Goal: Task Accomplishment & Management: Manage account settings

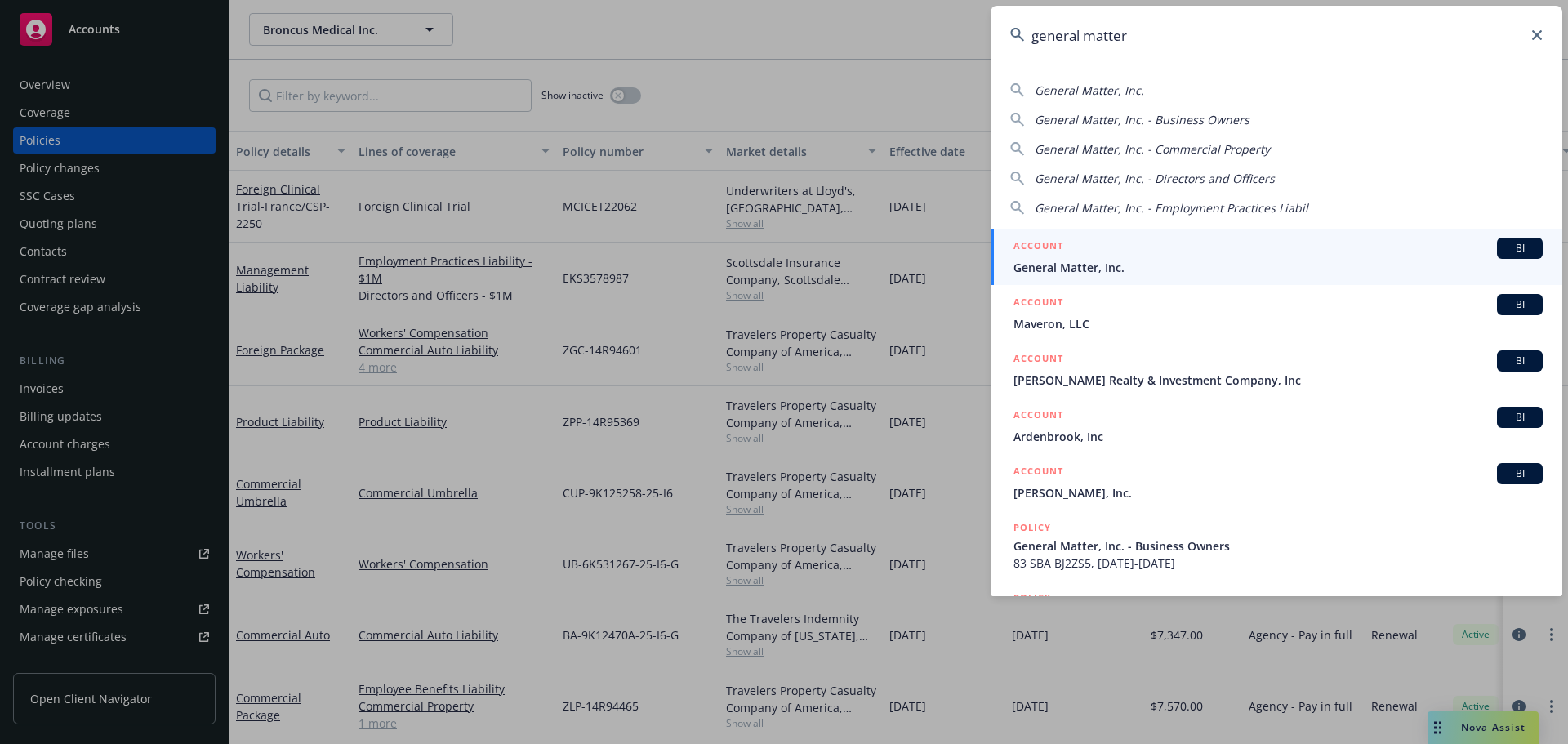
type input "general matter"
click at [1121, 258] on div "ACCOUNT BI" at bounding box center [1277, 248] width 529 height 21
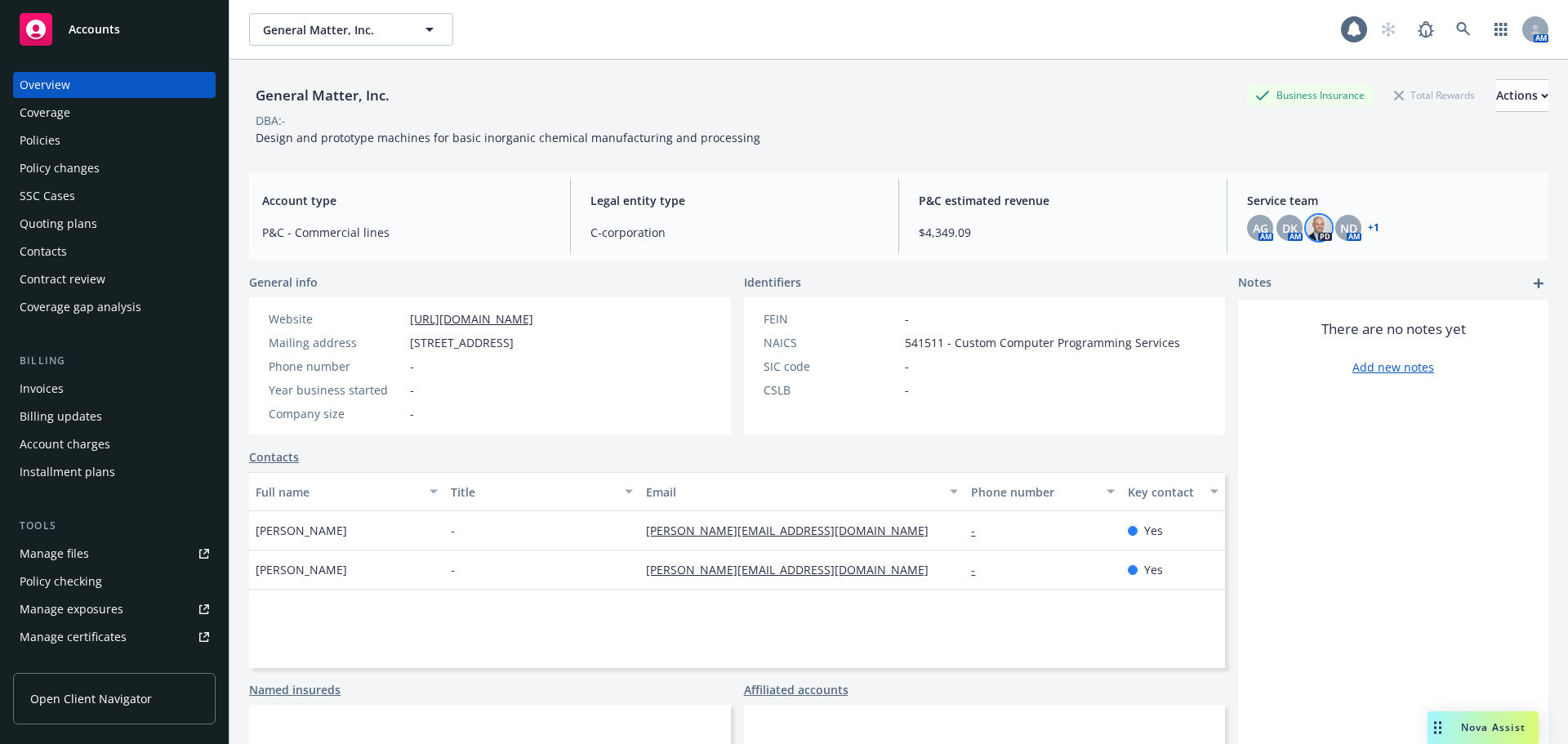
click at [1310, 226] on img at bounding box center [1318, 228] width 27 height 27
click at [1346, 219] on span "ND" at bounding box center [1349, 228] width 17 height 17
click at [1311, 226] on img at bounding box center [1318, 228] width 27 height 27
click at [66, 142] on div "Policies" at bounding box center [113, 140] width 189 height 27
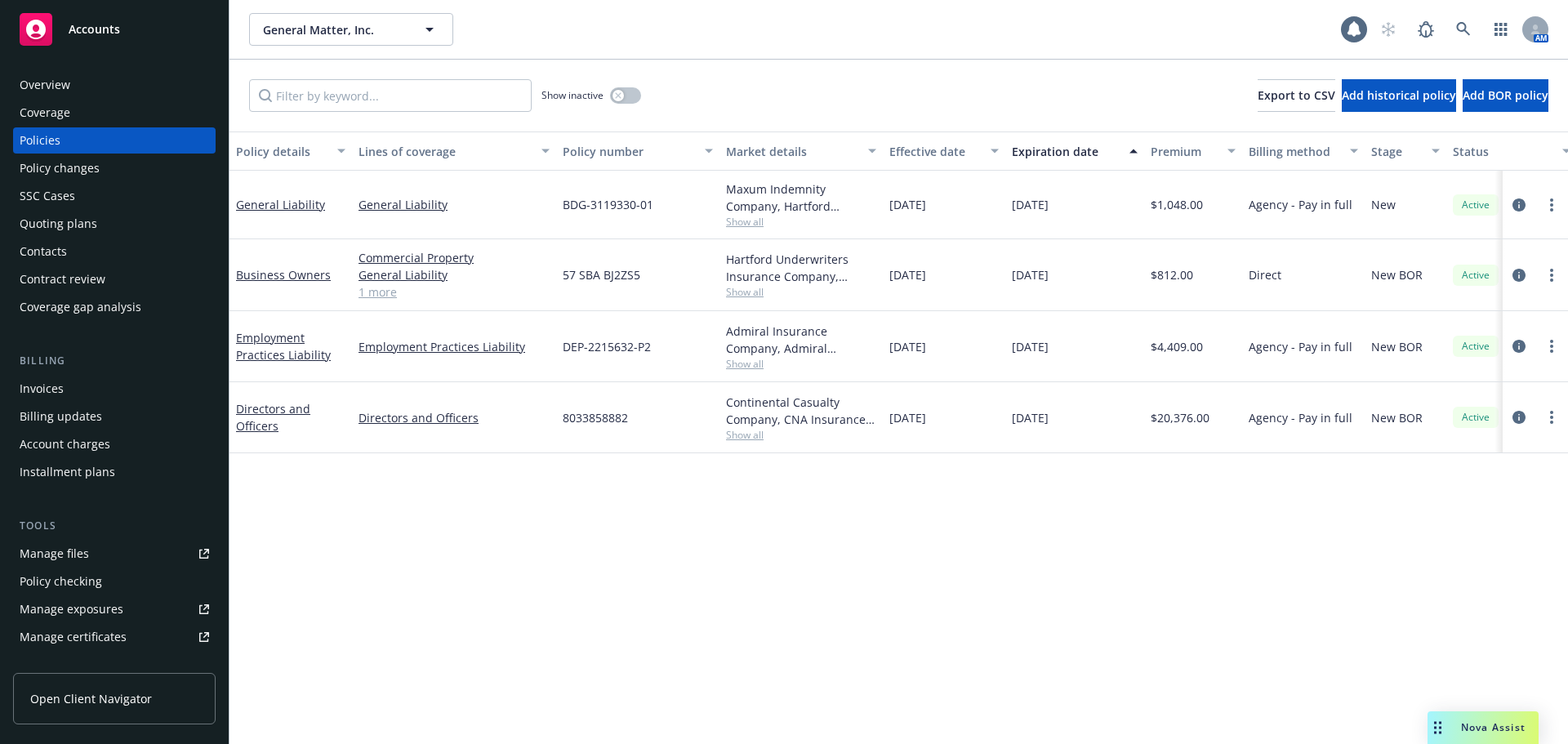
click at [69, 82] on div "Overview" at bounding box center [44, 85] width 50 height 27
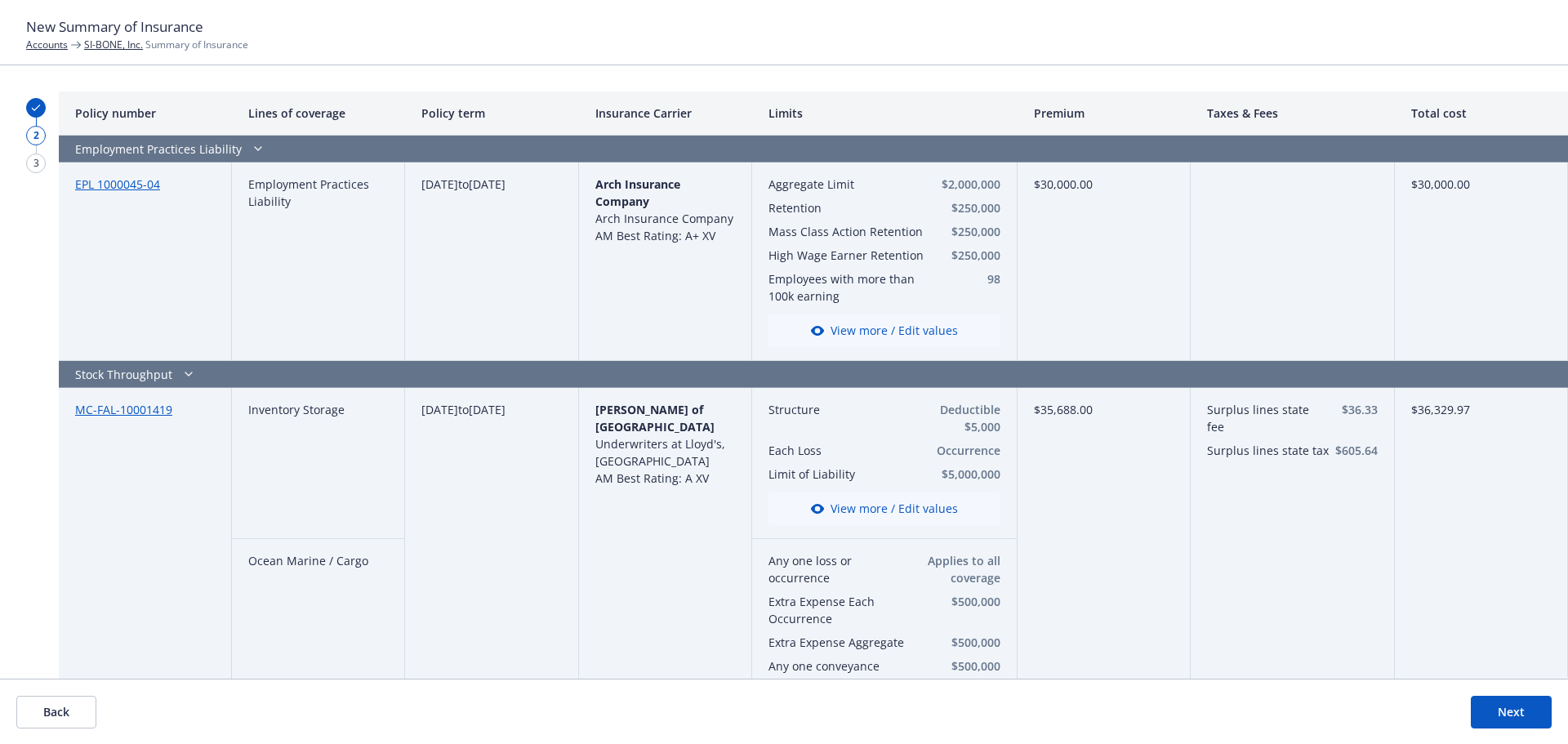
scroll to position [552, 0]
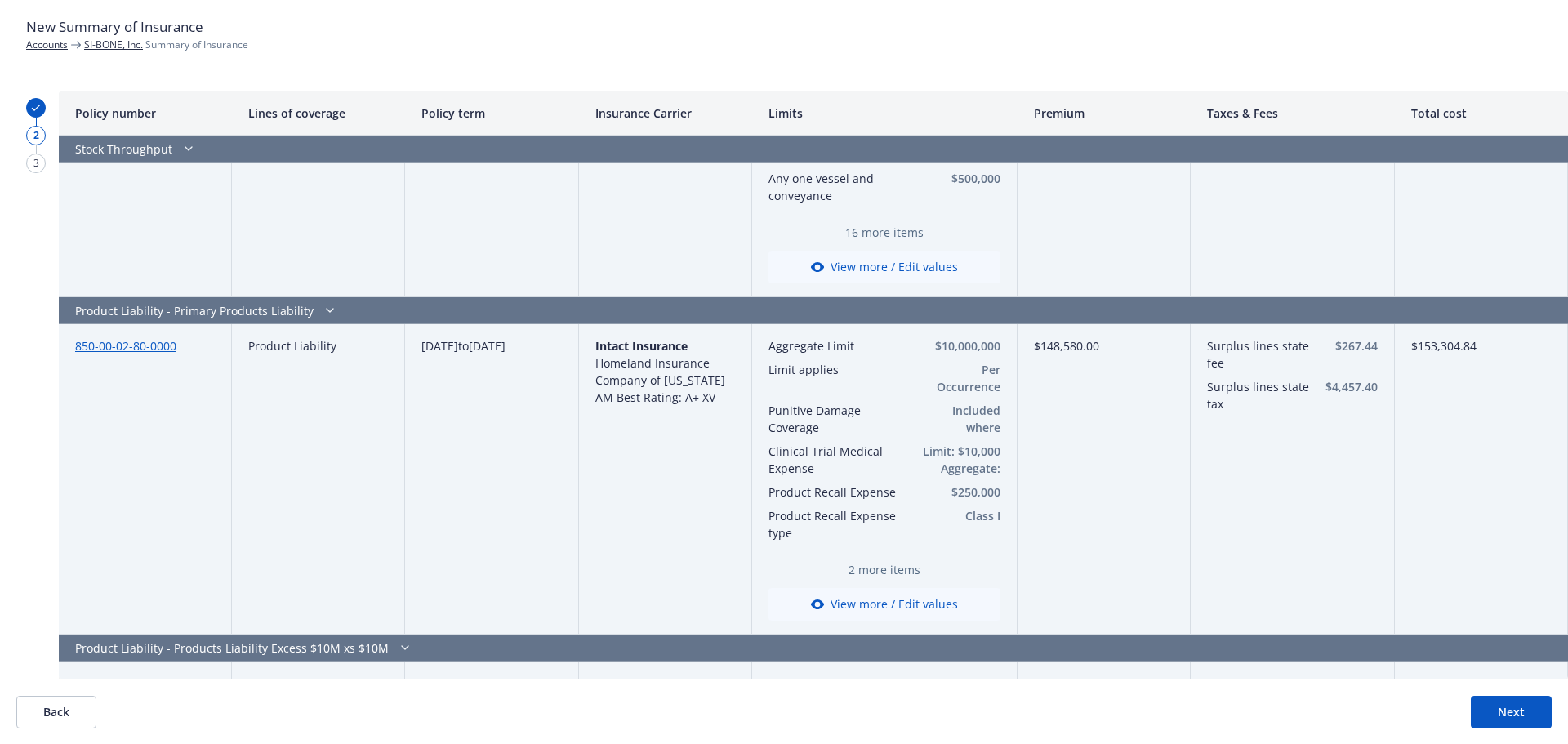
click at [119, 40] on link "SI-BONE, Inc." at bounding box center [113, 44] width 59 height 14
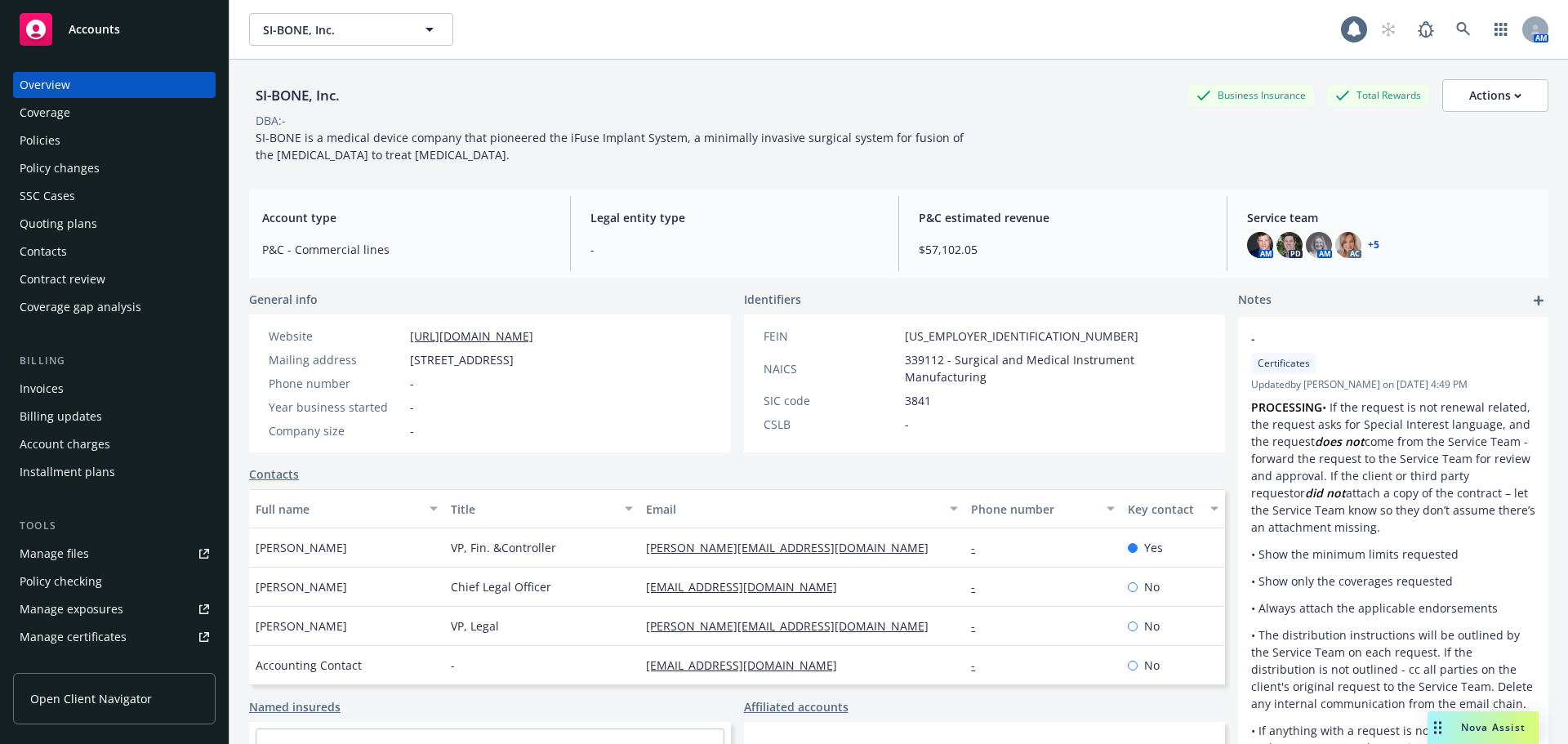
click at [88, 129] on div "Policies" at bounding box center [113, 140] width 189 height 27
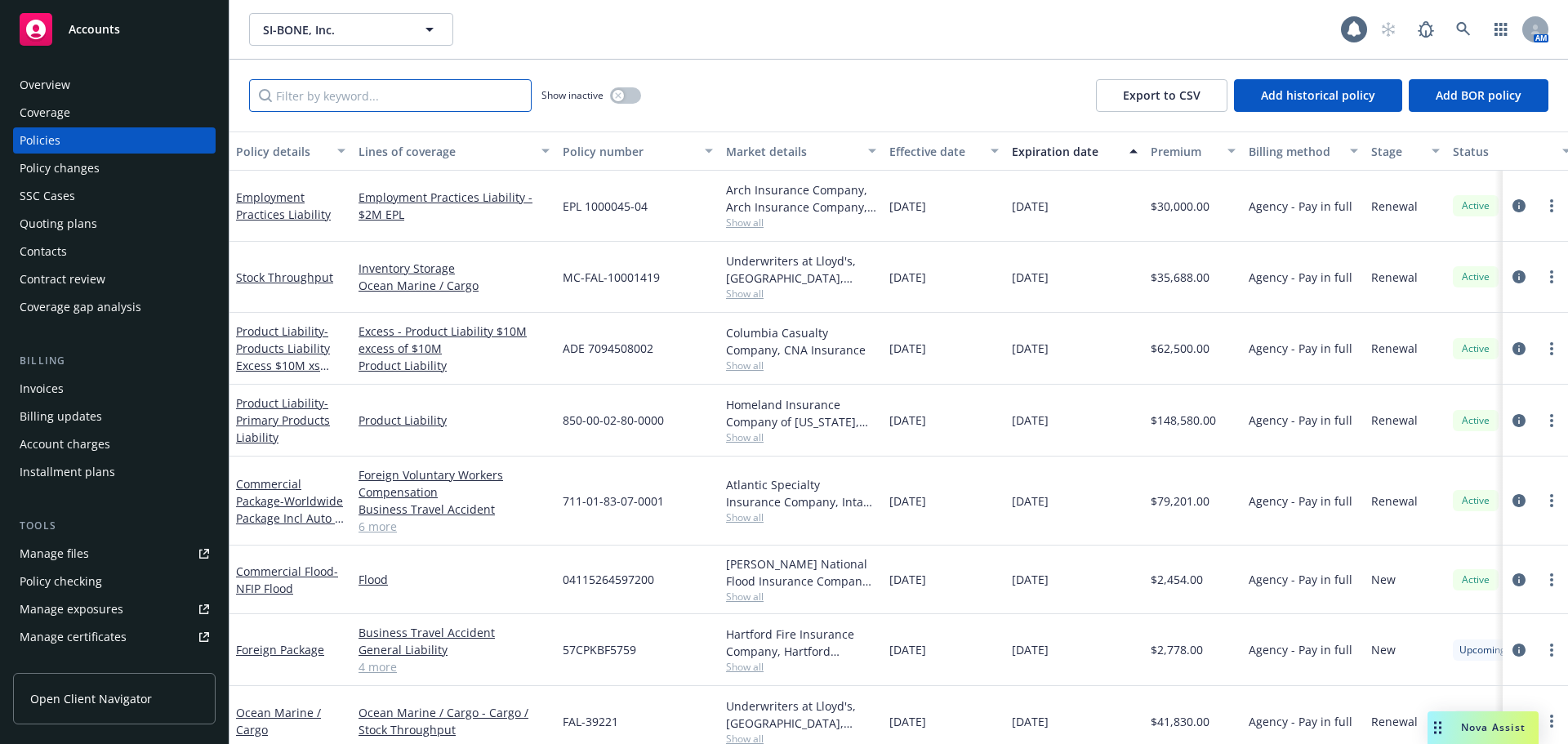
click at [314, 95] on input "Filter by keyword..." at bounding box center [389, 96] width 283 height 33
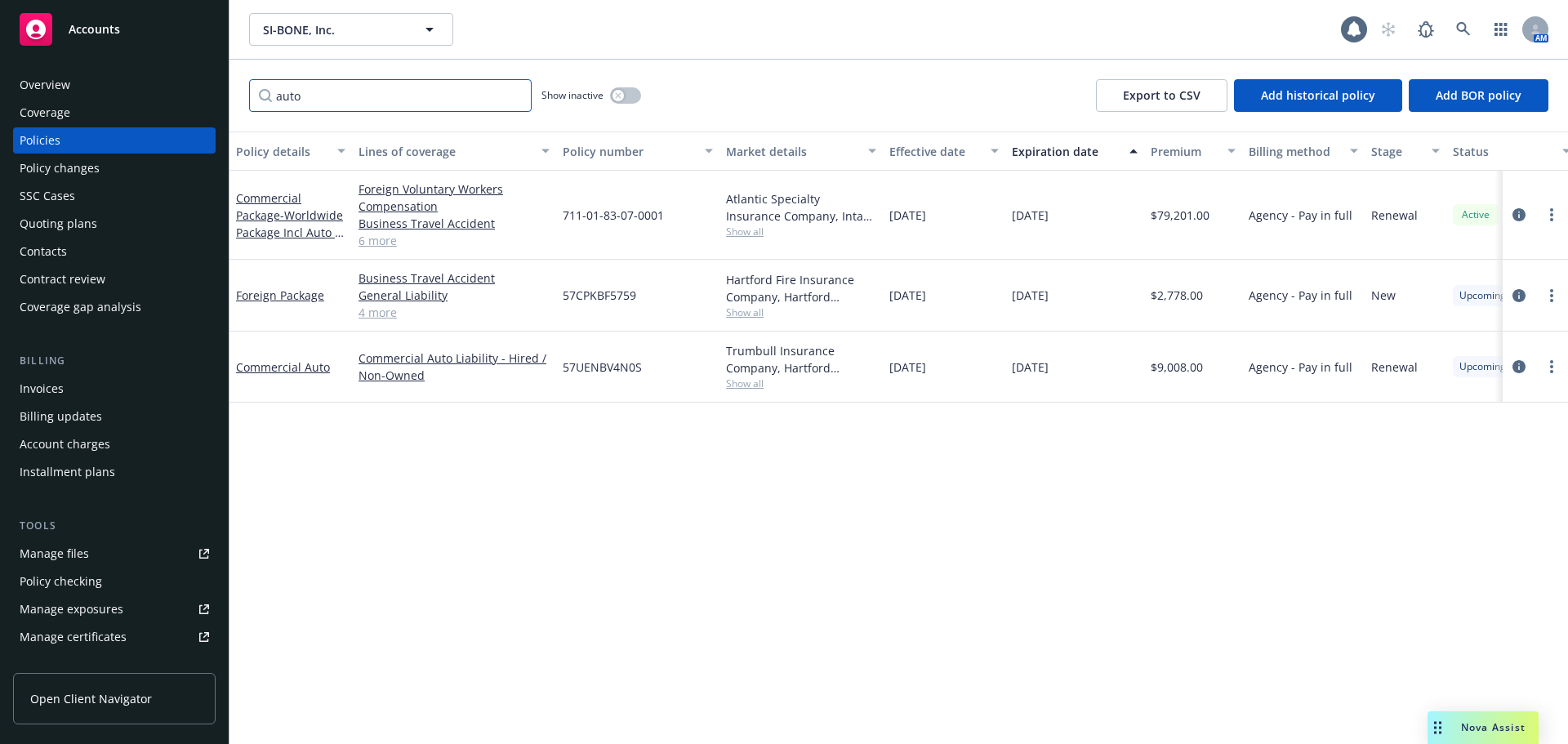
type input "auto"
click at [263, 207] on div "Commercial Package - Worldwide Package Incl Auto & Umbrella" at bounding box center [291, 215] width 110 height 51
click at [253, 195] on link "Commercial Package - Worldwide Package Incl Auto & Umbrella" at bounding box center [289, 223] width 107 height 67
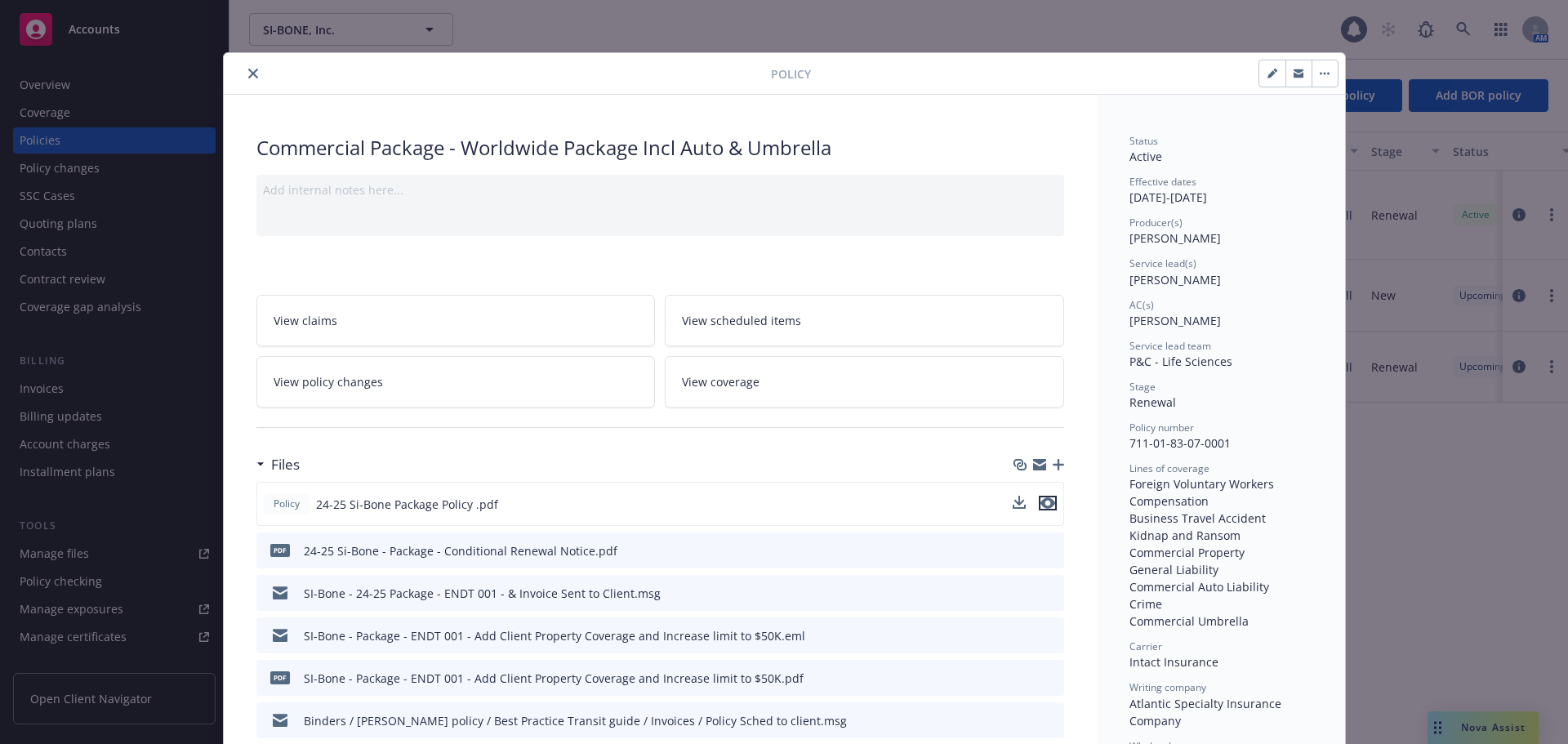
click at [1043, 499] on icon "preview file" at bounding box center [1048, 503] width 15 height 12
click at [1016, 504] on icon "download file" at bounding box center [1020, 501] width 11 height 10
click at [249, 72] on icon "close" at bounding box center [253, 73] width 10 height 10
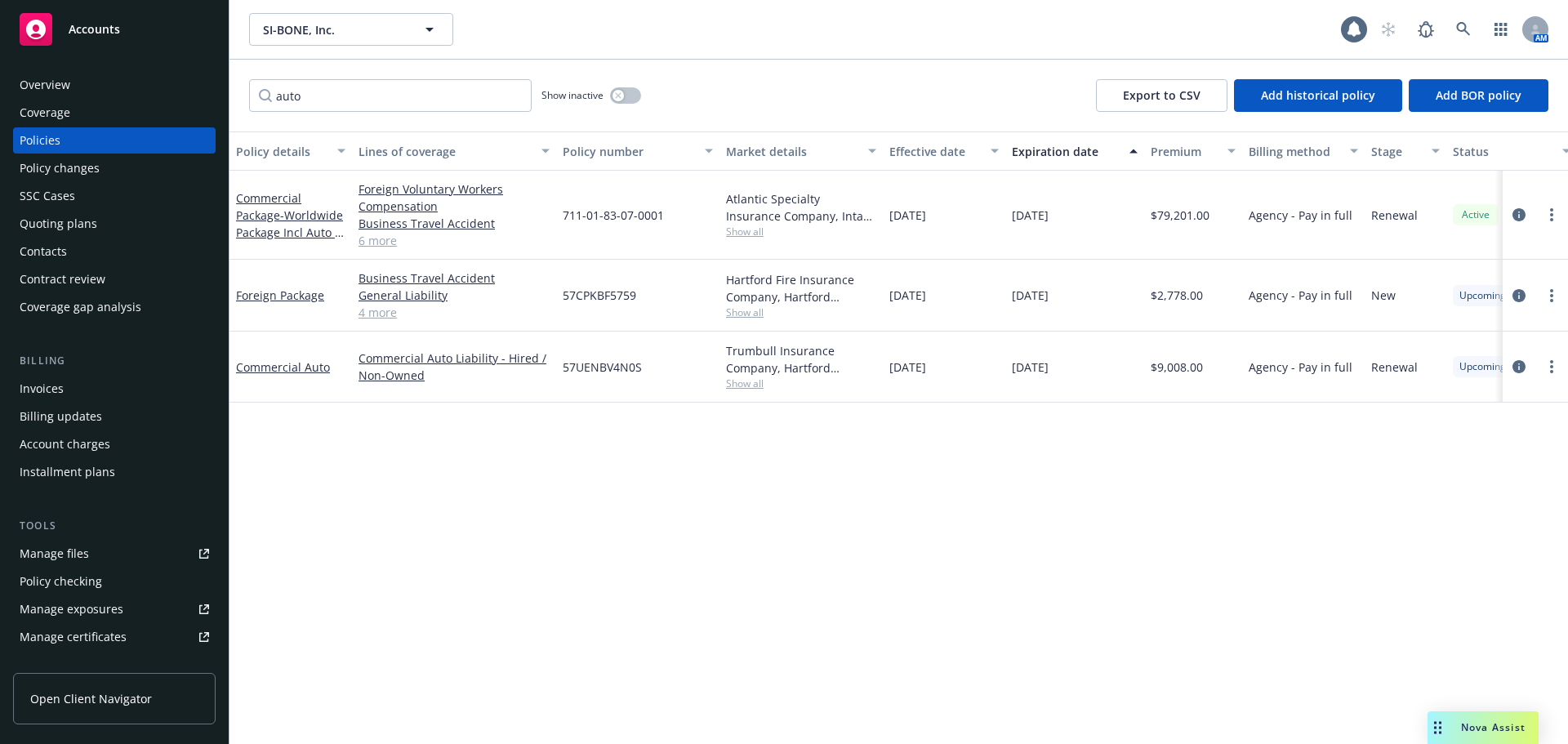
click at [1463, 719] on div "Nova Assist" at bounding box center [1482, 728] width 111 height 33
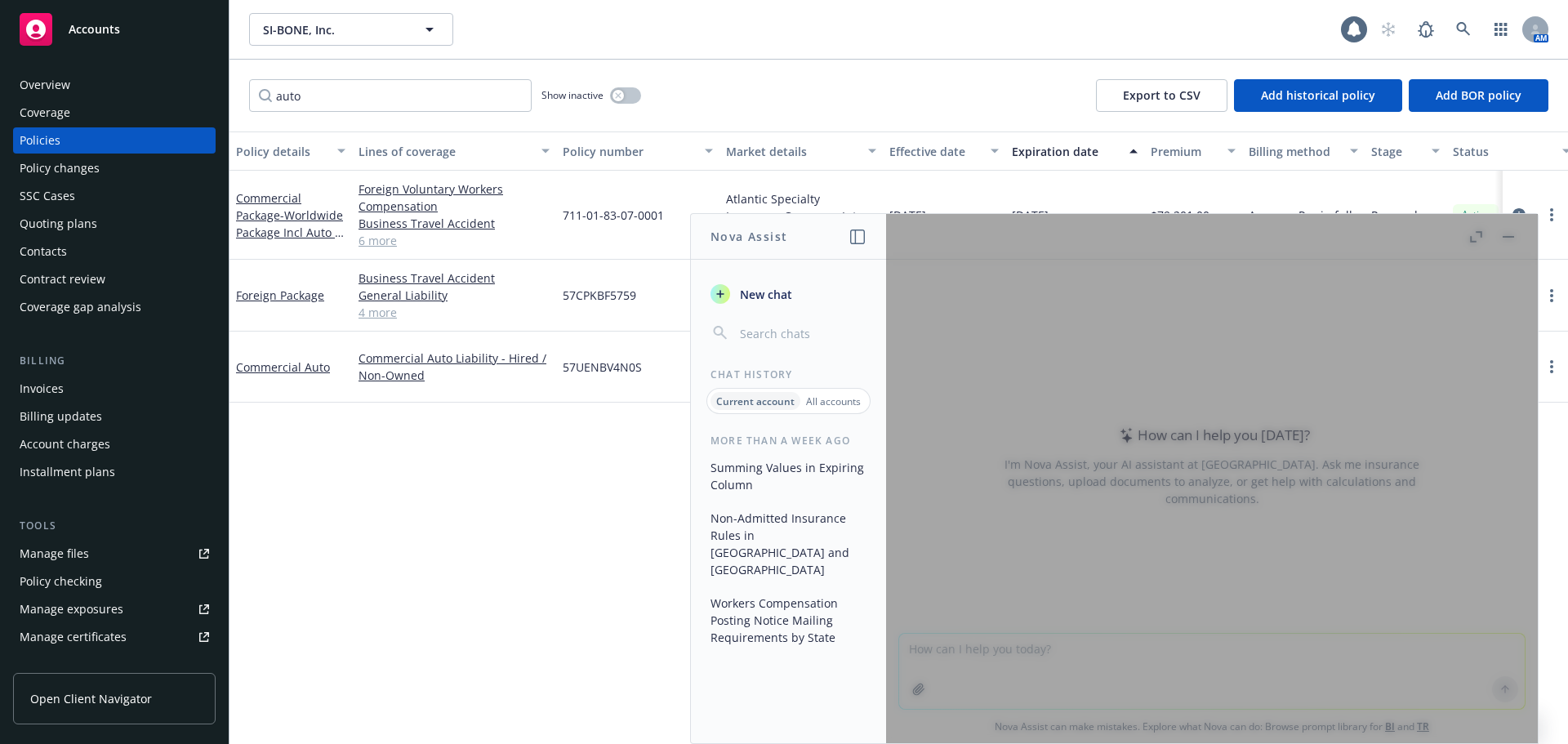
click at [992, 669] on div at bounding box center [1211, 478] width 652 height 529
click at [982, 663] on div at bounding box center [1211, 478] width 652 height 529
click at [1503, 235] on div at bounding box center [1211, 478] width 652 height 529
click at [565, 590] on div "Policy details Lines of coverage Policy number Market details Effective date Ex…" at bounding box center [899, 438] width 1339 height 612
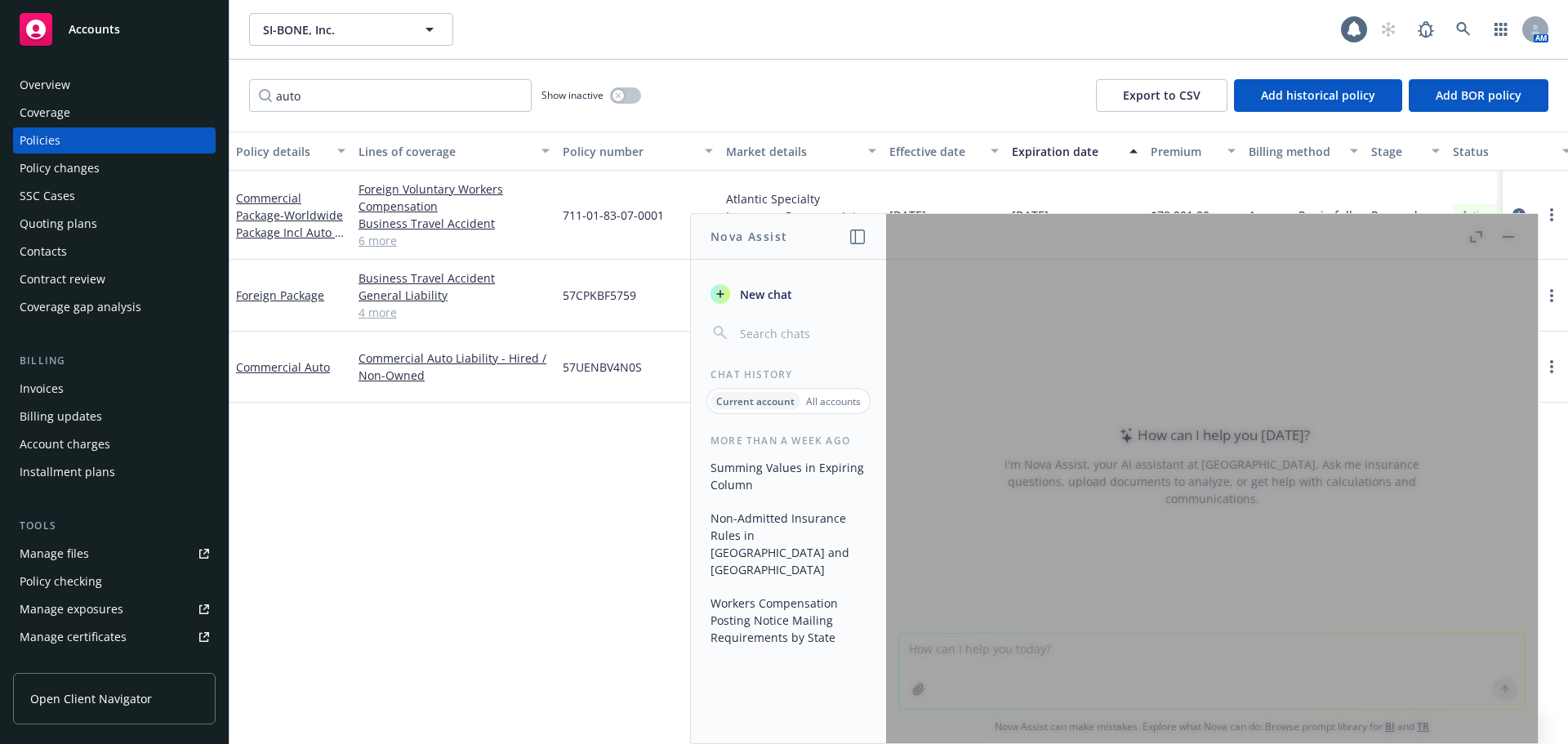
click at [855, 235] on icon "button" at bounding box center [858, 237] width 15 height 15
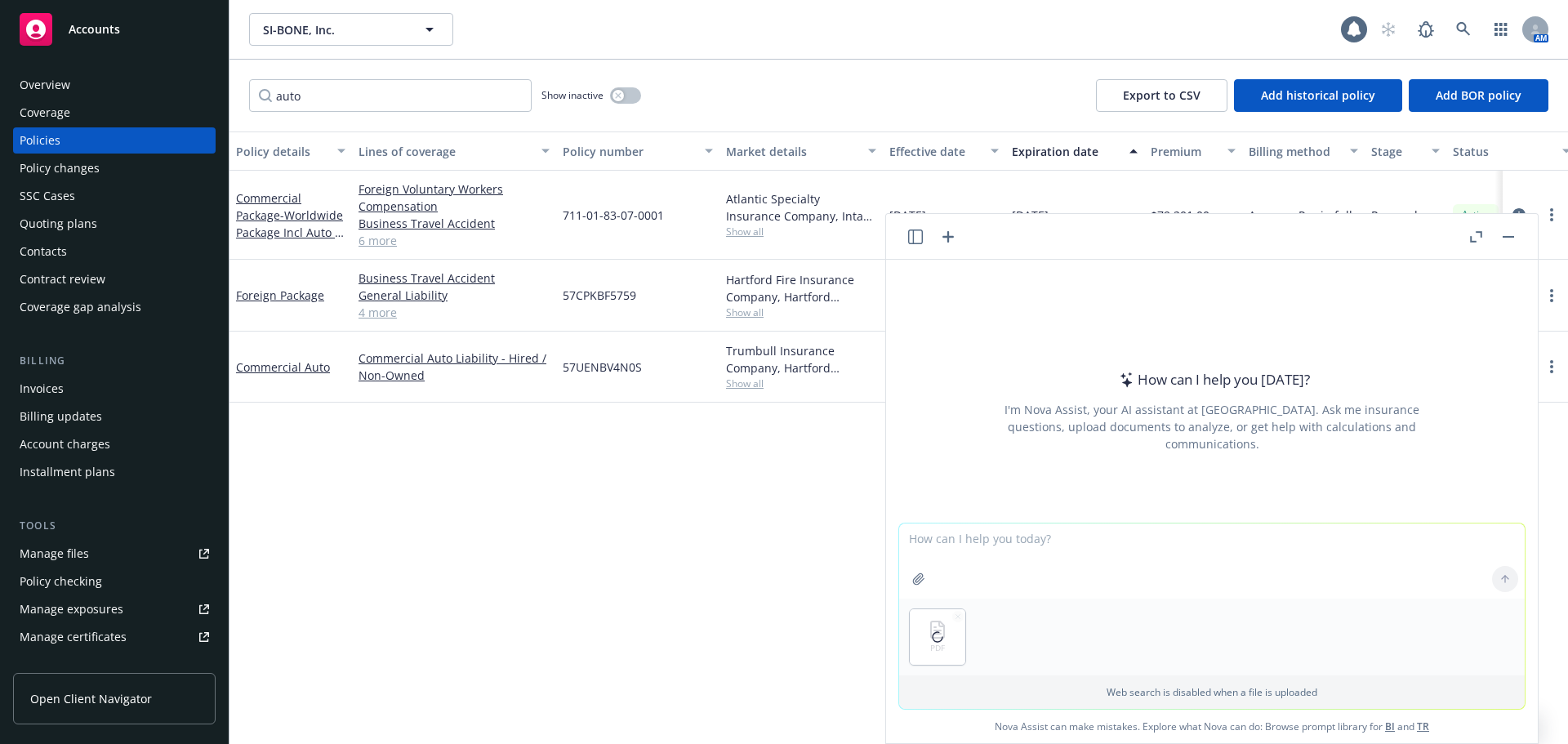
click at [923, 530] on textarea at bounding box center [1211, 560] width 625 height 75
click at [1168, 534] on textarea "what is the deductible on the attached policy for broken windshield on car?" at bounding box center [1211, 560] width 625 height 77
type textarea "what is the deductible on the attached policy for a broken windshield on car?"
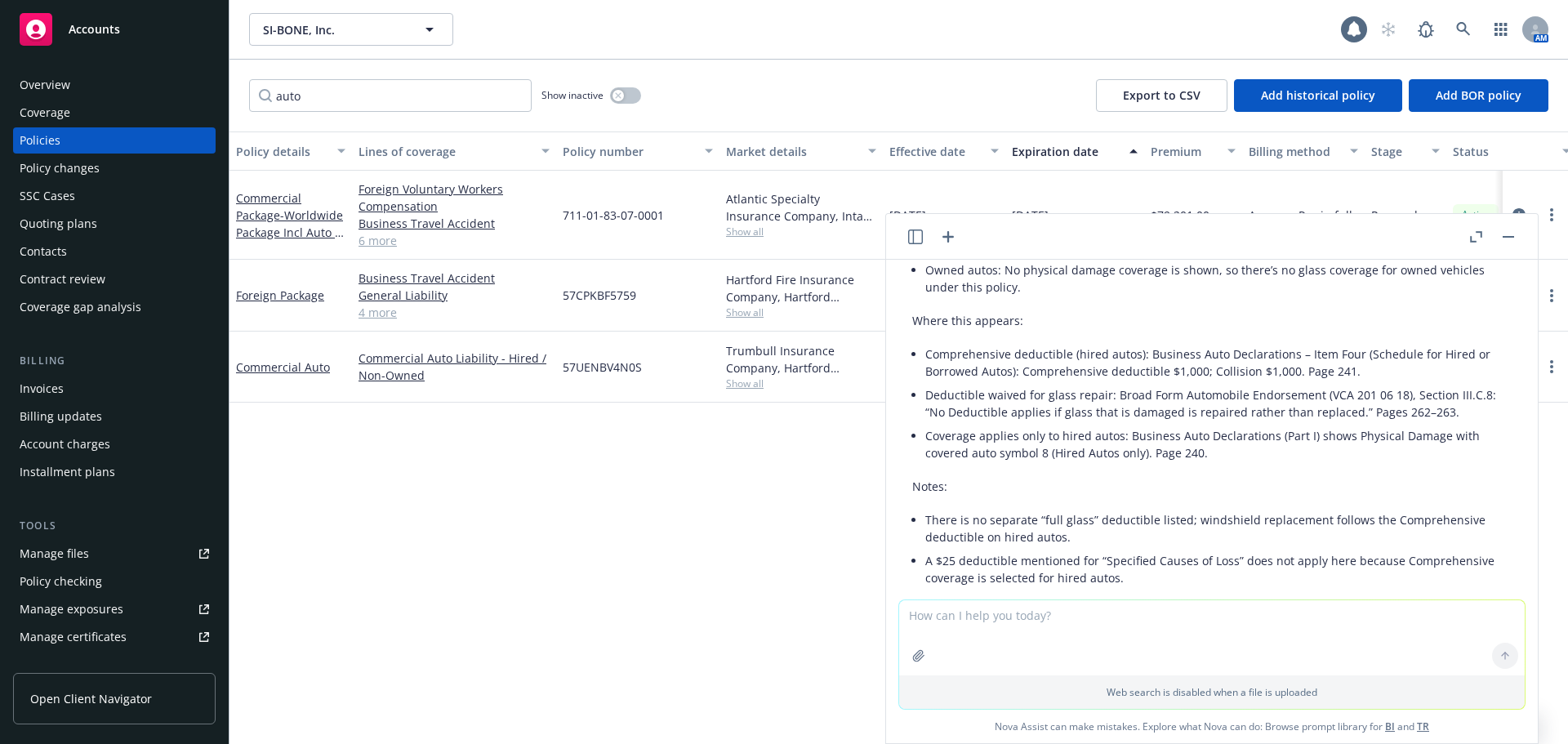
scroll to position [196, 0]
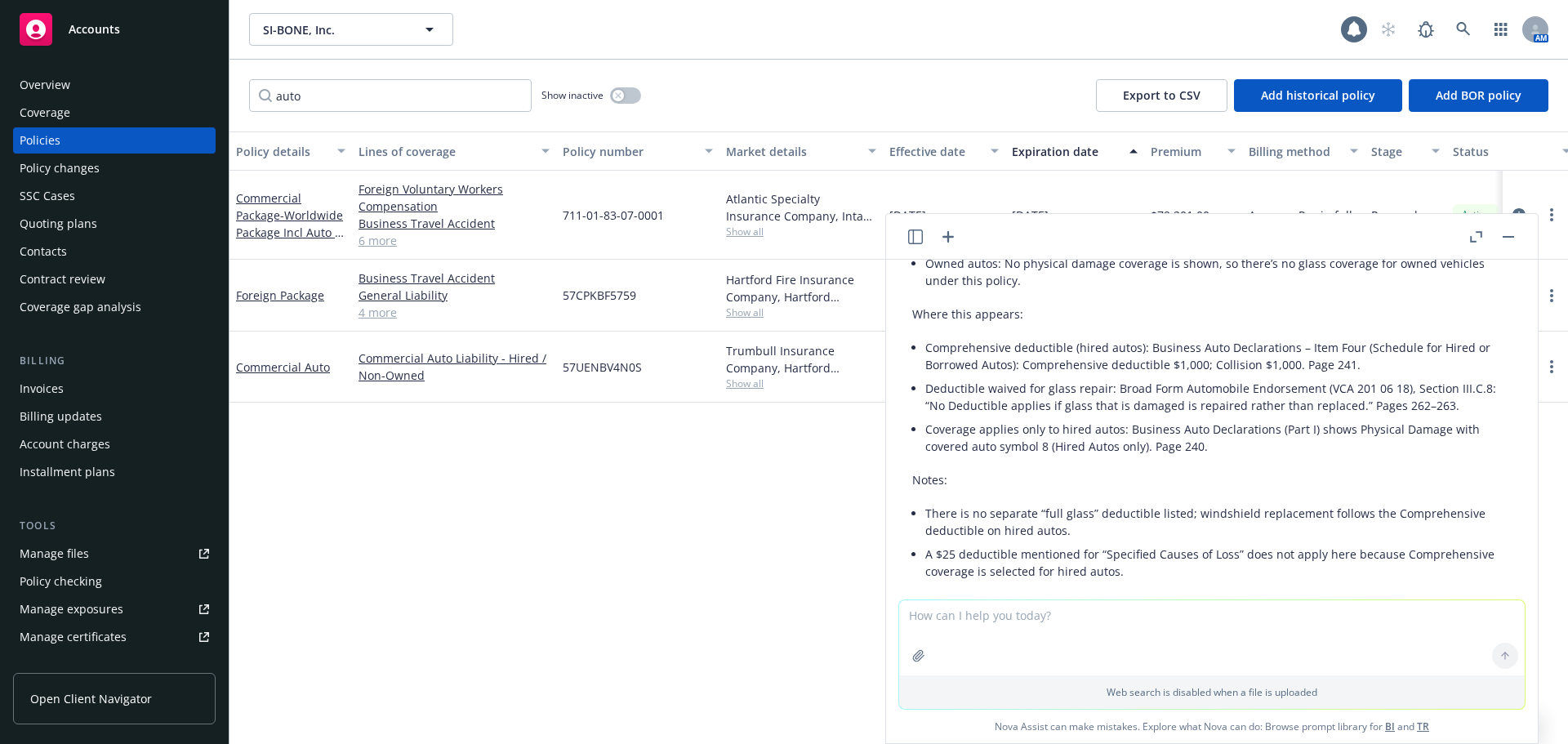
click at [1511, 231] on button "button" at bounding box center [1508, 236] width 19 height 19
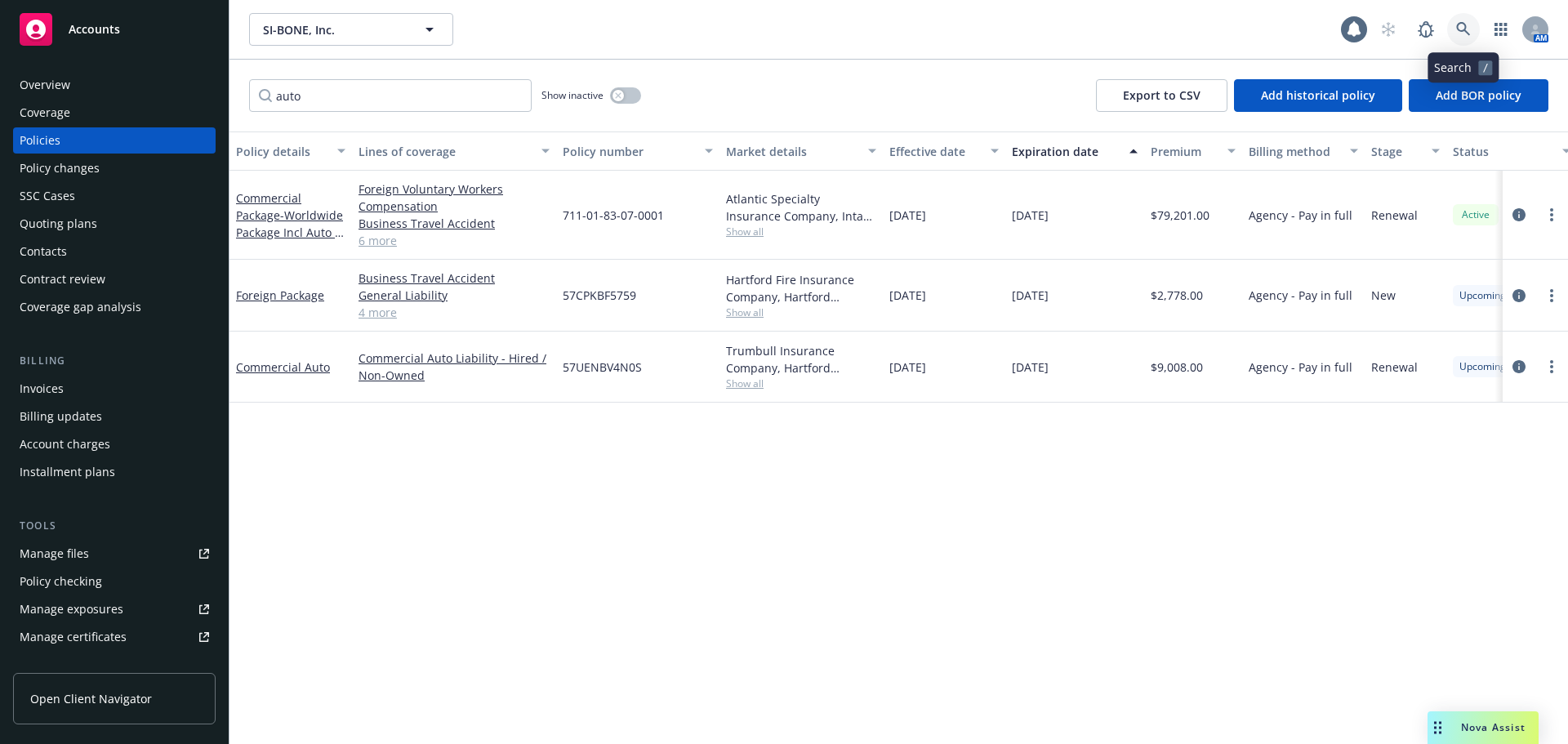
click at [1469, 29] on icon at bounding box center [1463, 29] width 15 height 15
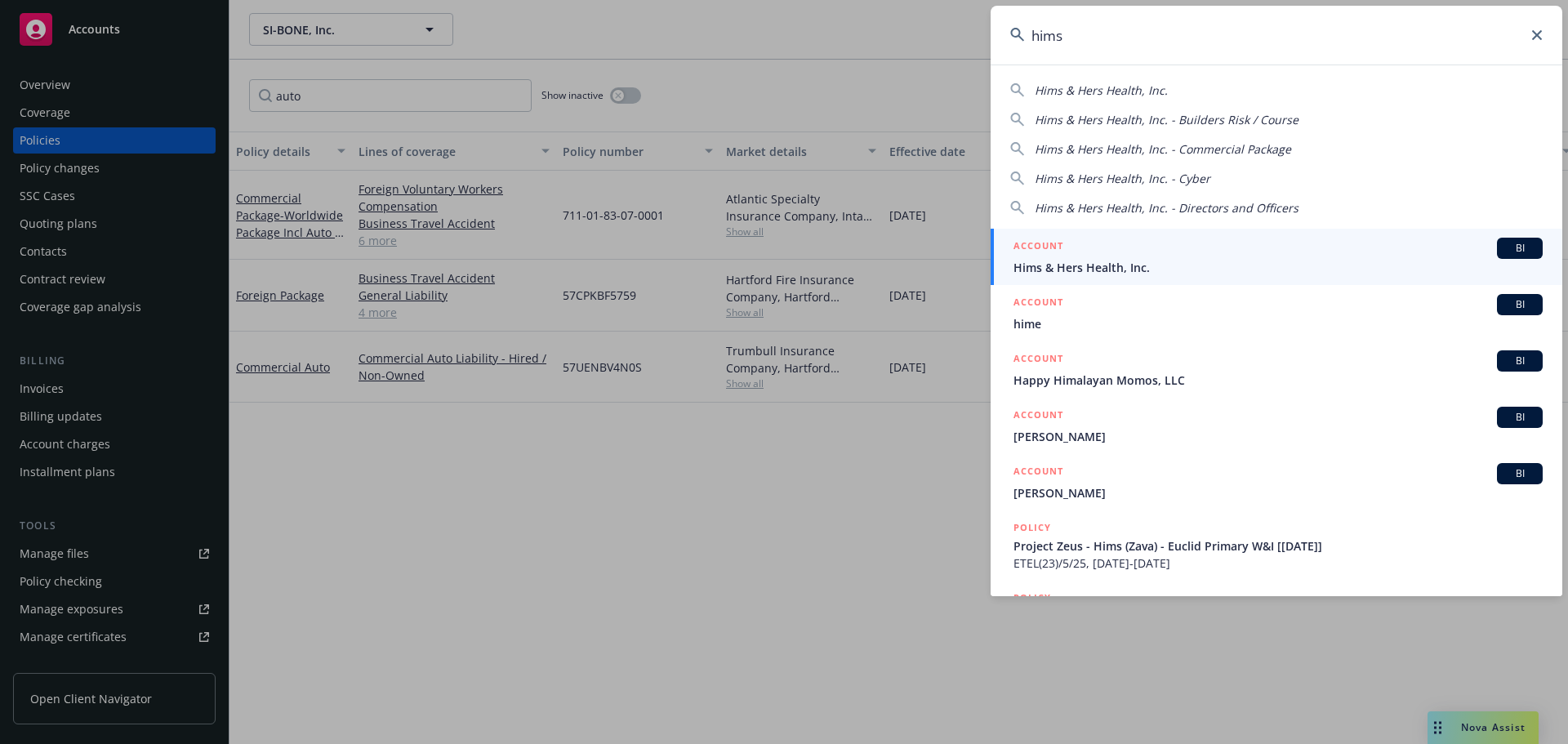
type input "hims"
click at [1065, 256] on div "ACCOUNT BI" at bounding box center [1277, 248] width 529 height 21
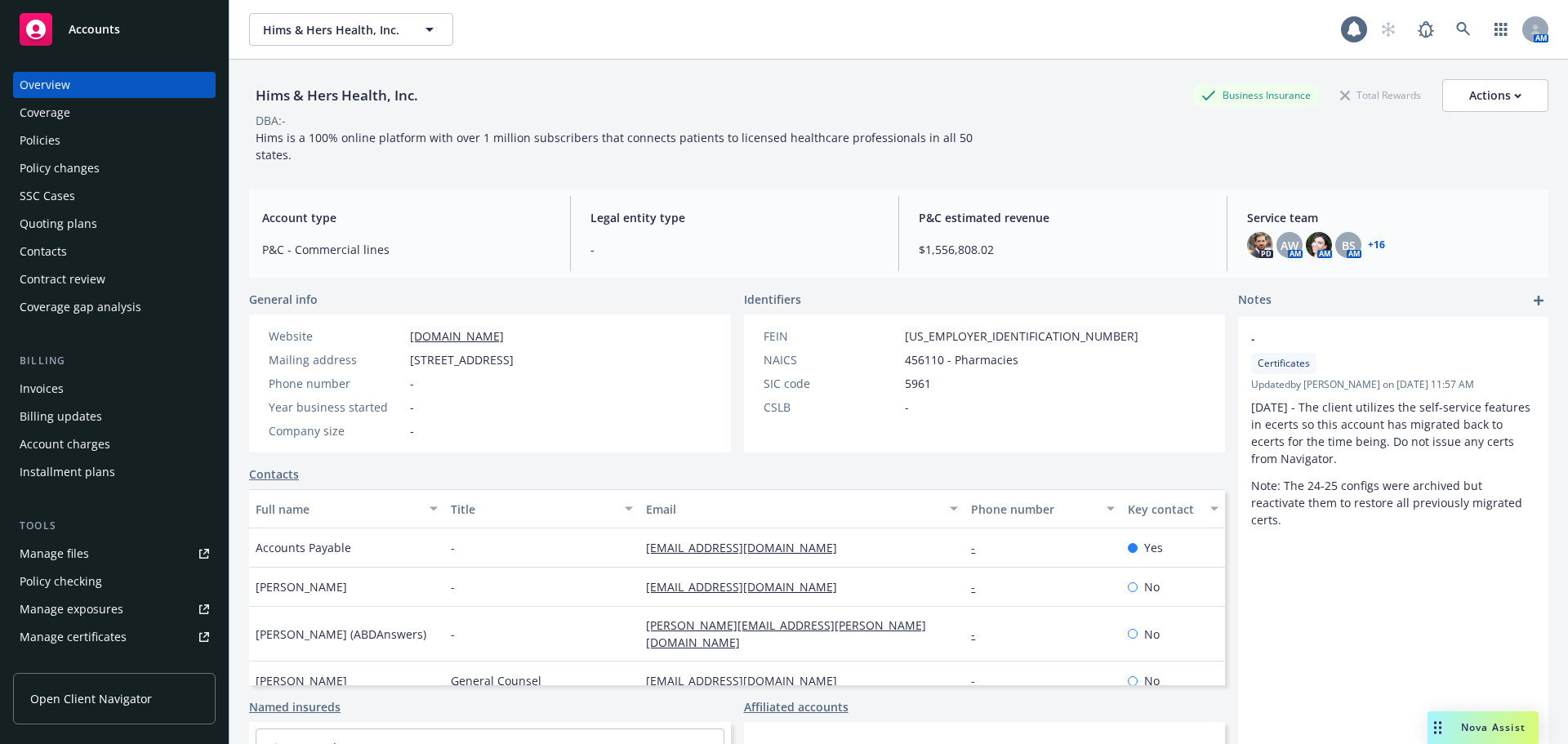
click at [72, 127] on div "Policies" at bounding box center [113, 140] width 189 height 27
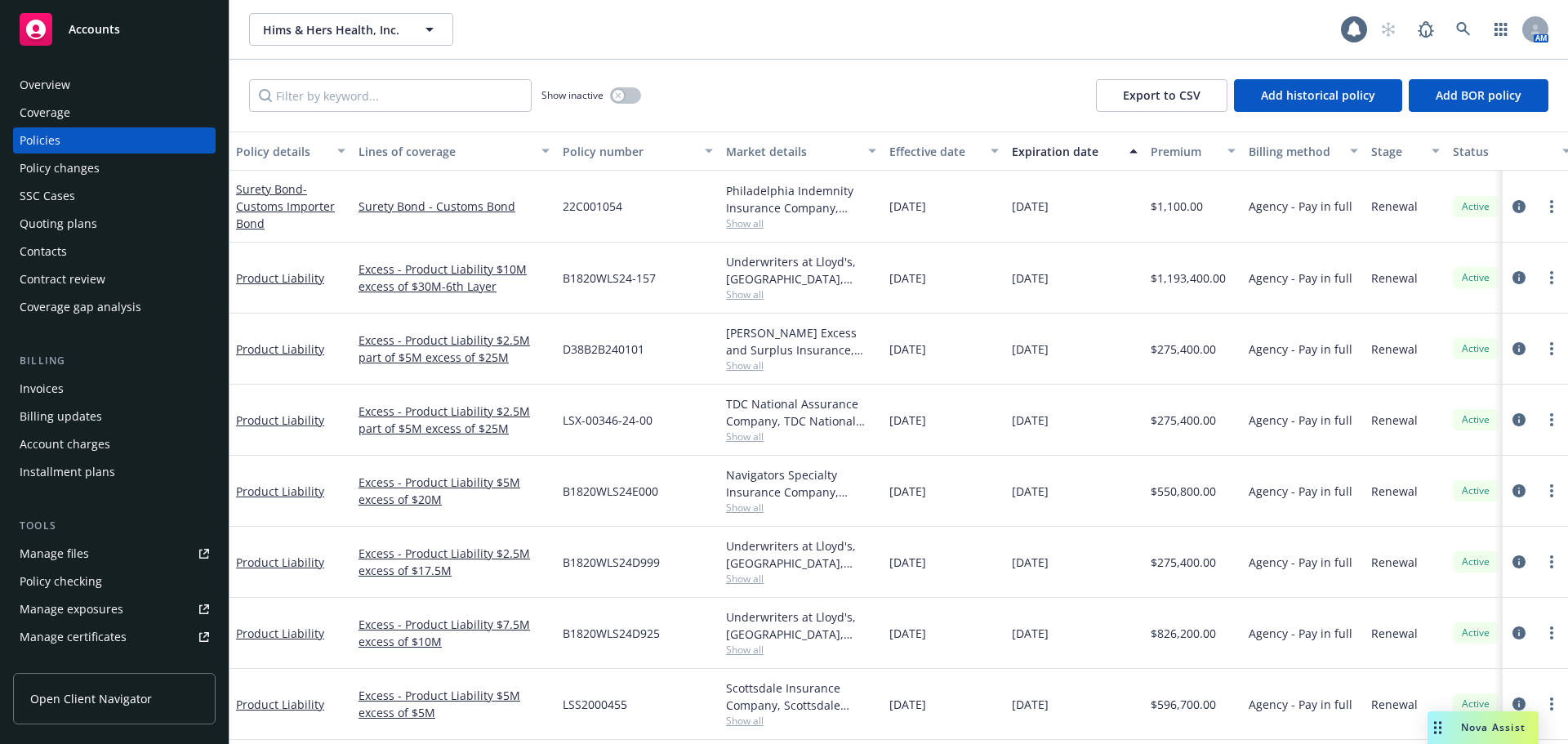
click at [80, 218] on div "Quoting plans" at bounding box center [58, 223] width 78 height 27
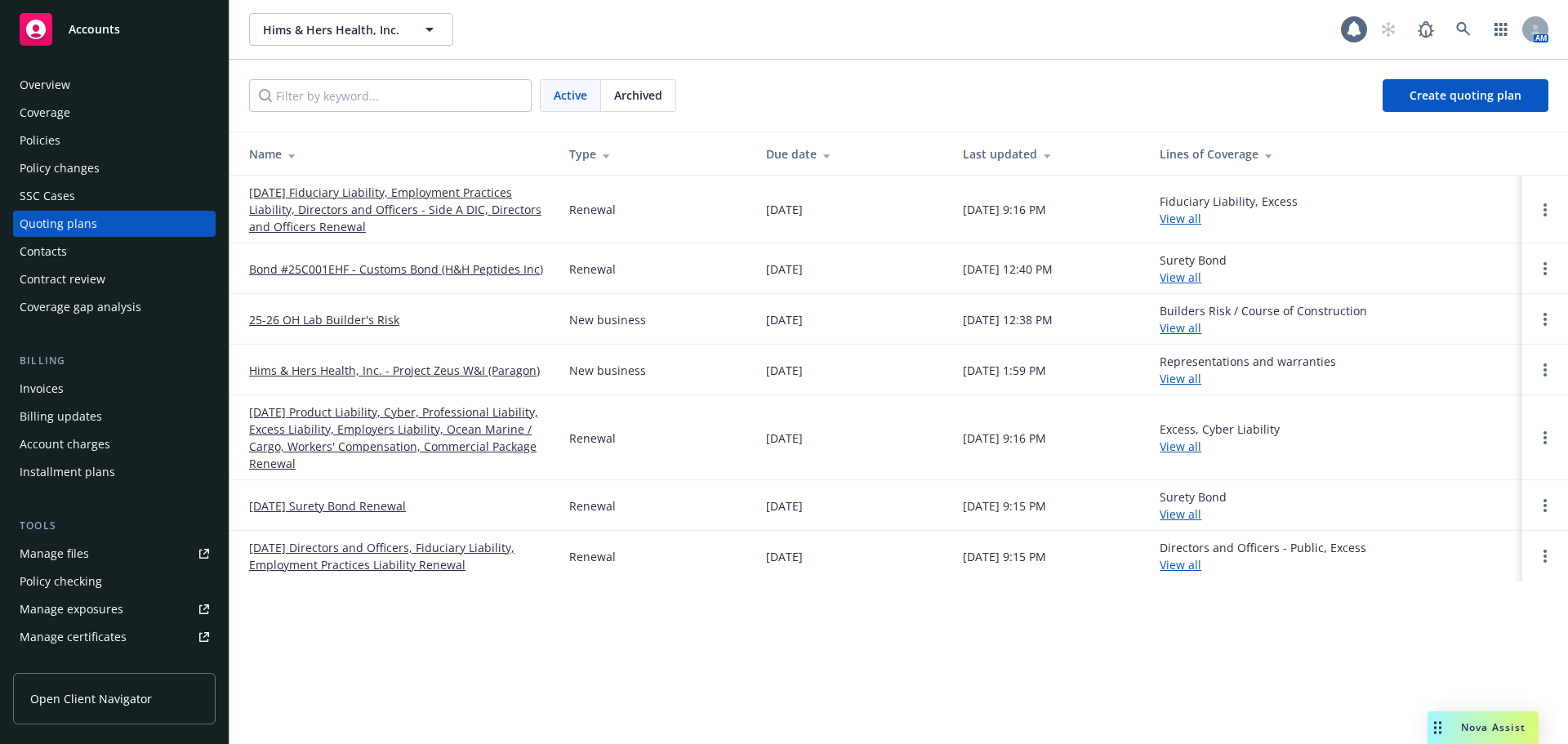
click at [338, 421] on link "[DATE] Product Liability, Cyber, Professional Liability, Excess Liability, Empl…" at bounding box center [396, 437] width 294 height 69
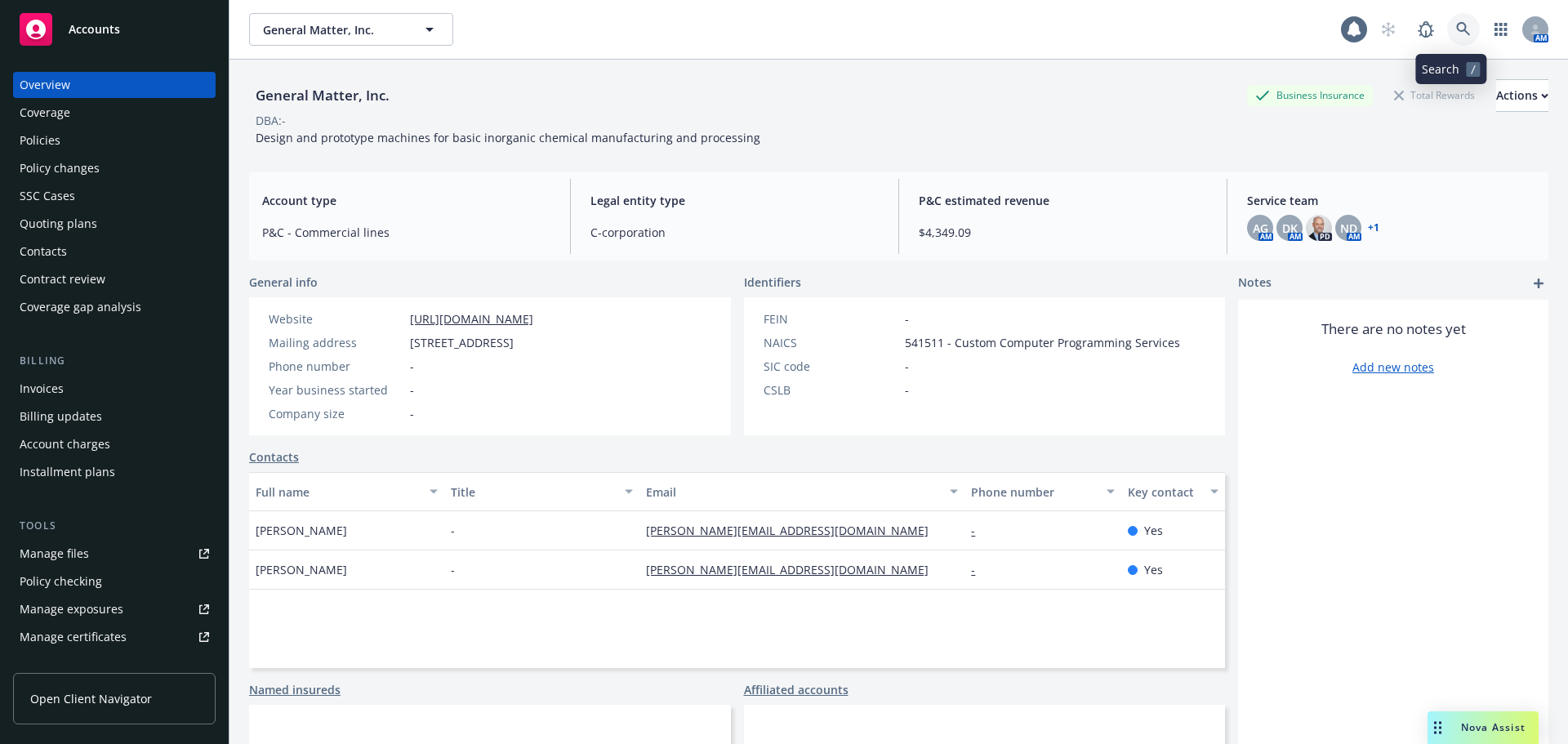
click at [1456, 33] on icon at bounding box center [1463, 29] width 15 height 15
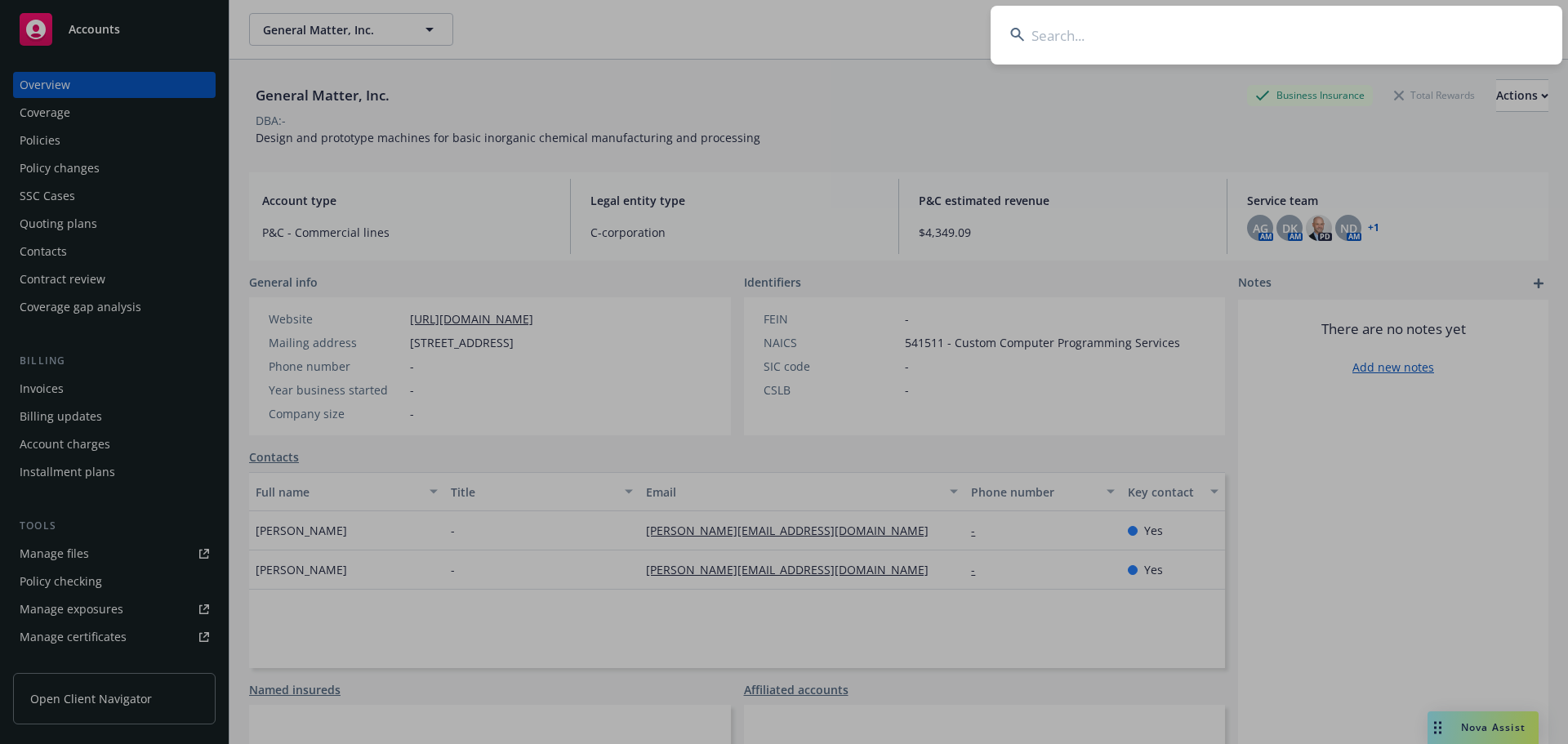
click at [1063, 27] on input at bounding box center [1275, 35] width 571 height 58
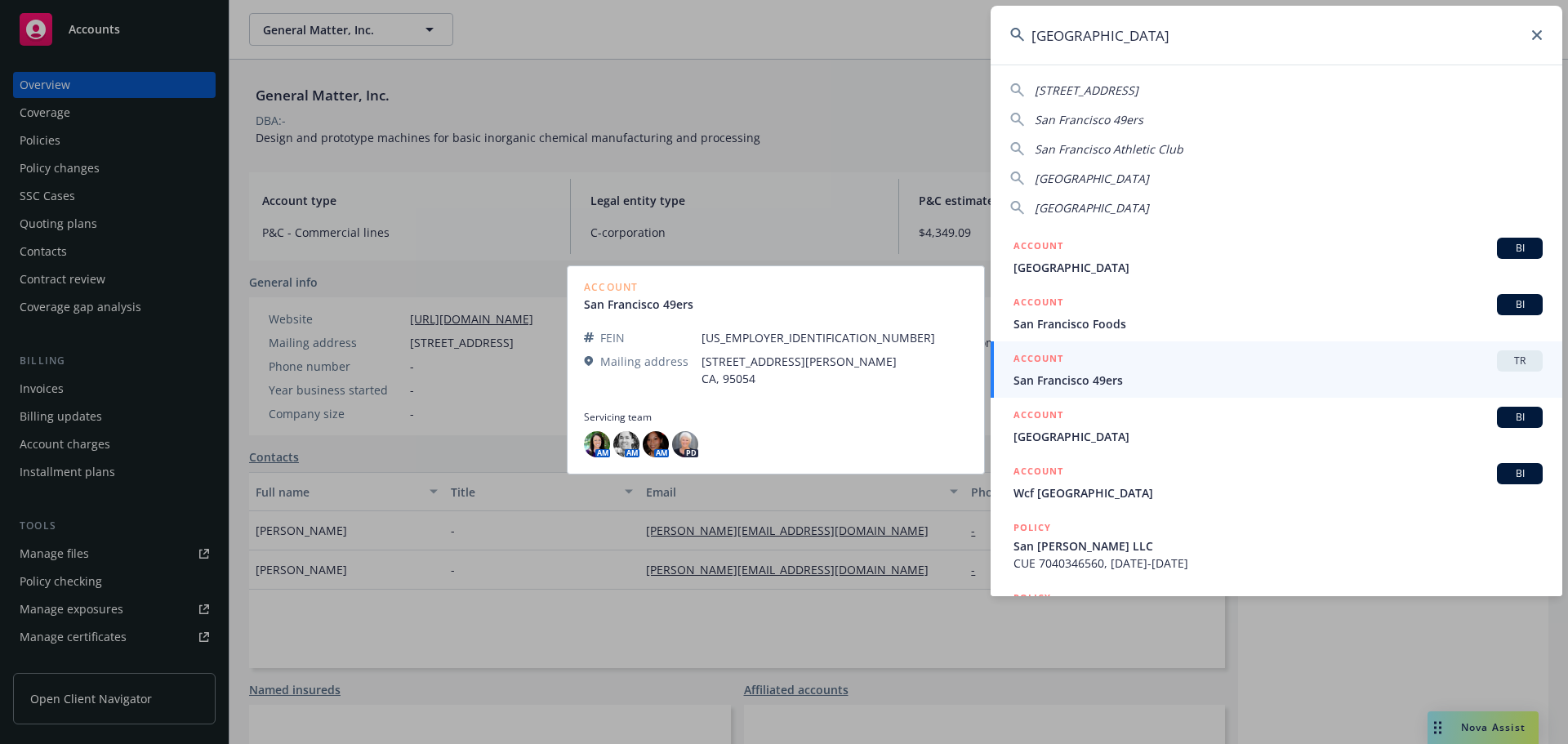
type input "san francisco"
click at [1072, 366] on div "ACCOUNT TR" at bounding box center [1277, 360] width 529 height 21
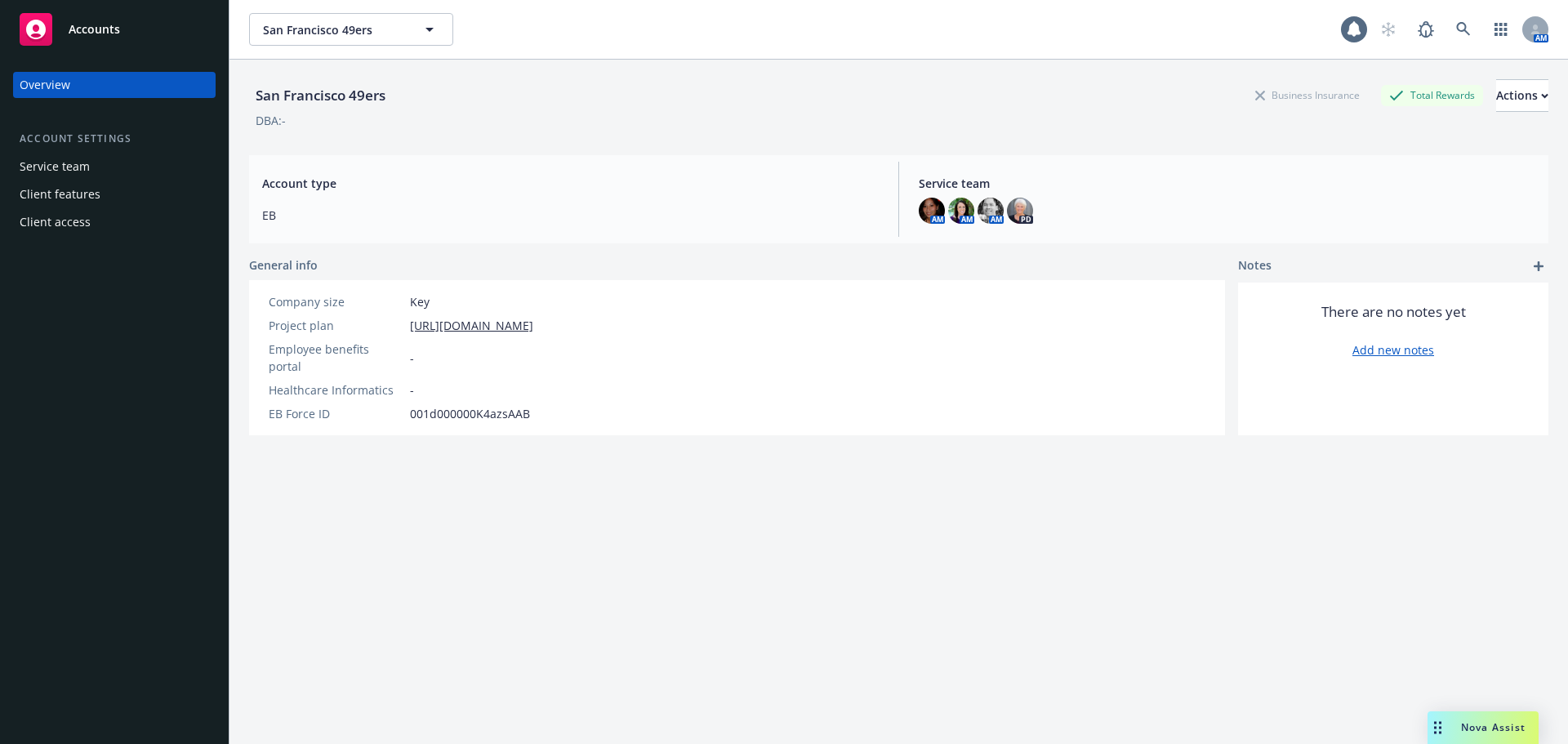
click at [80, 163] on div "Service team" at bounding box center [54, 166] width 70 height 27
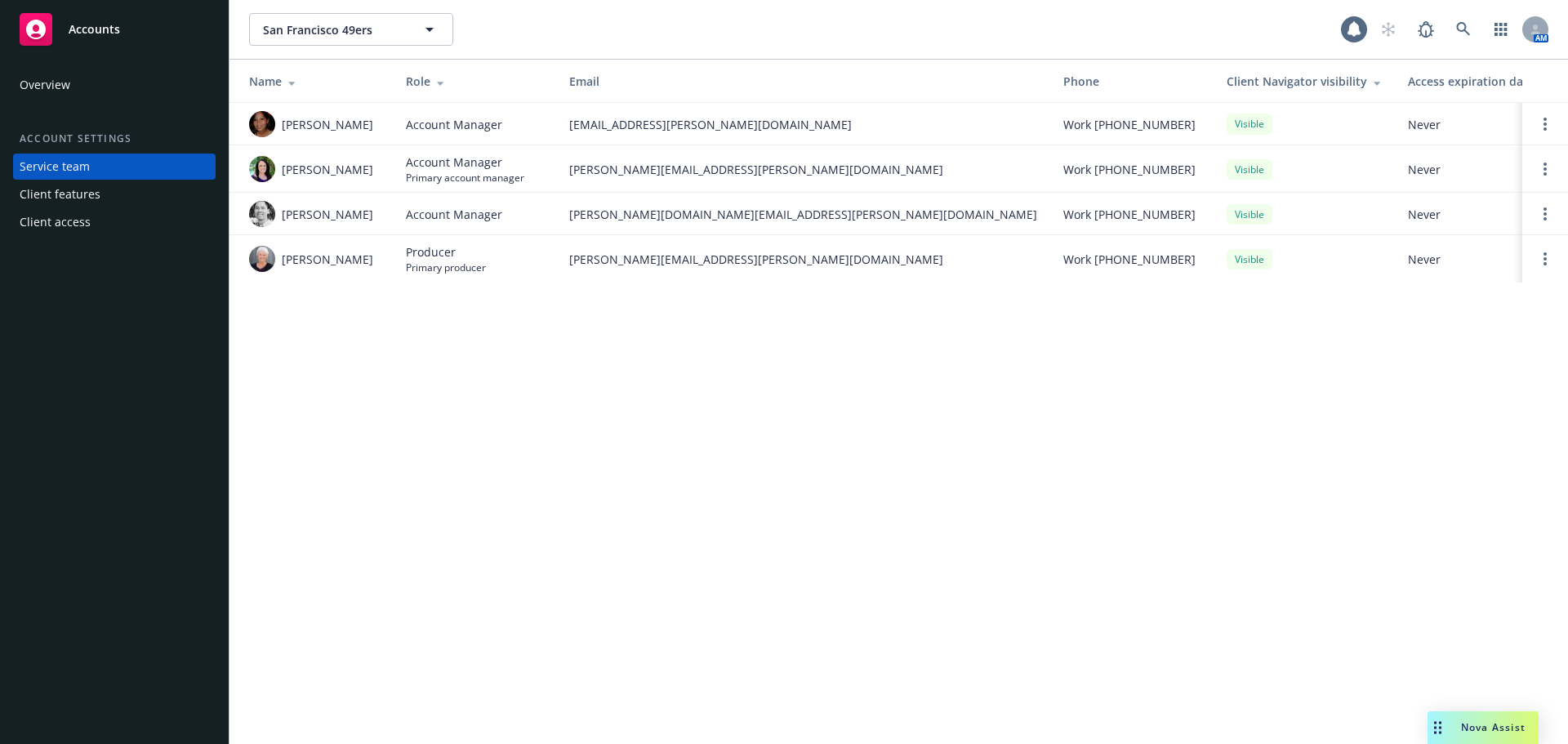
click at [75, 95] on div "Overview" at bounding box center [113, 85] width 189 height 27
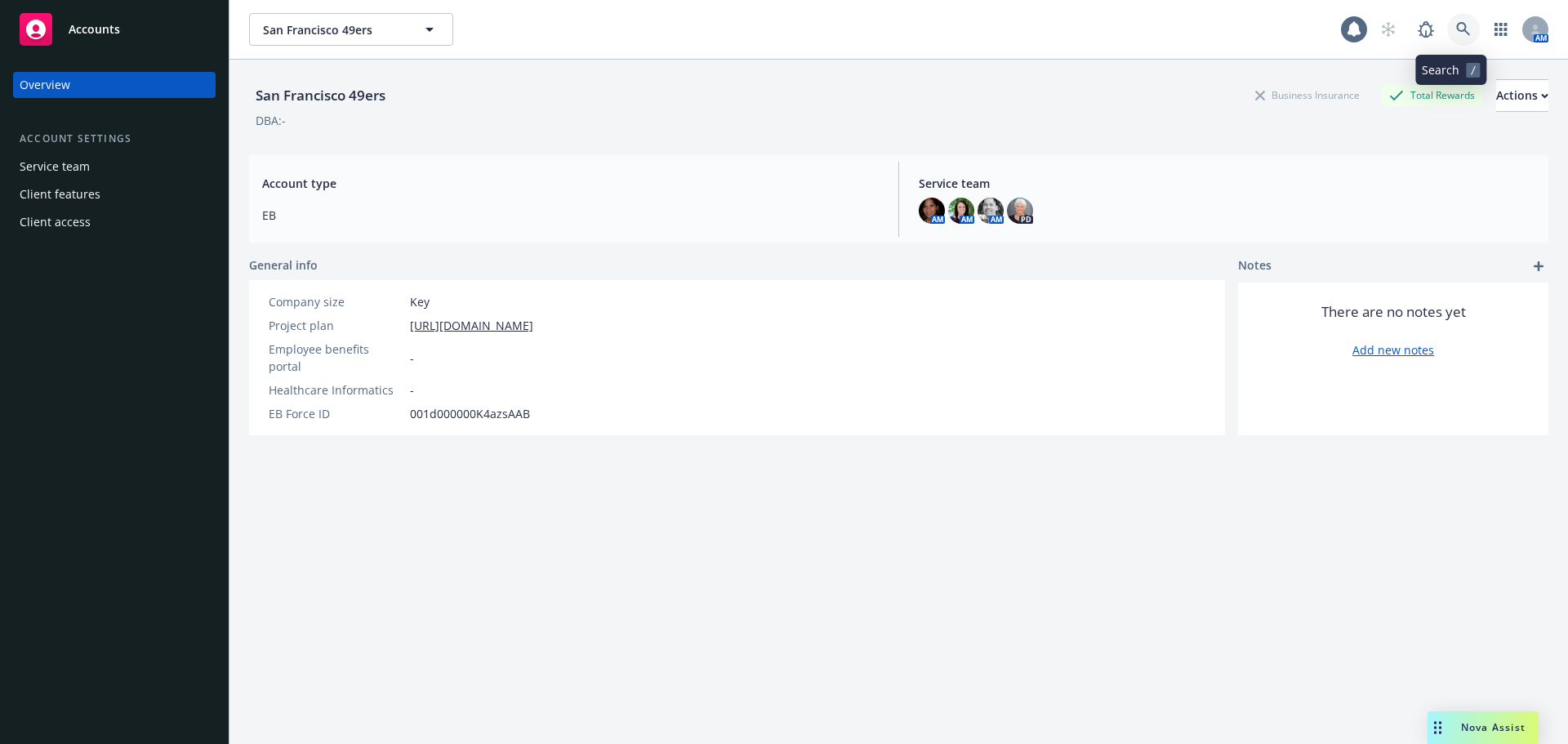
click at [1456, 27] on icon at bounding box center [1463, 29] width 15 height 15
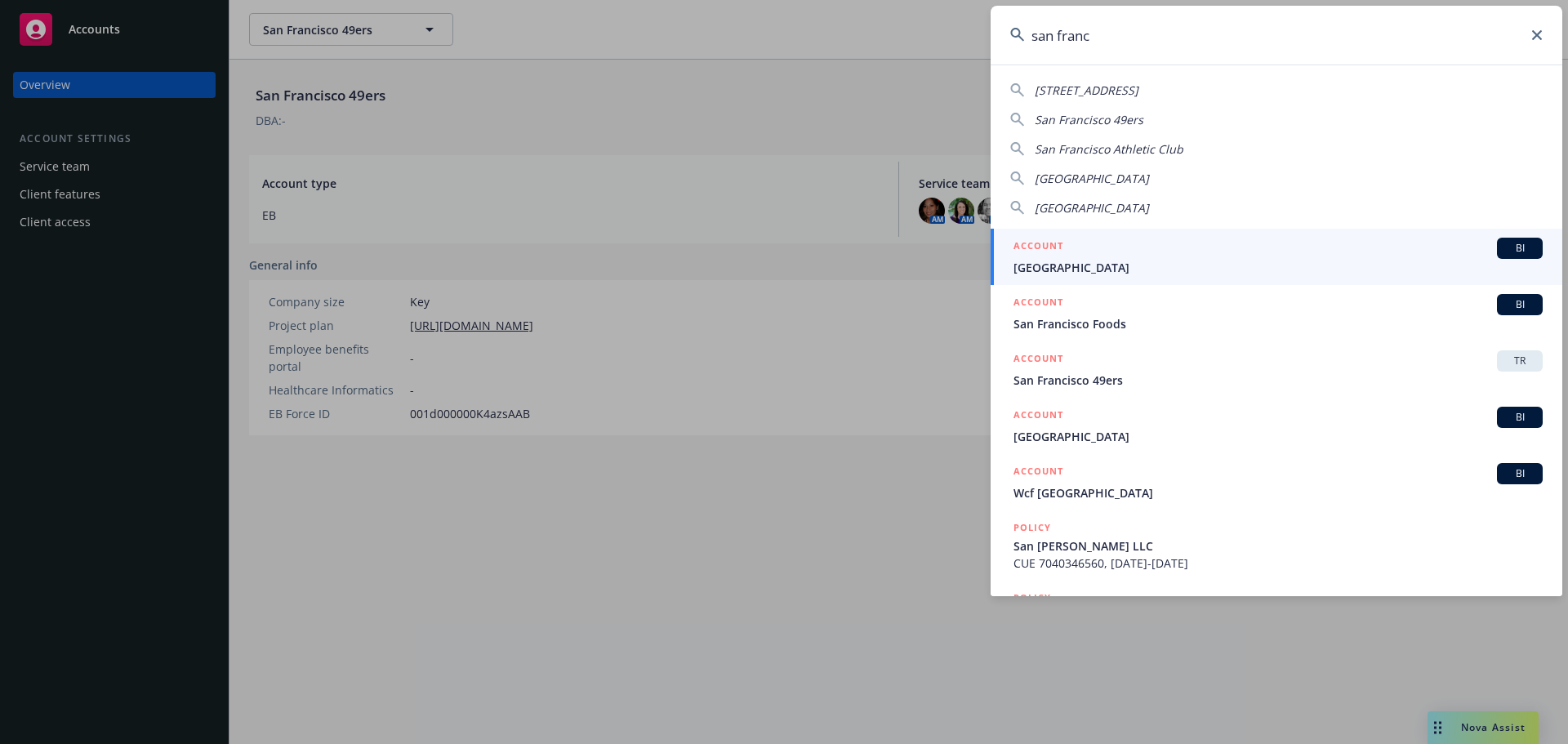
type input "san franc"
click at [1065, 260] on span "San Francisco City" at bounding box center [1277, 267] width 529 height 17
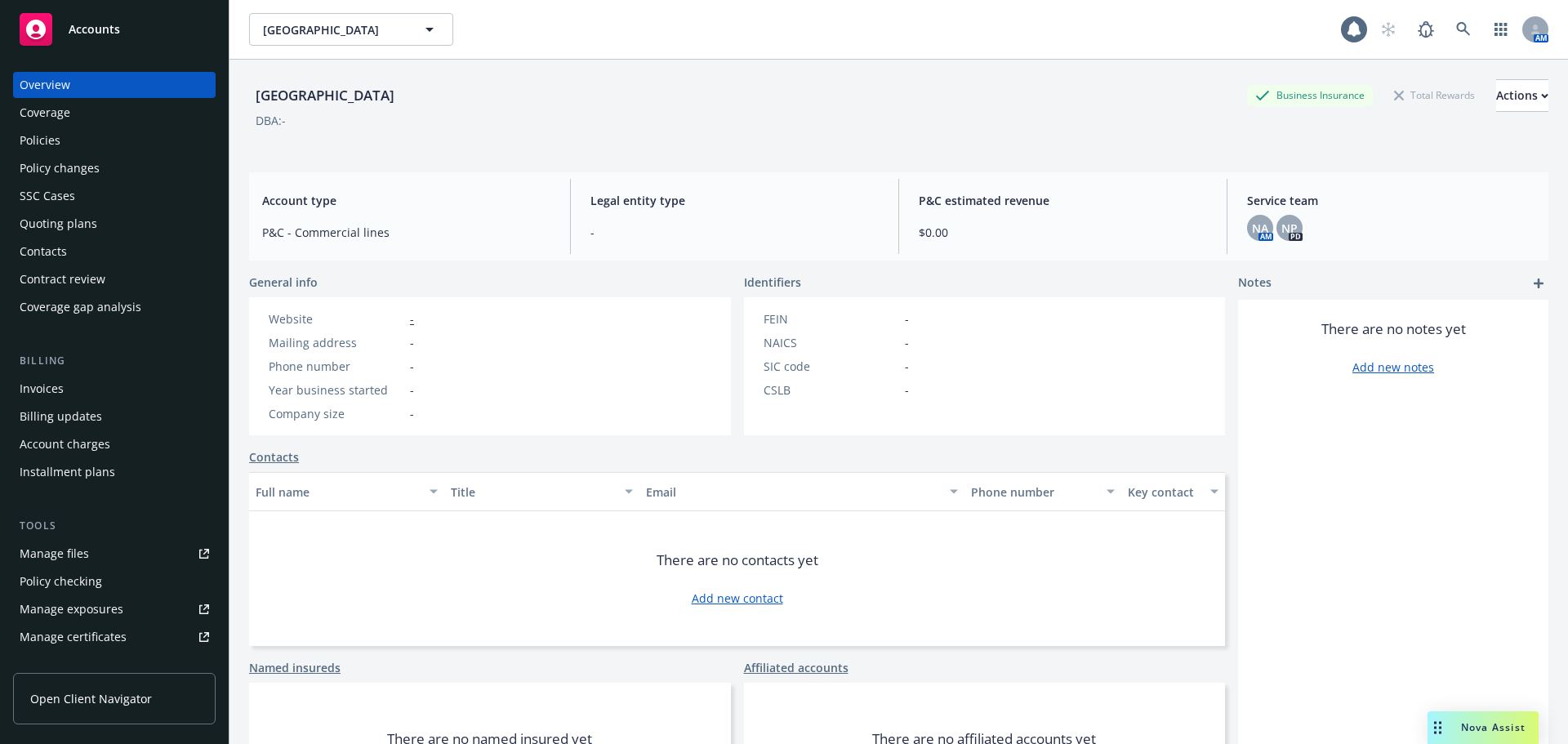
click at [37, 139] on div "Policies" at bounding box center [39, 140] width 41 height 27
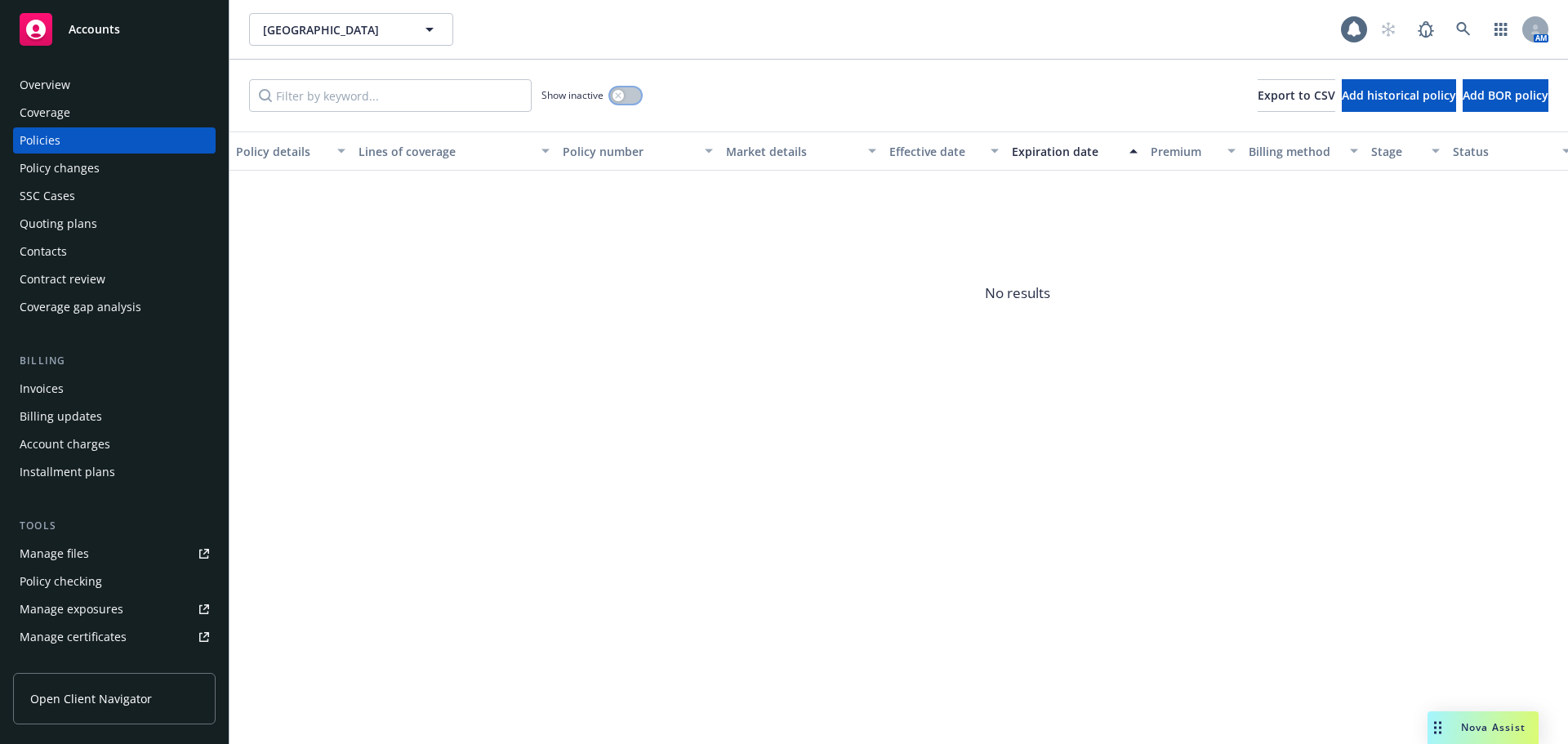
click at [621, 99] on div "button" at bounding box center [618, 95] width 12 height 12
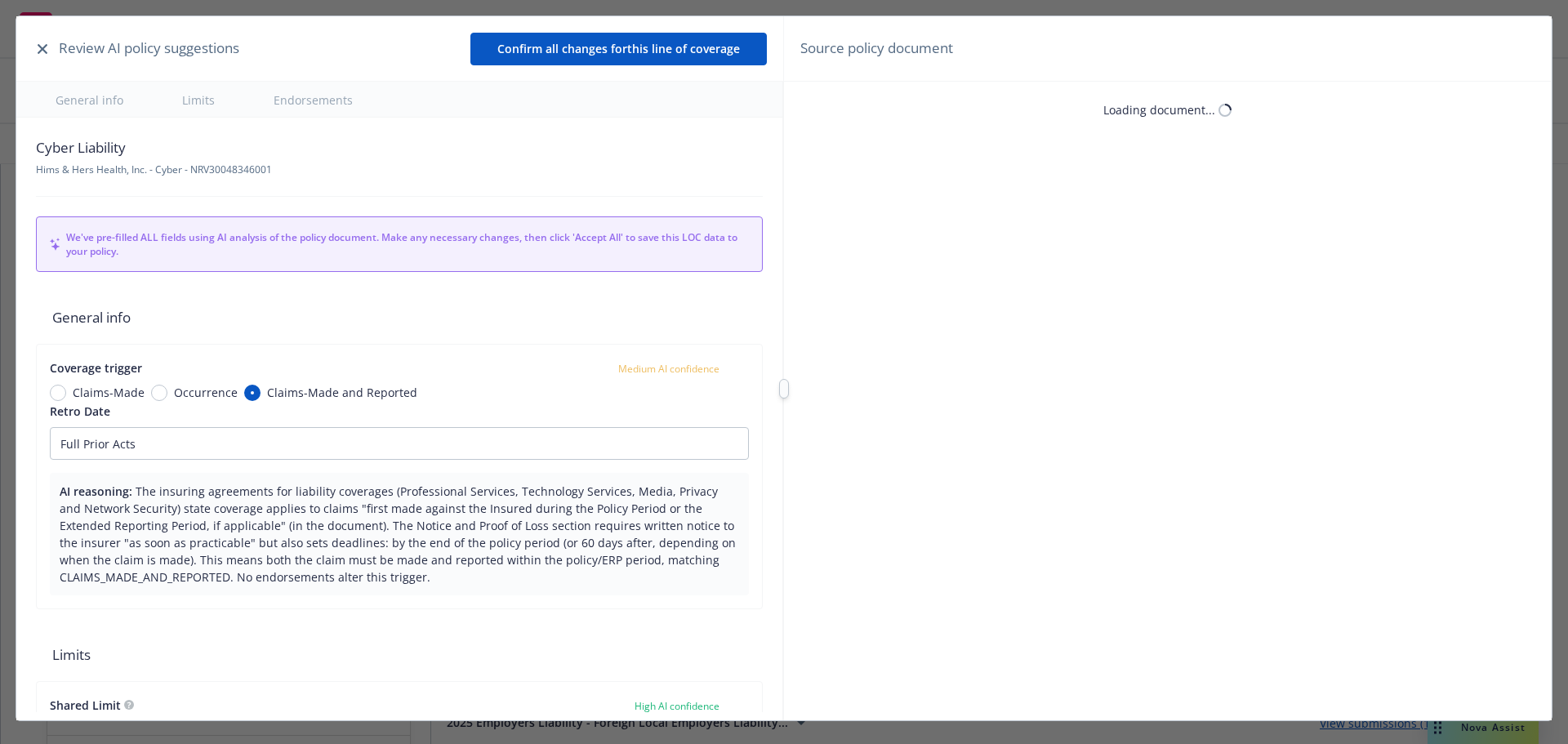
type textarea "x"
click at [38, 49] on icon "button" at bounding box center [42, 48] width 10 height 10
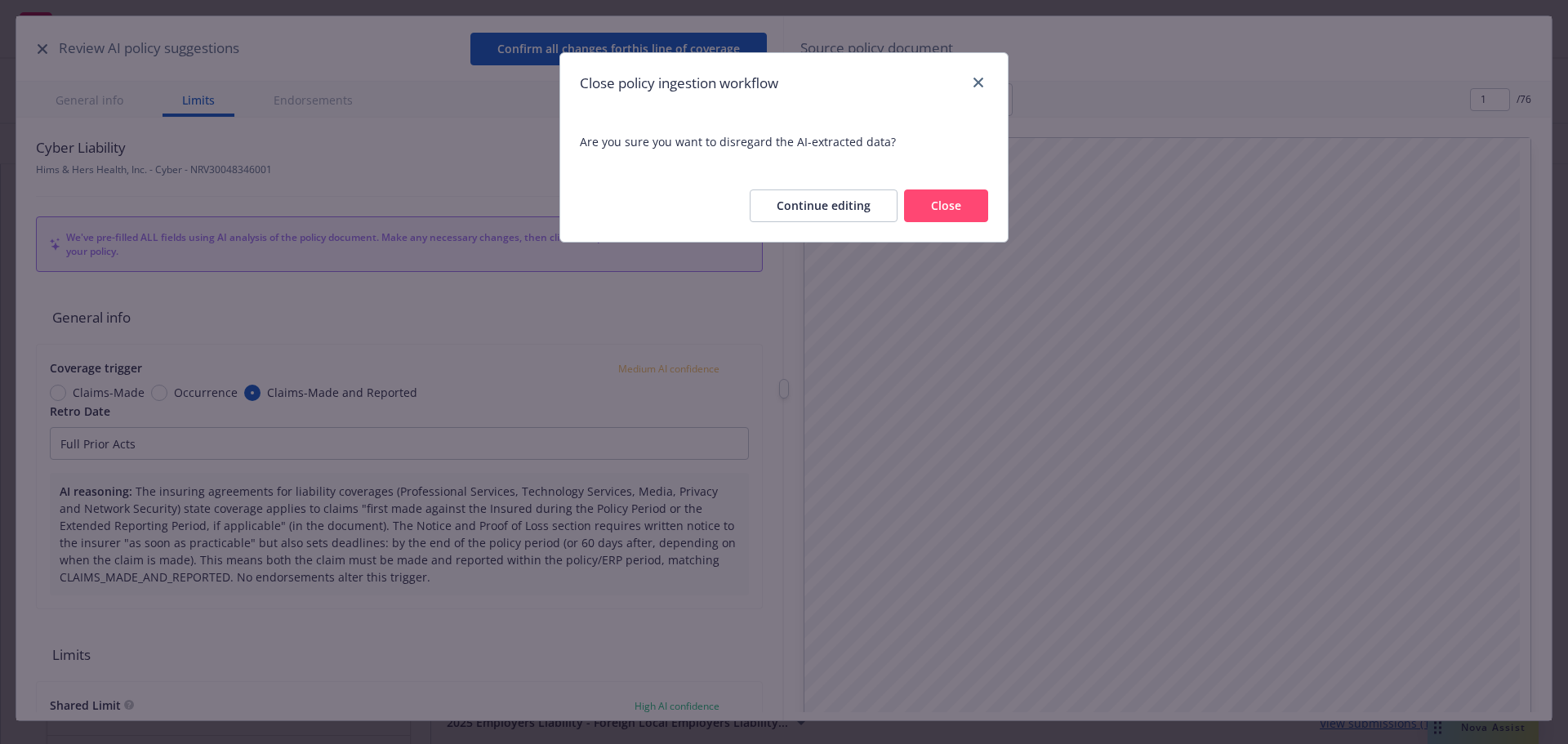
click at [939, 210] on button "Close" at bounding box center [946, 206] width 84 height 33
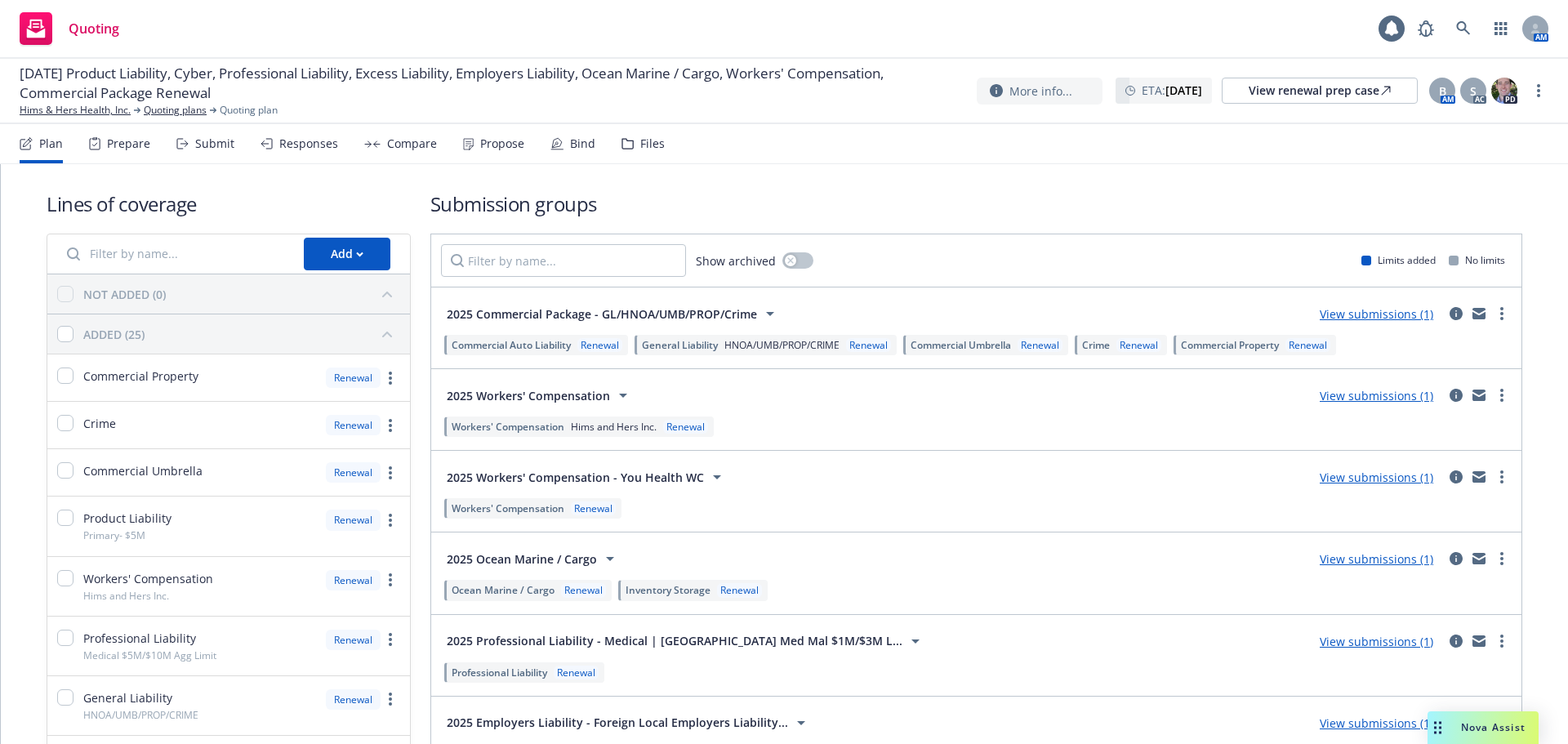
click at [179, 146] on icon at bounding box center [182, 143] width 12 height 12
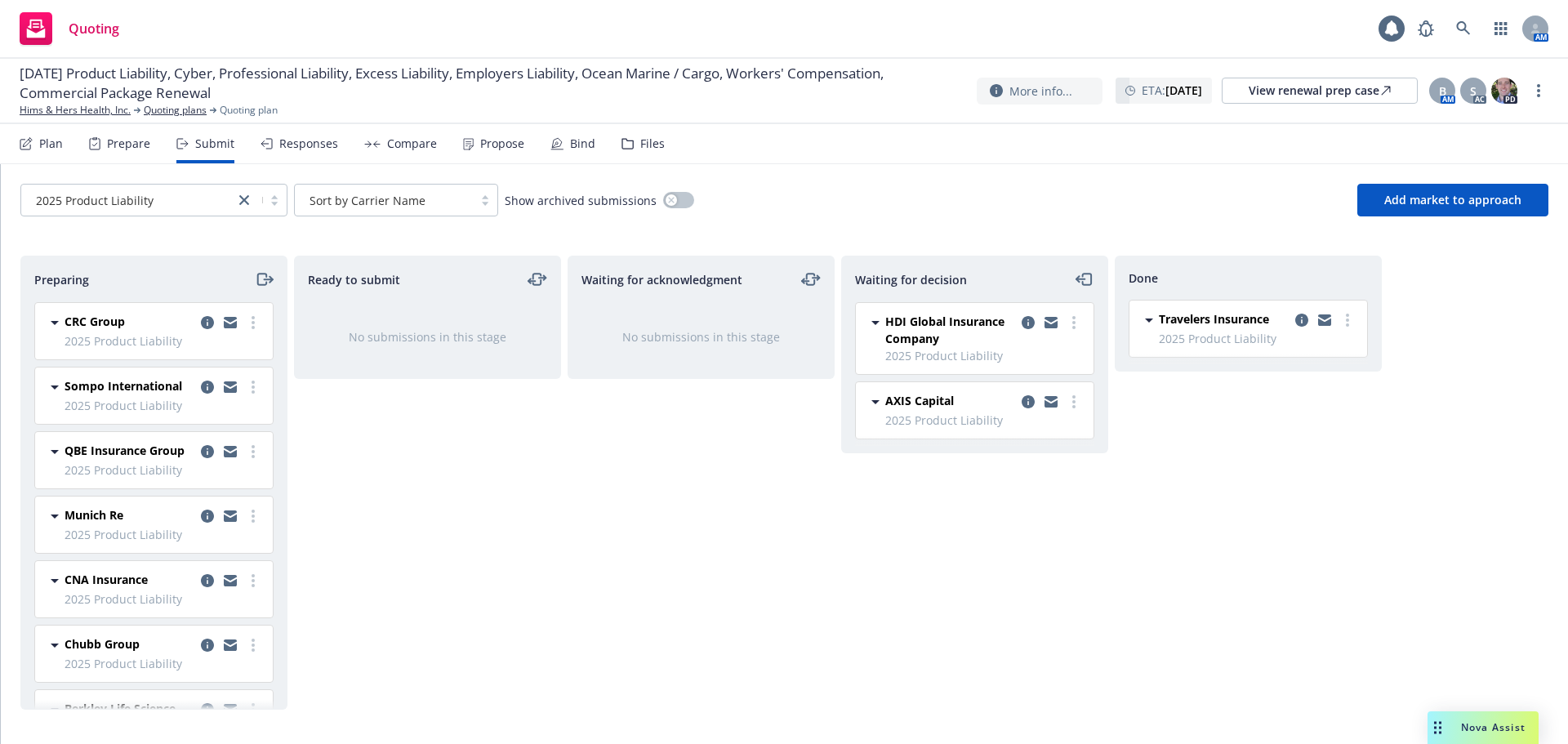
click at [118, 382] on span "Sompo International" at bounding box center [123, 386] width 118 height 17
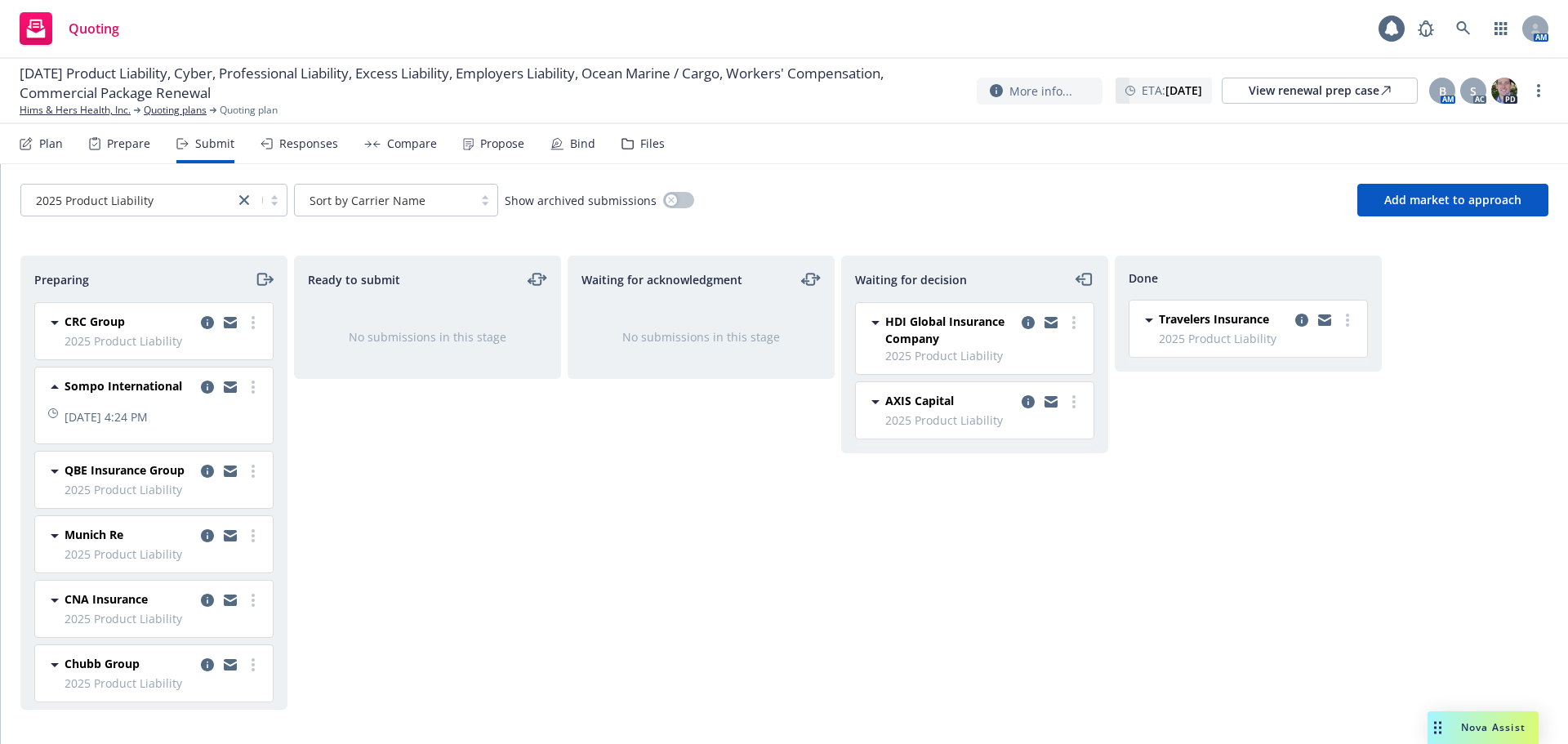
click at [118, 382] on span "Sompo International" at bounding box center [123, 386] width 118 height 17
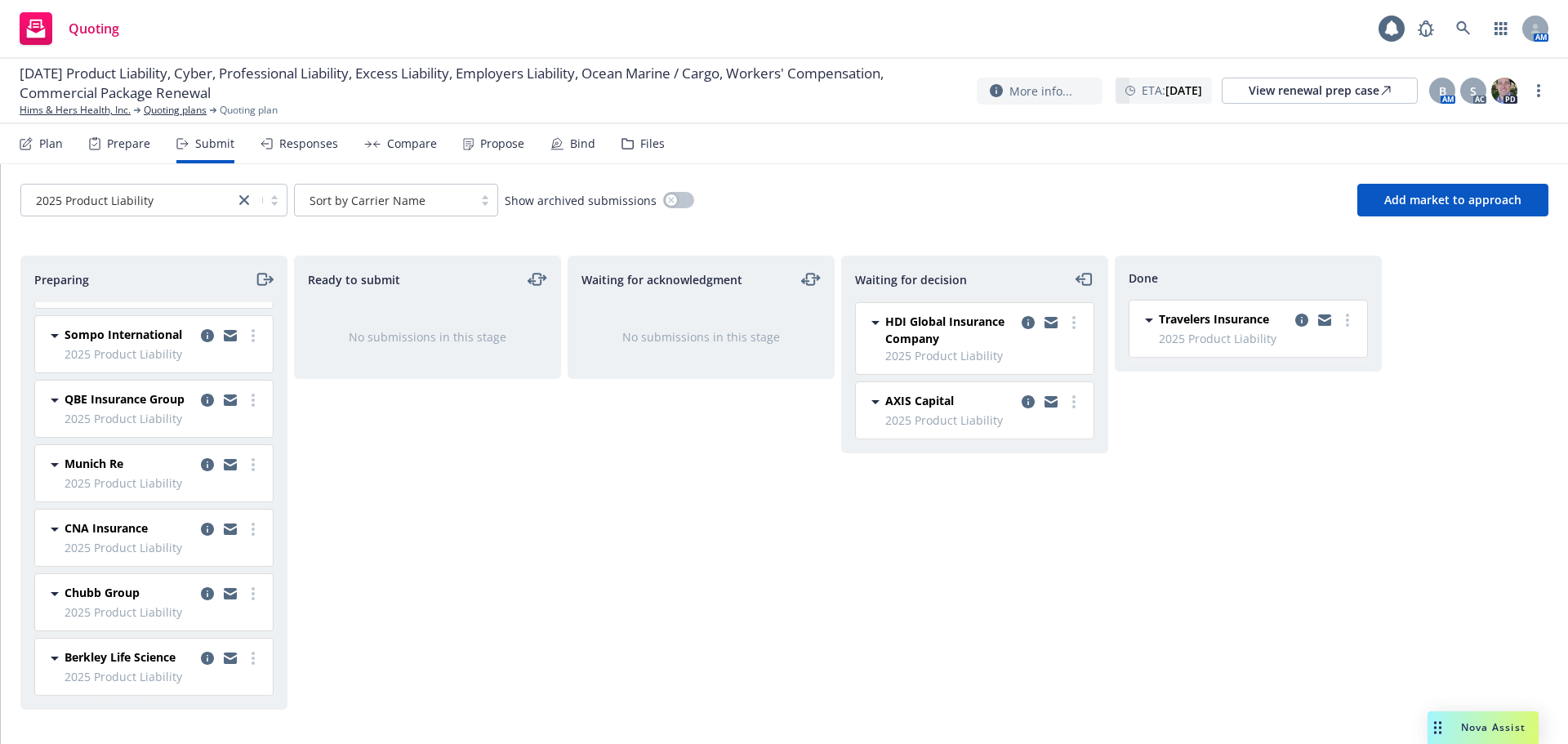
scroll to position [80, 0]
click at [174, 110] on link "Quoting plans" at bounding box center [175, 111] width 63 height 15
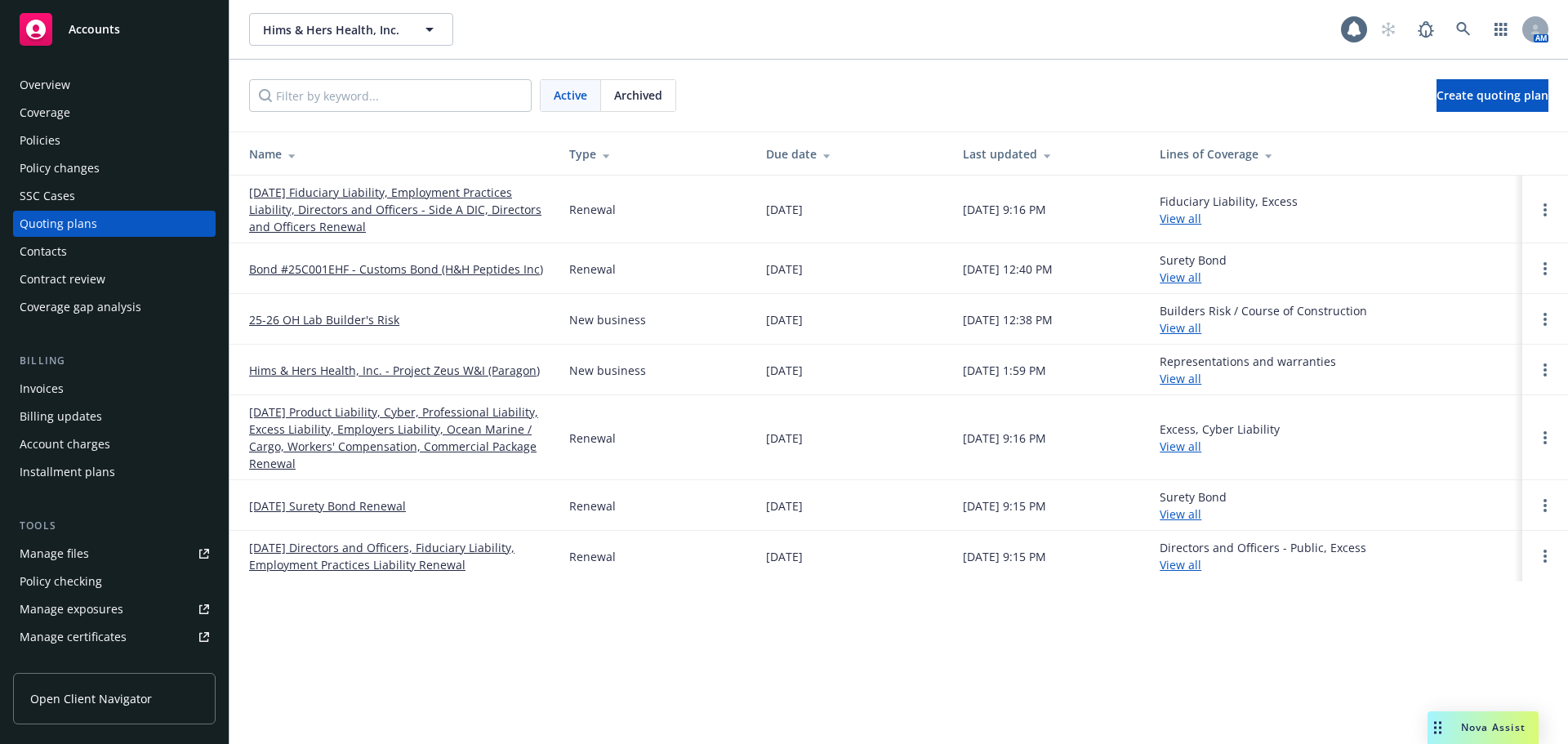
click at [61, 143] on div "Policies" at bounding box center [113, 140] width 189 height 27
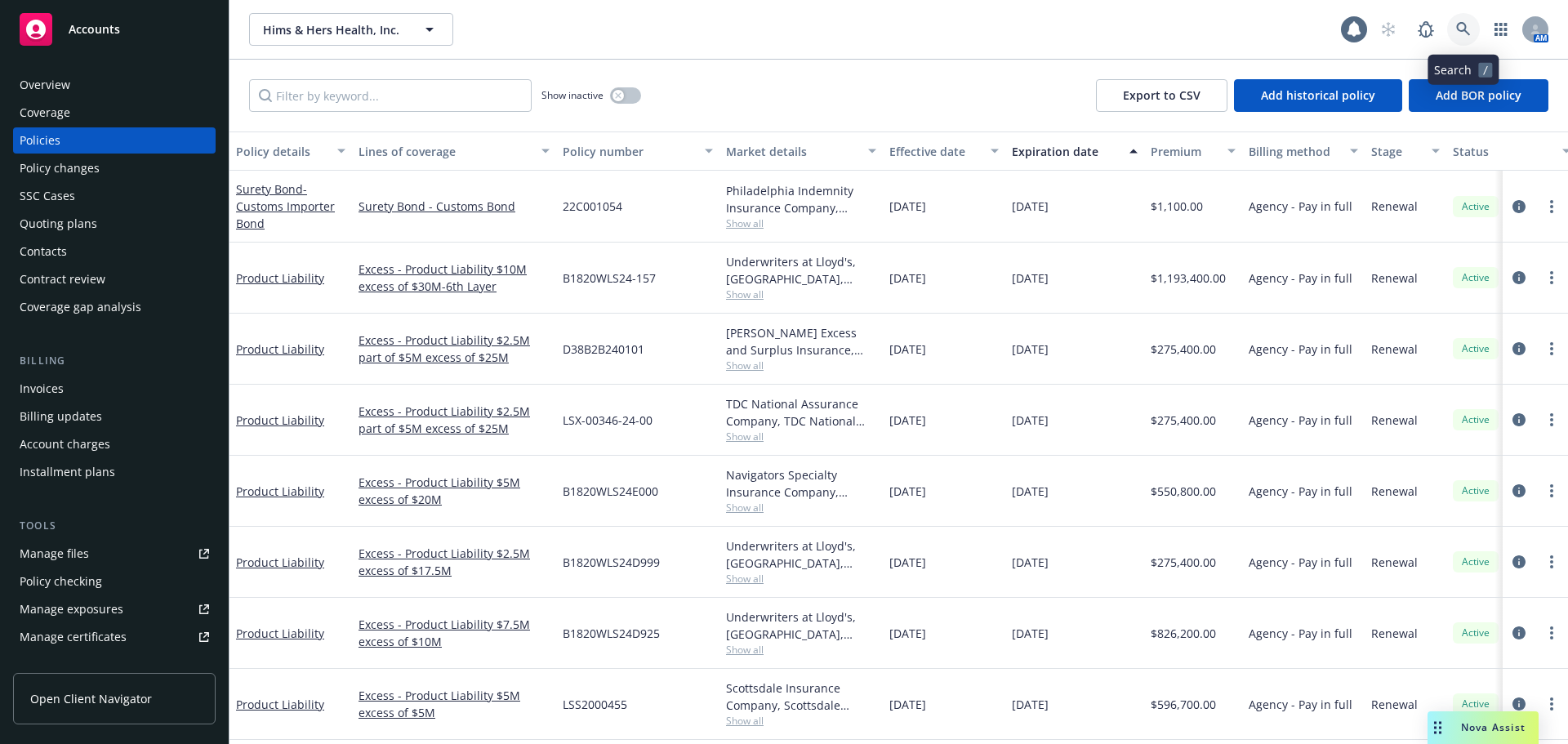
click at [1467, 19] on link at bounding box center [1464, 29] width 33 height 33
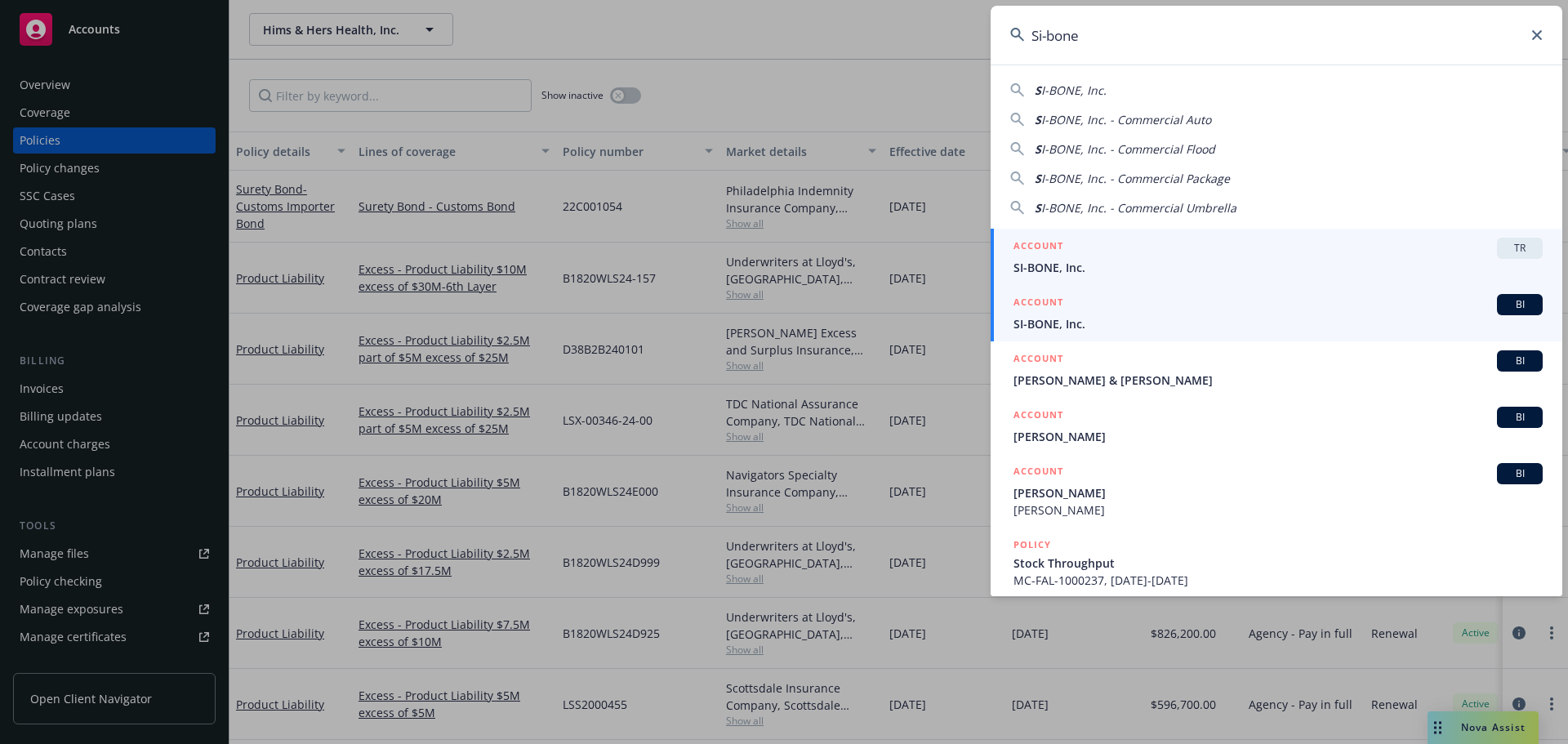
type input "Si-bone"
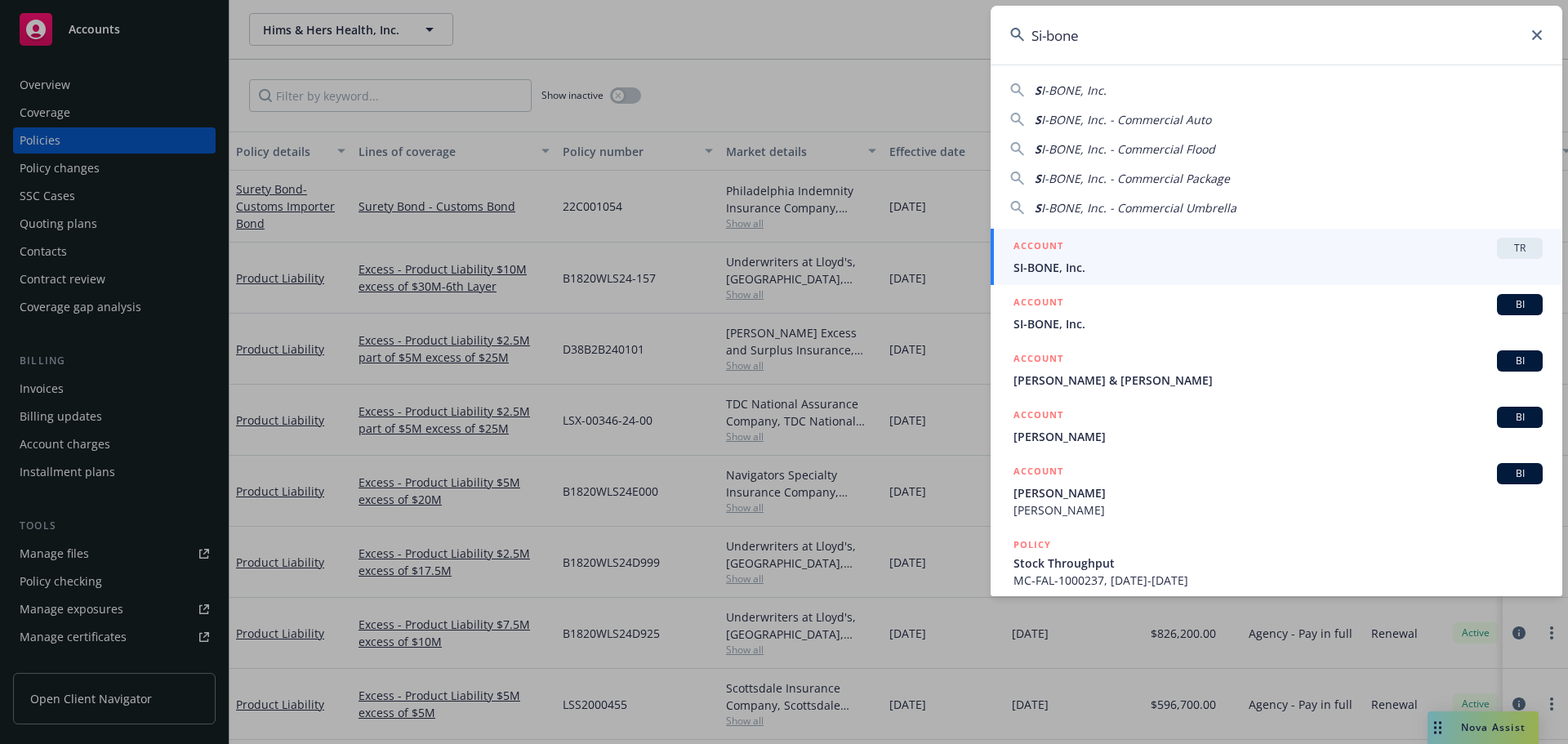
click at [1065, 316] on span "SI-BONE, Inc." at bounding box center [1277, 324] width 529 height 17
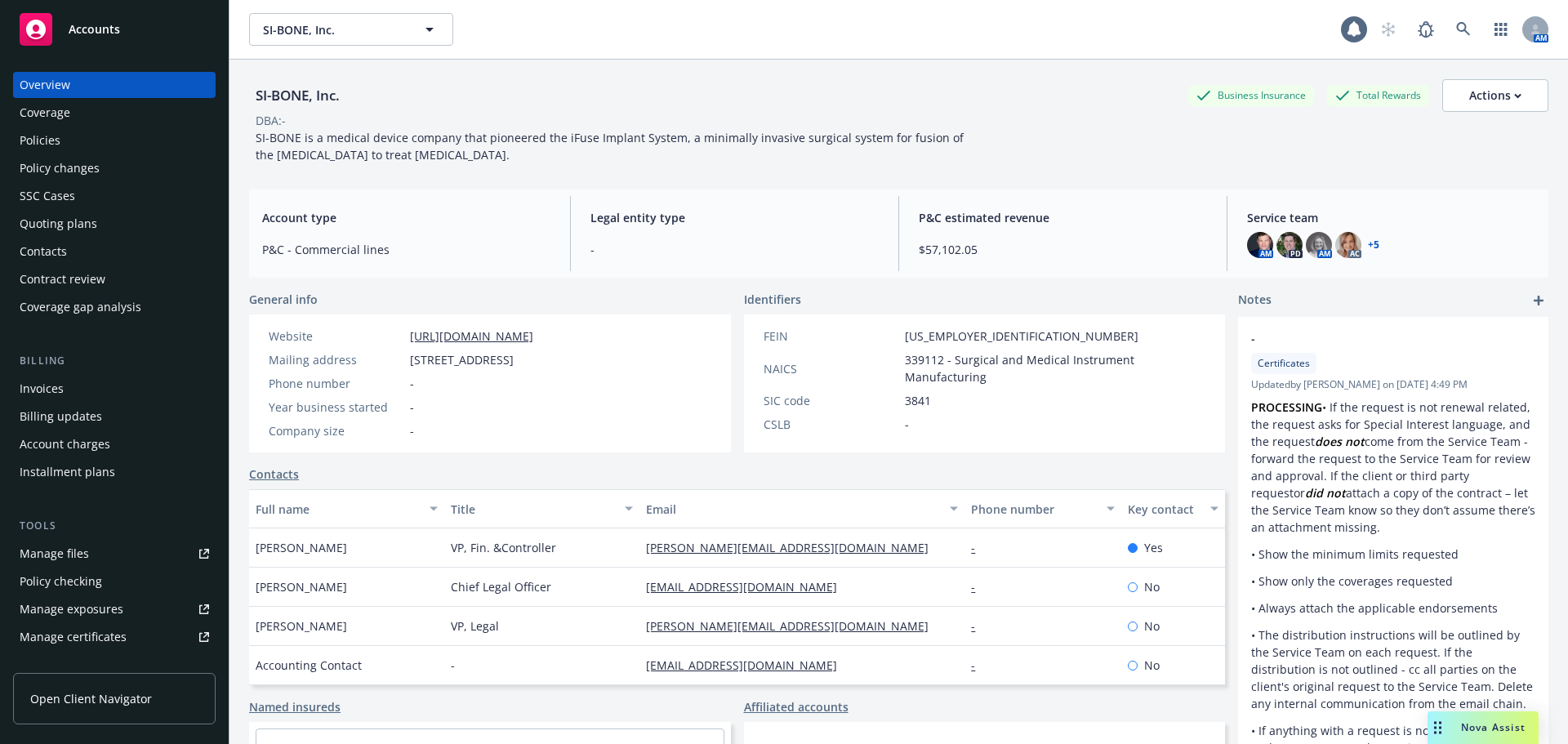
scroll to position [376, 0]
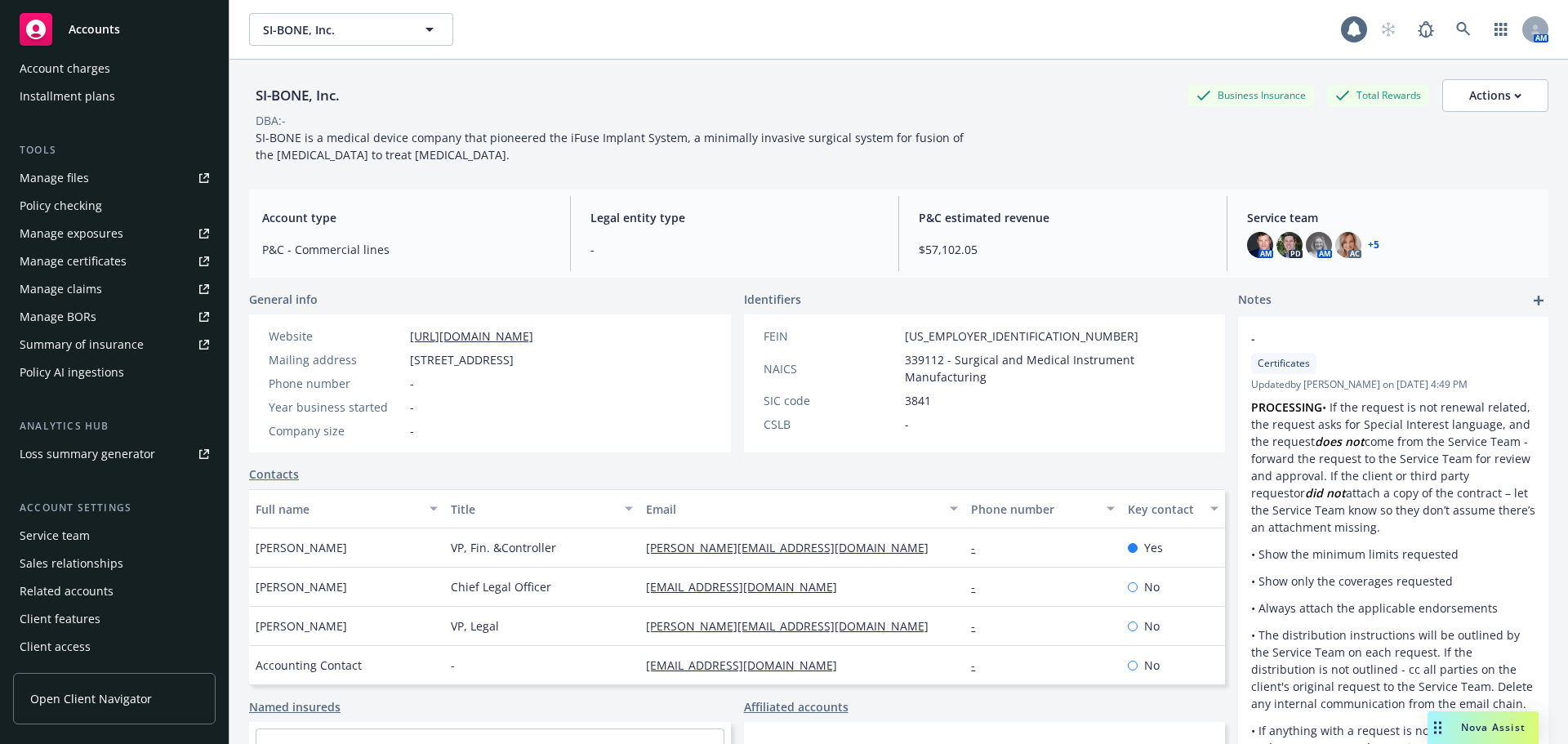
click at [80, 535] on div "Service team" at bounding box center [54, 536] width 70 height 27
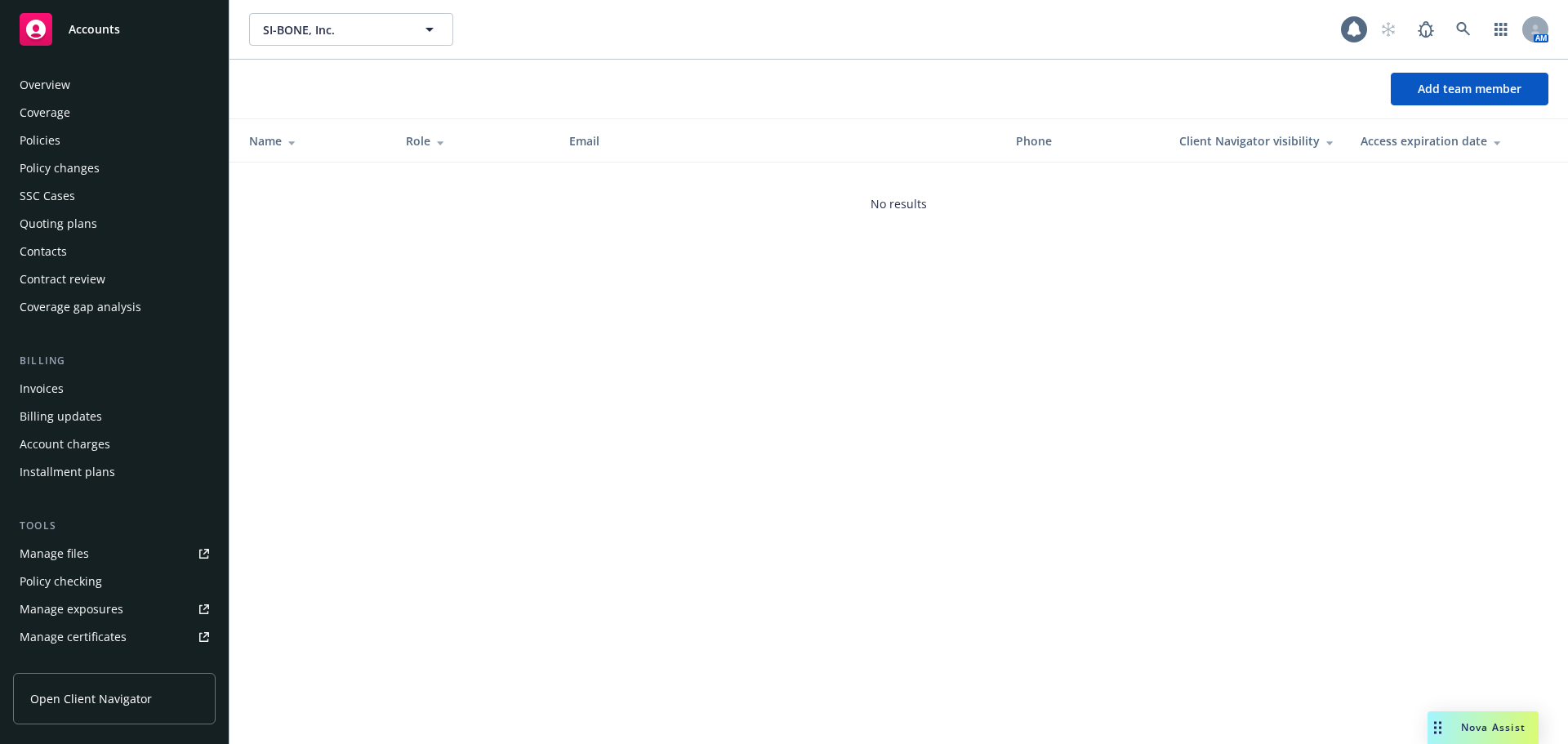
scroll to position [376, 0]
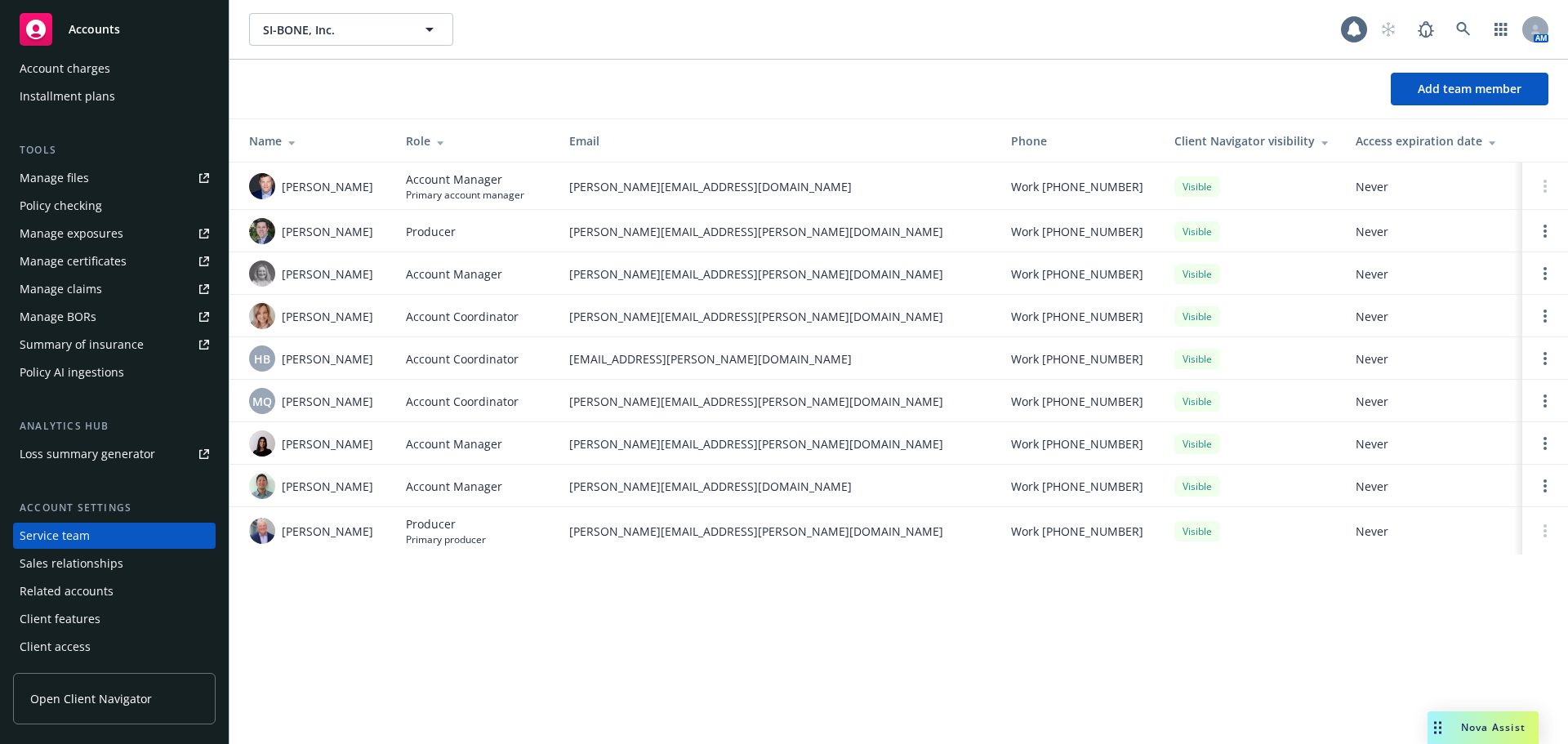
click at [68, 638] on div "Client access" at bounding box center [55, 646] width 71 height 27
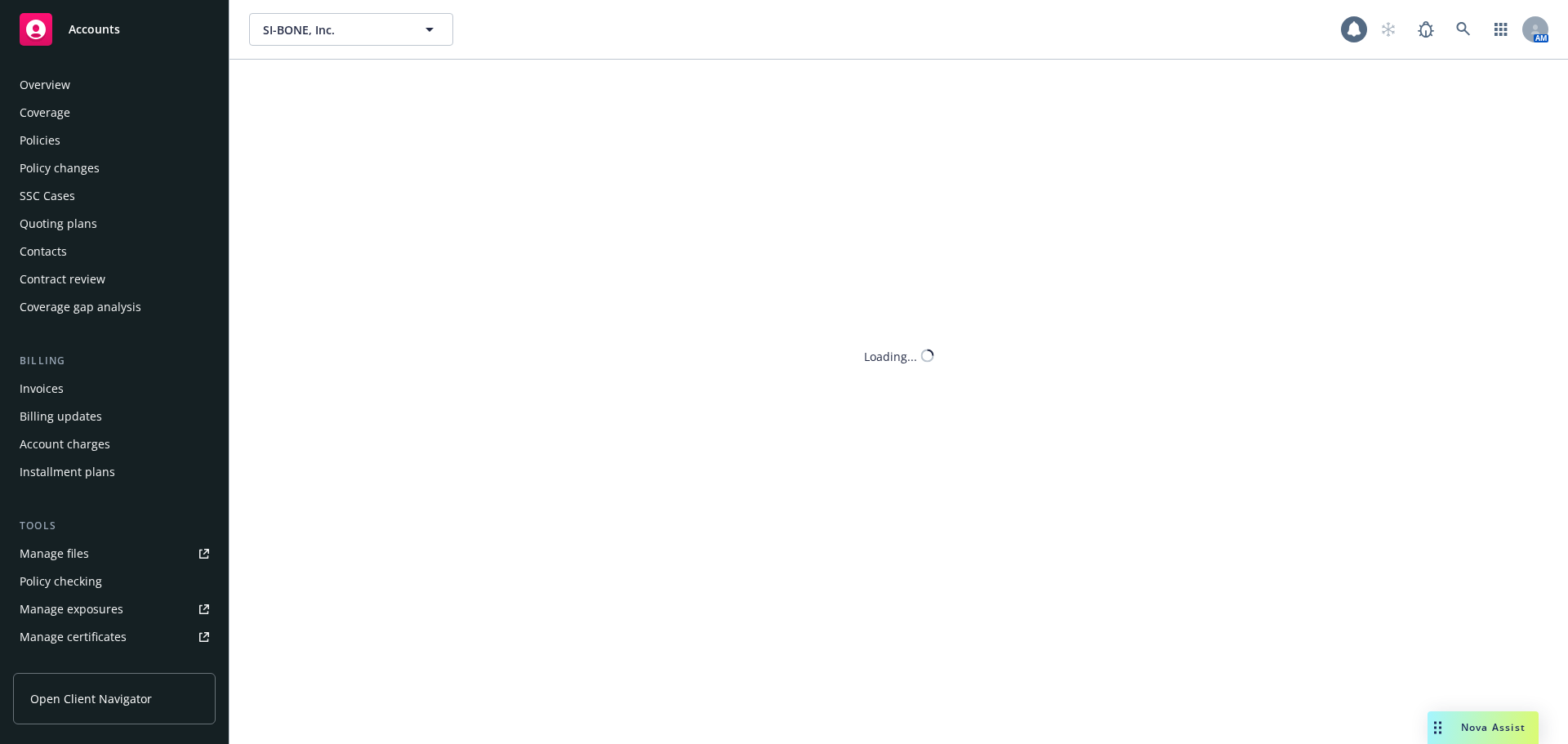
scroll to position [376, 0]
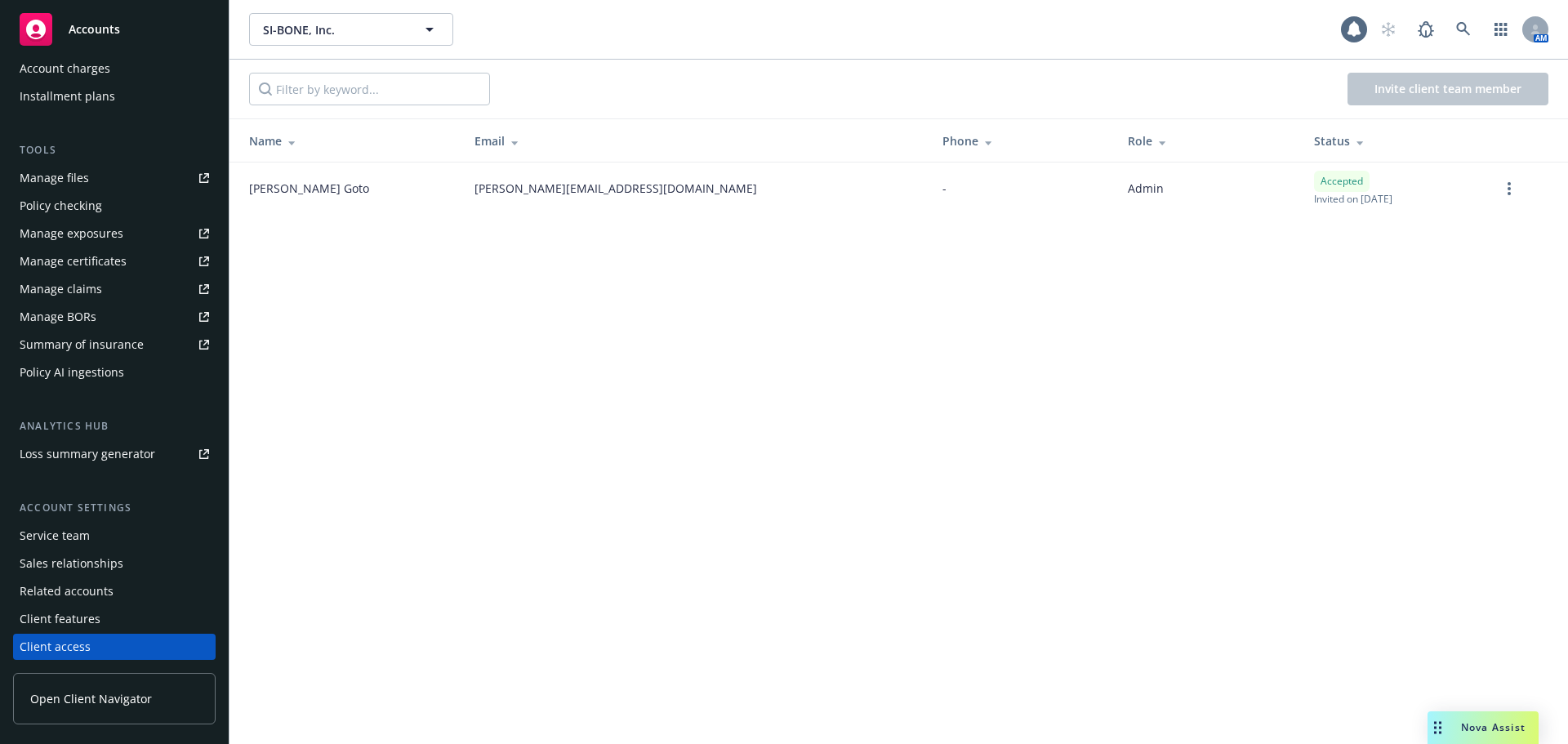
click at [662, 231] on div "SI-BONE, Inc. SI-BONE, Inc. 1 AM Invite client team member Name Email Phone Rol…" at bounding box center [899, 372] width 1339 height 744
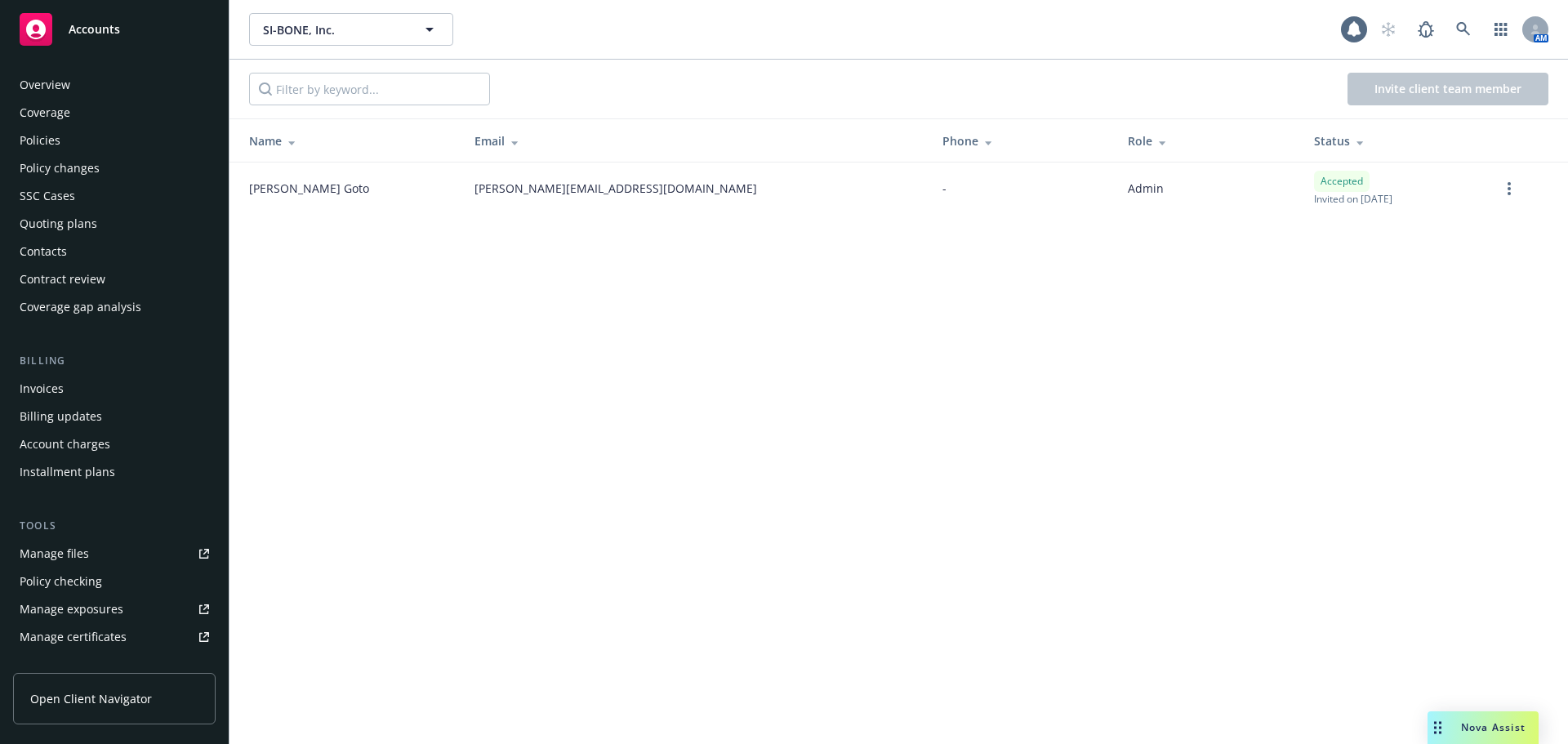
click at [65, 248] on div "Contacts" at bounding box center [43, 251] width 48 height 27
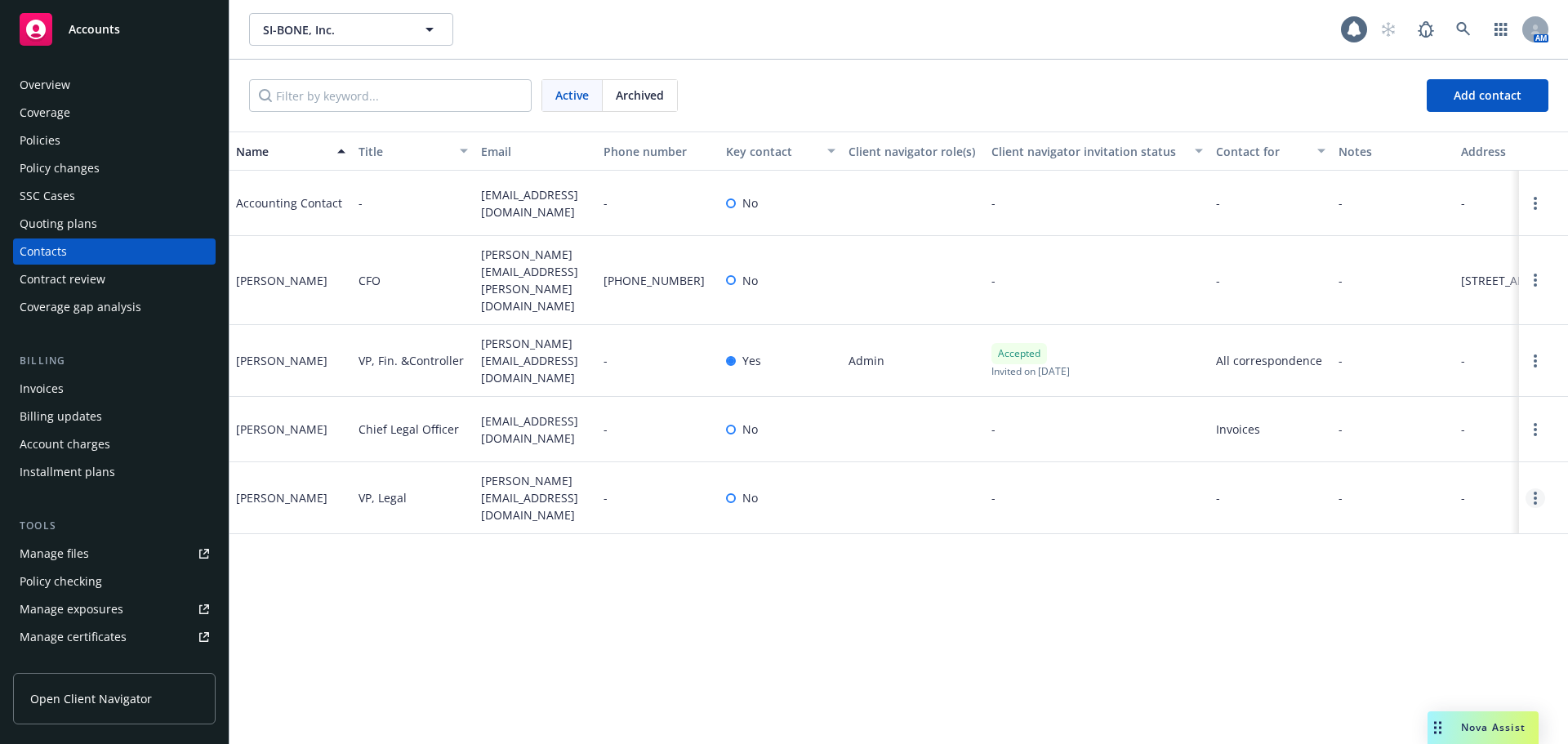
click at [1528, 488] on link "Open options" at bounding box center [1534, 497] width 19 height 19
click at [1400, 387] on link "Edit contact" at bounding box center [1431, 379] width 185 height 33
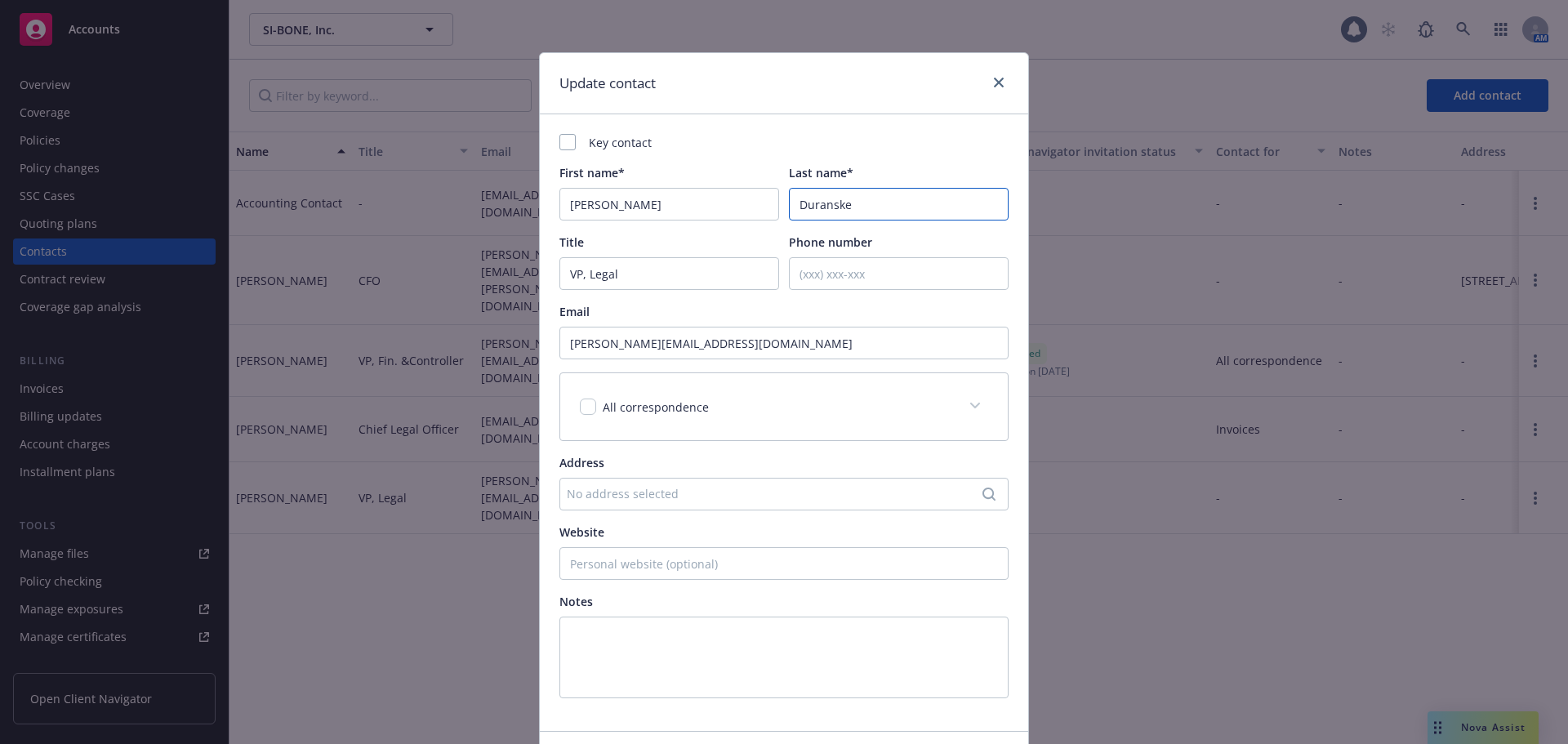
drag, startPoint x: 884, startPoint y: 206, endPoint x: 548, endPoint y: 177, distance: 337.2
click at [549, 179] on div "Key contact First name* Sarah Last name* Duranske Title VP, Legal Phone number …" at bounding box center [784, 422] width 488 height 616
type input "Rim"
drag, startPoint x: 647, startPoint y: 345, endPoint x: 597, endPoint y: 354, distance: 50.8
click at [597, 354] on input "sarah.duranske@si-bone.com" at bounding box center [784, 343] width 449 height 33
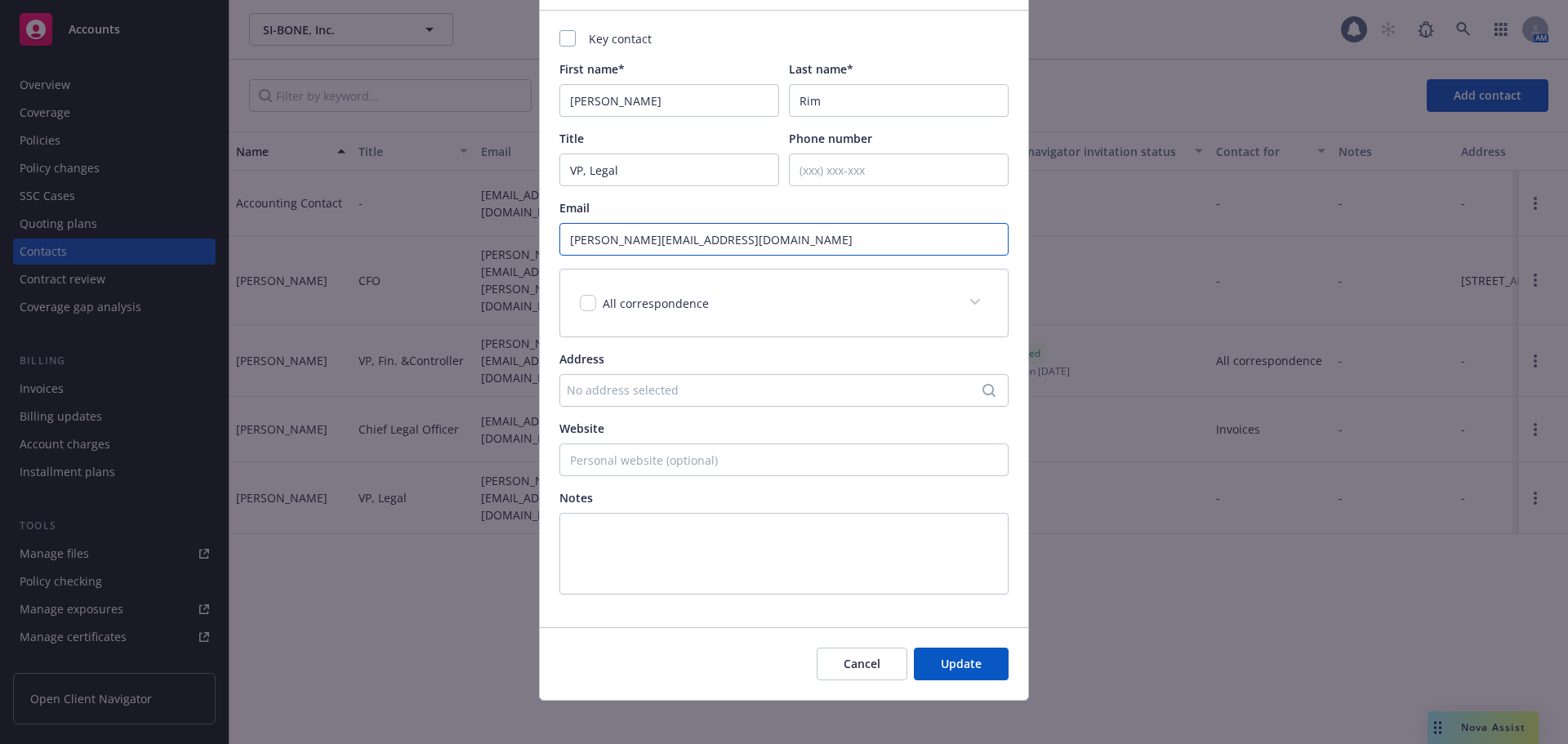
scroll to position [112, 0]
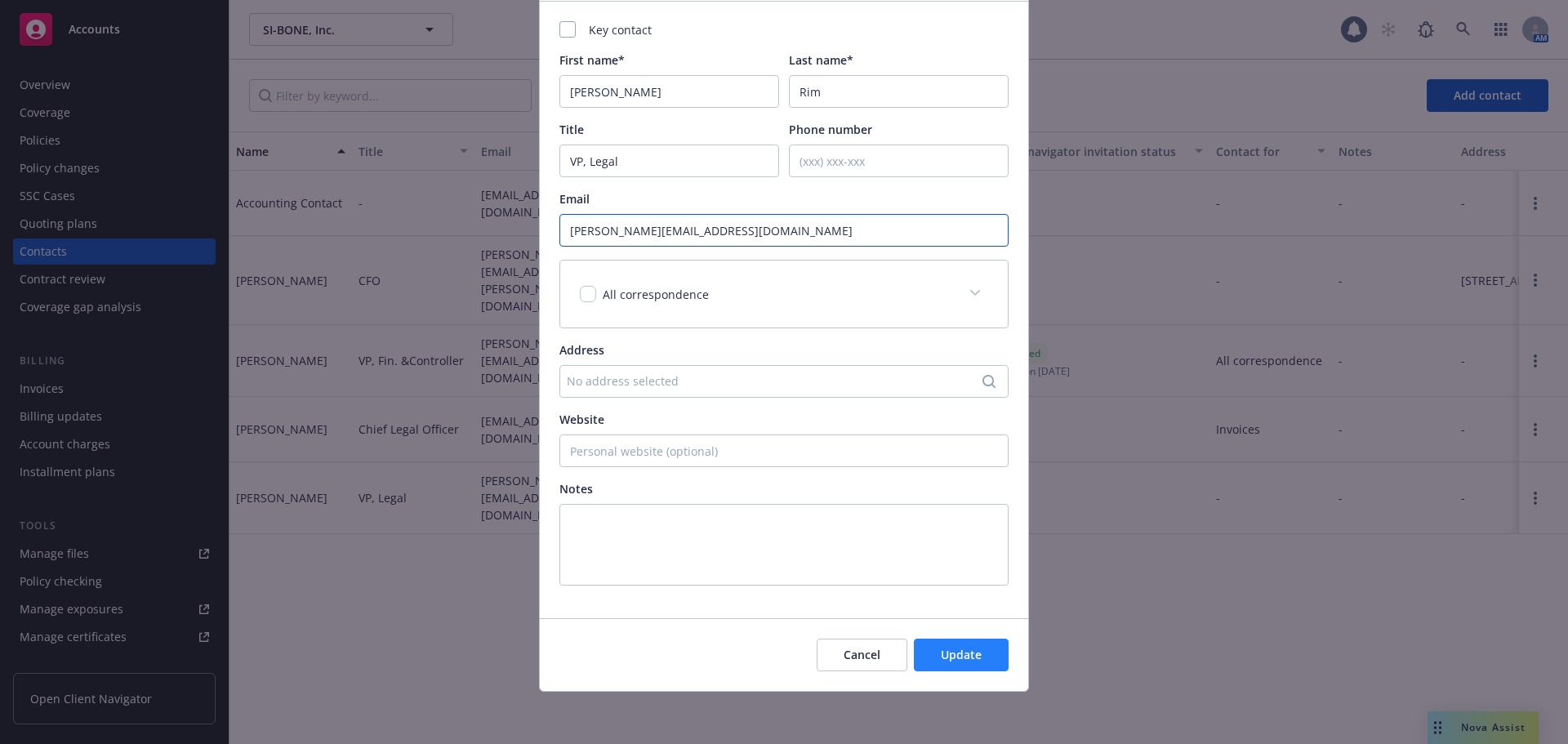
type input "sarah.rim@si-bone.com"
click at [963, 640] on button "Update" at bounding box center [961, 654] width 95 height 33
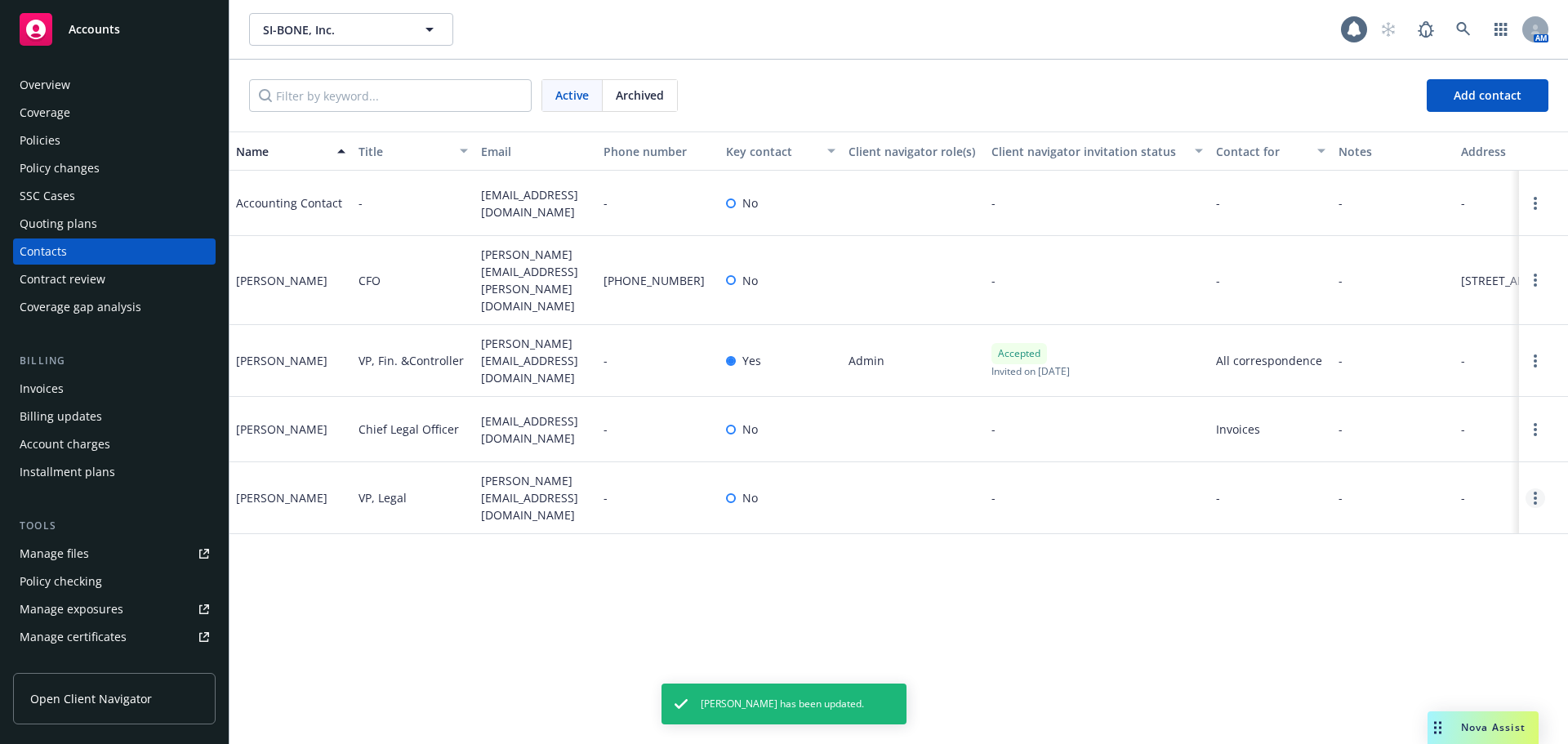
click at [1541, 488] on link "Open options" at bounding box center [1534, 497] width 19 height 19
click at [1441, 412] on link "Invite to client navigator" at bounding box center [1431, 412] width 185 height 33
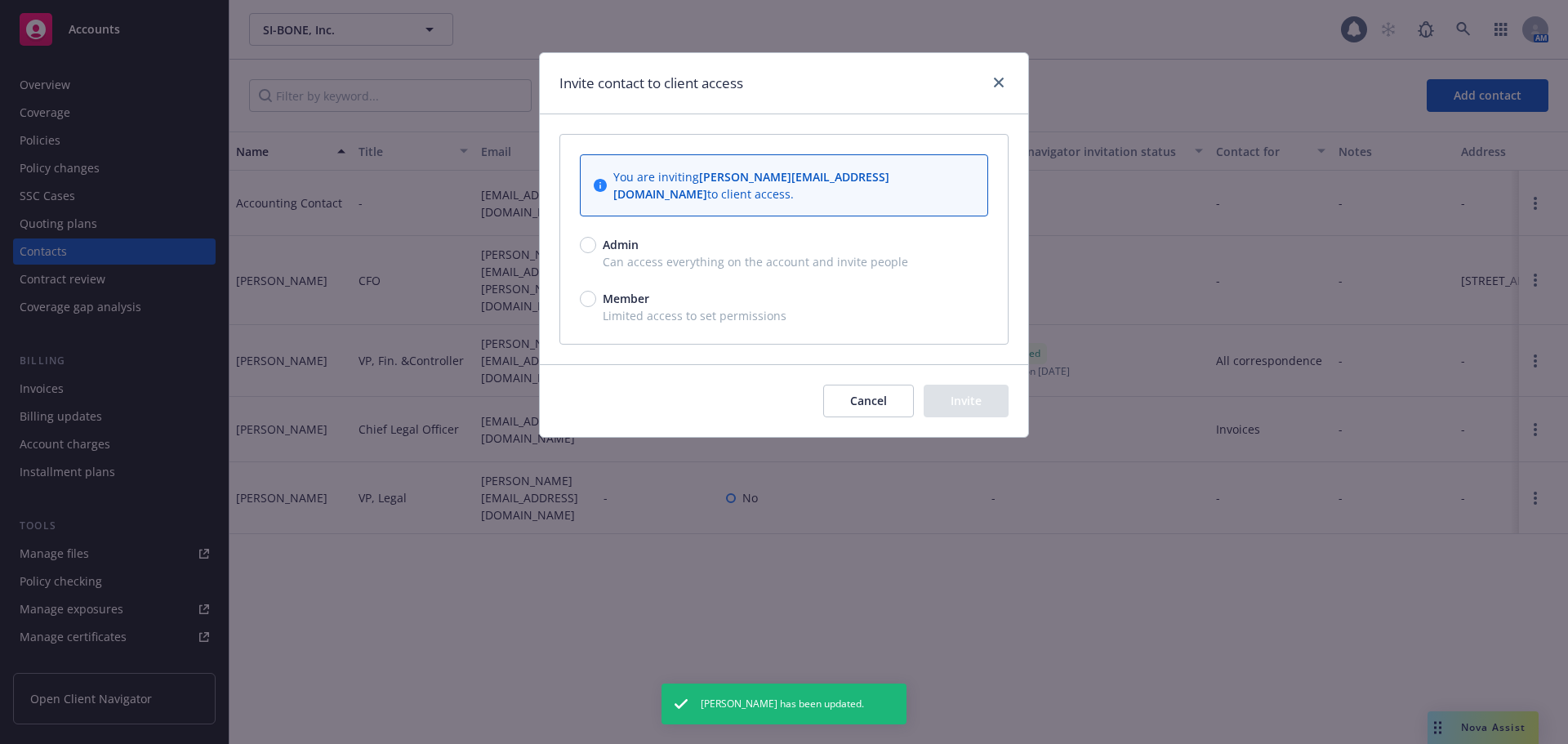
click at [607, 236] on span "Admin" at bounding box center [620, 244] width 36 height 17
click at [596, 237] on input "Admin" at bounding box center [588, 245] width 16 height 16
radio input "true"
click at [985, 388] on button "Invite" at bounding box center [965, 401] width 85 height 33
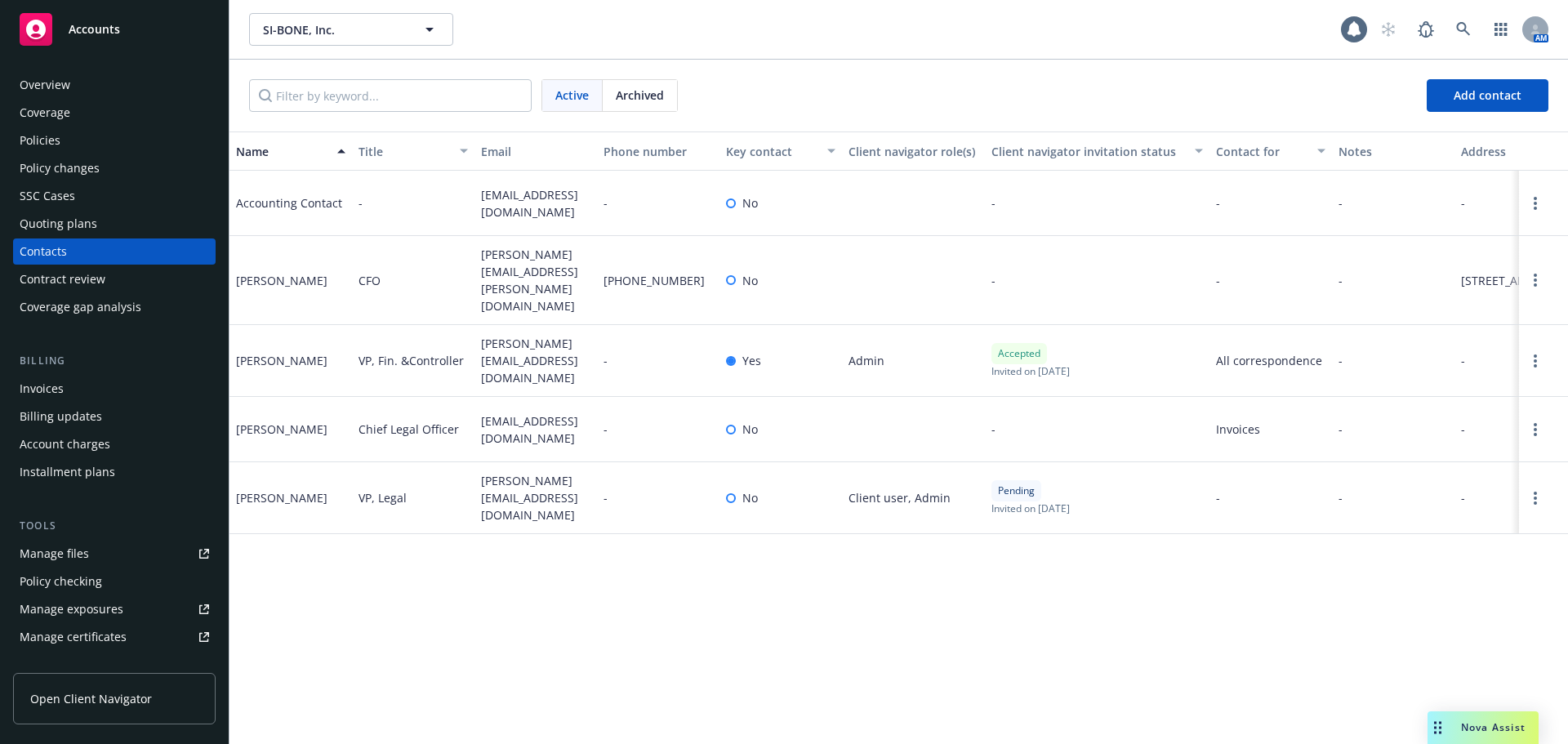
click at [1483, 732] on span "Nova Assist" at bounding box center [1493, 727] width 65 height 14
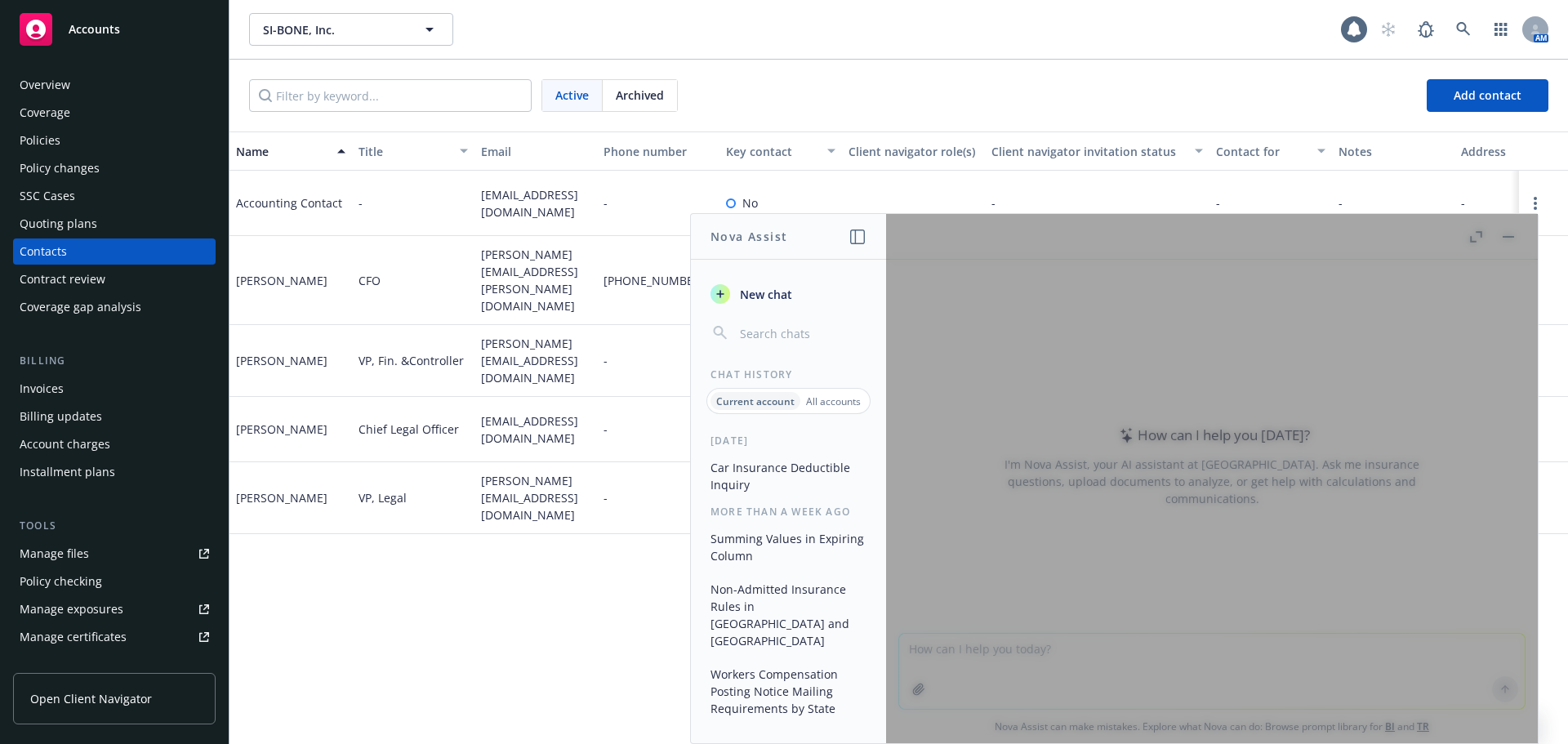
click at [1026, 656] on div at bounding box center [1211, 478] width 652 height 529
click at [782, 291] on span "New chat" at bounding box center [764, 294] width 56 height 17
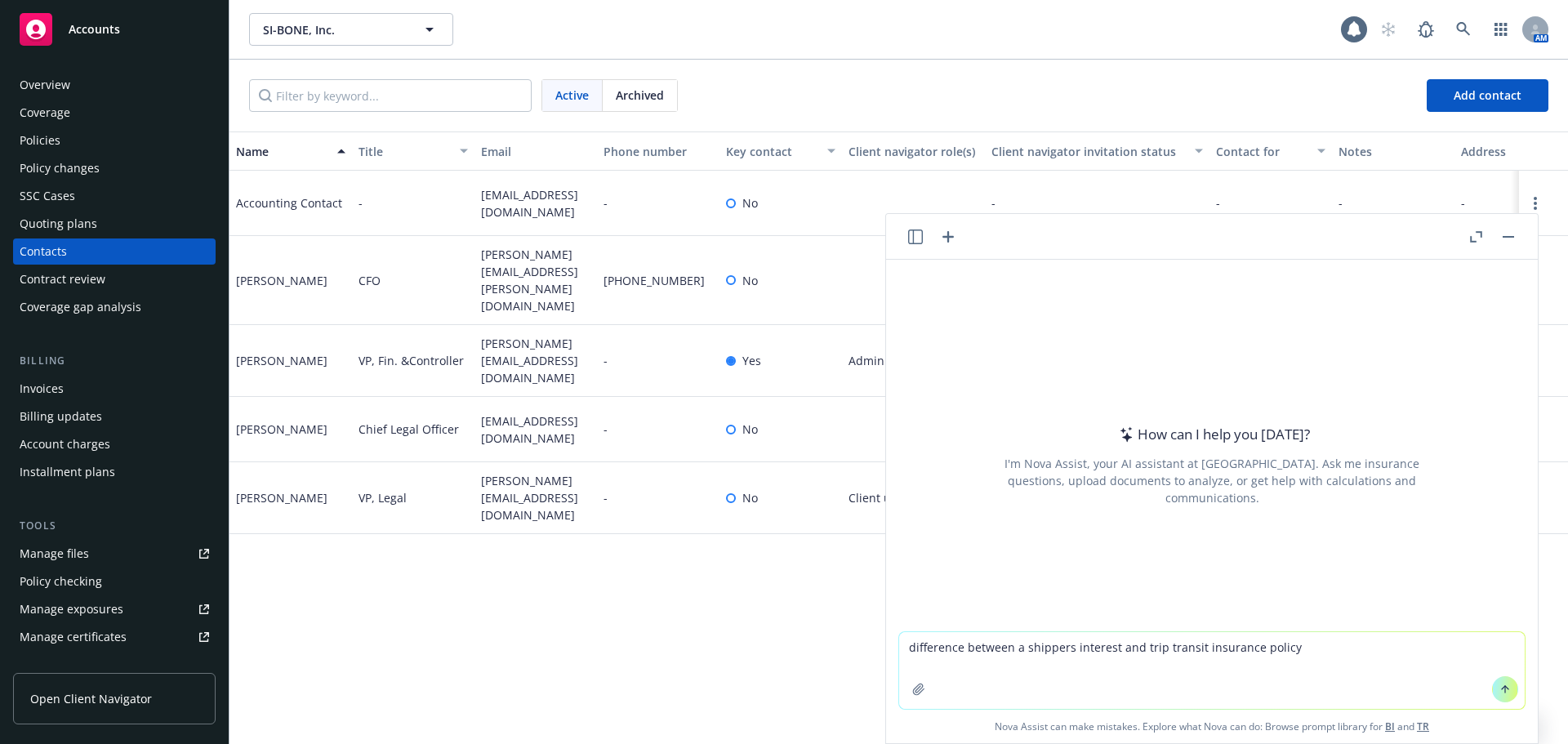
type textarea "difference between a shippers interest and trip transit insurance policy?"
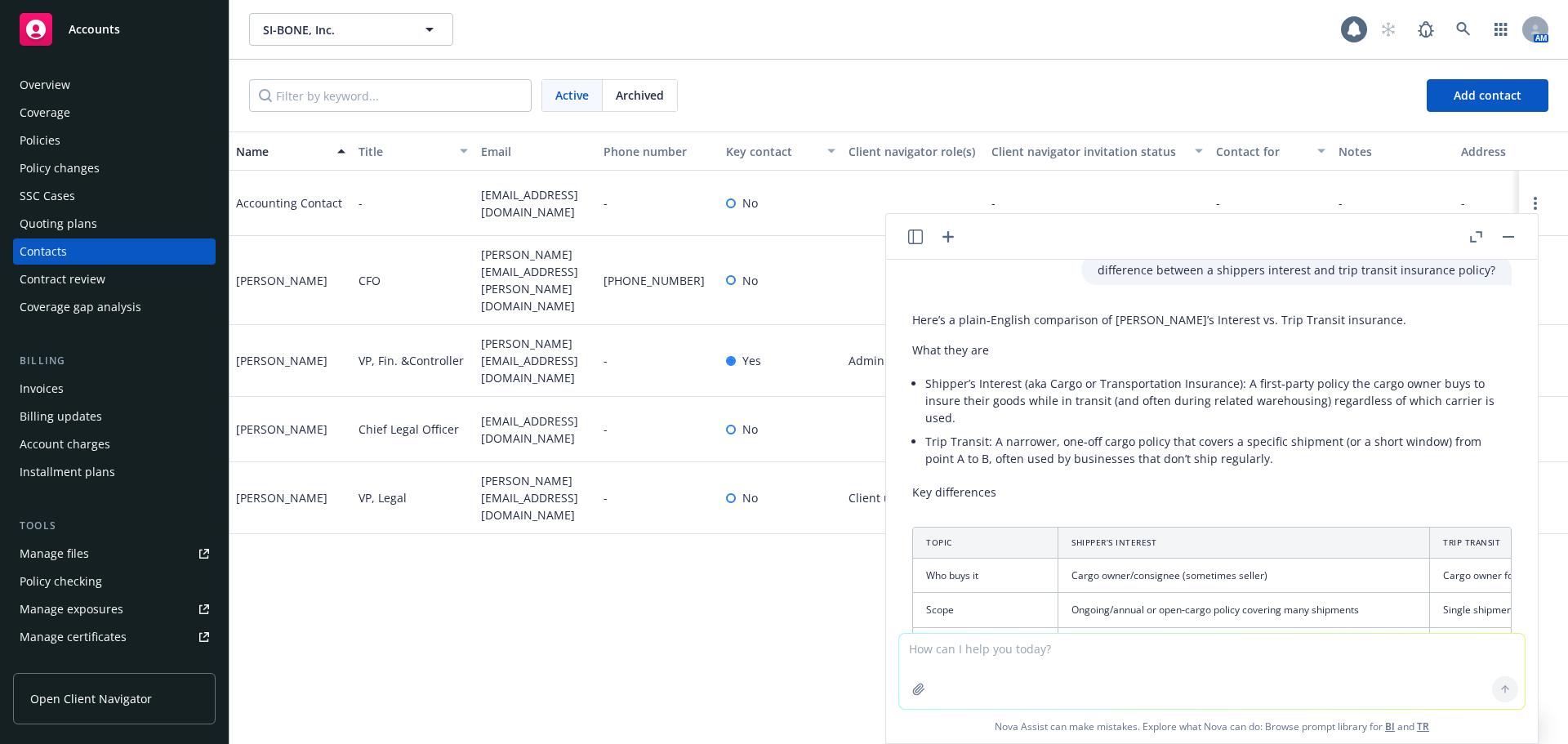
scroll to position [889, 0]
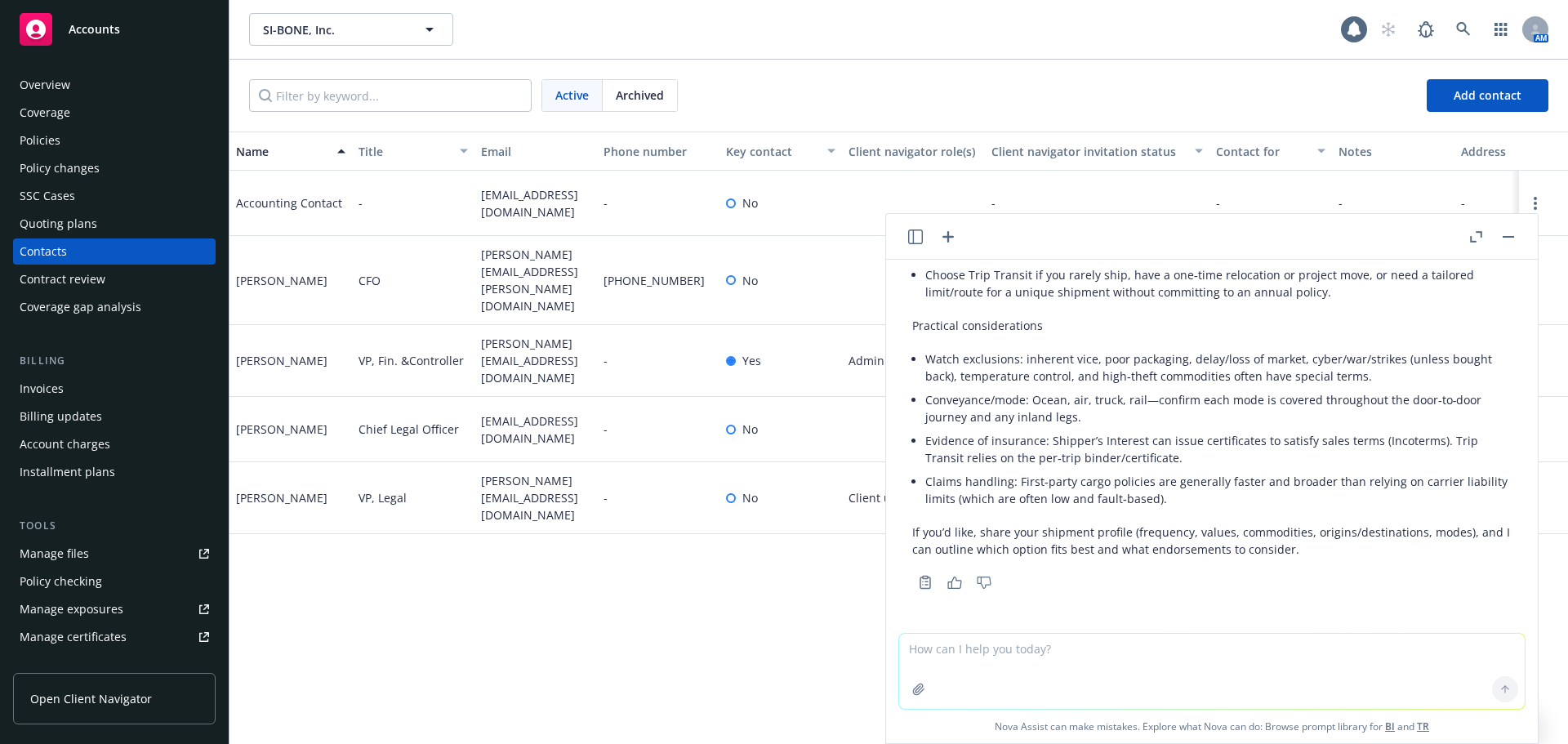
click at [1026, 664] on textarea at bounding box center [1211, 671] width 625 height 75
type textarea "difference between ocean marine and shippers interest insurance policy?"
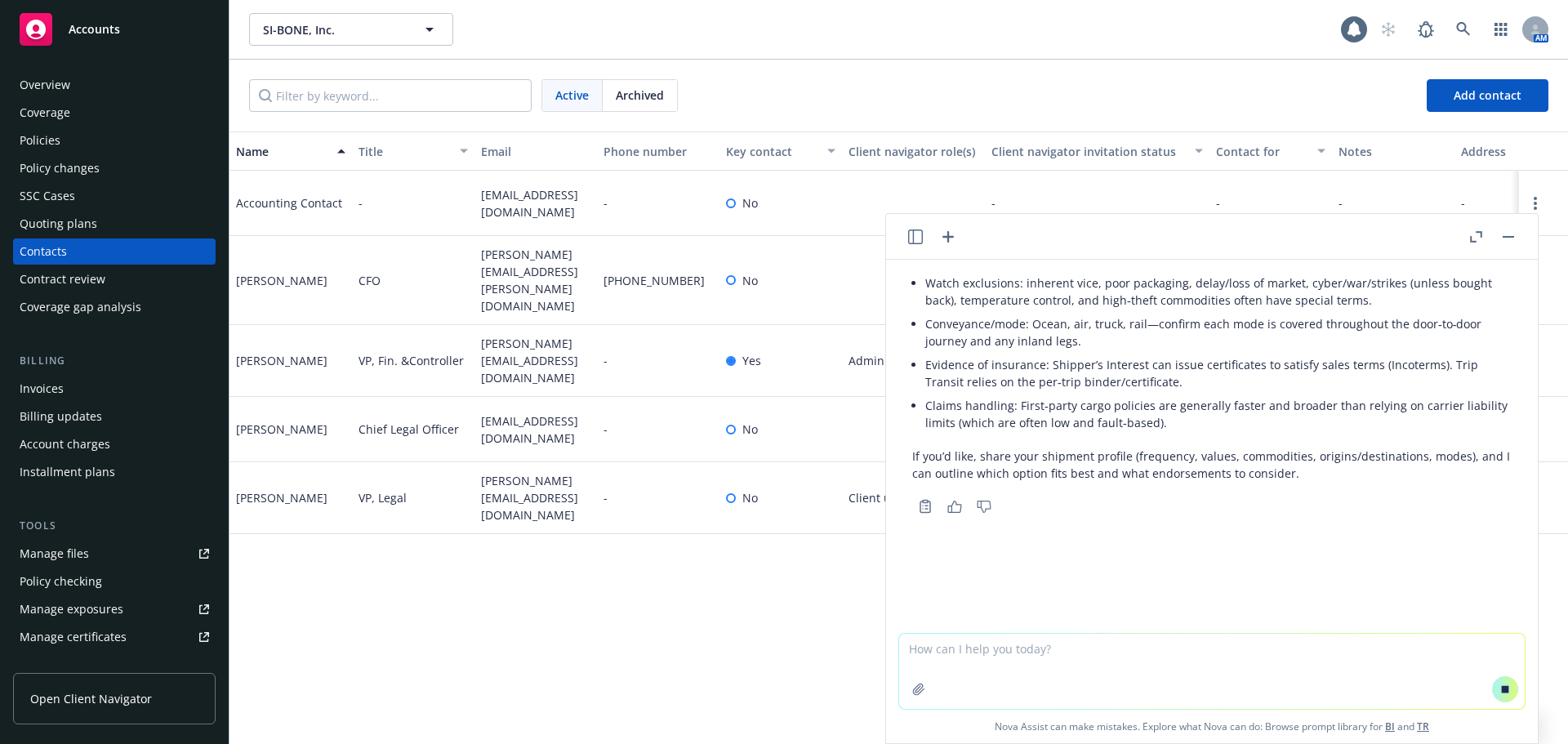
scroll to position [956, 0]
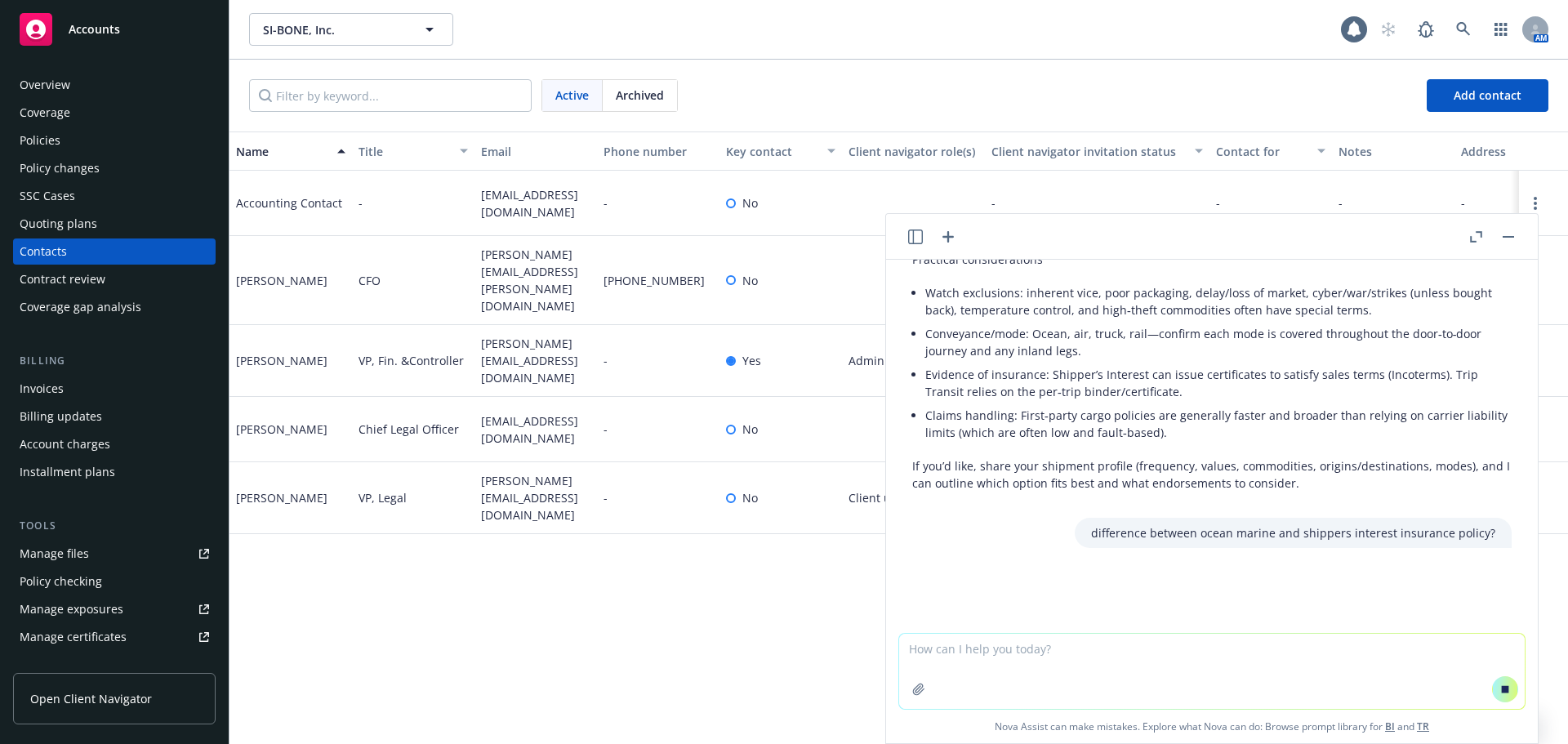
click at [1385, 728] on link "BI" at bounding box center [1390, 726] width 10 height 14
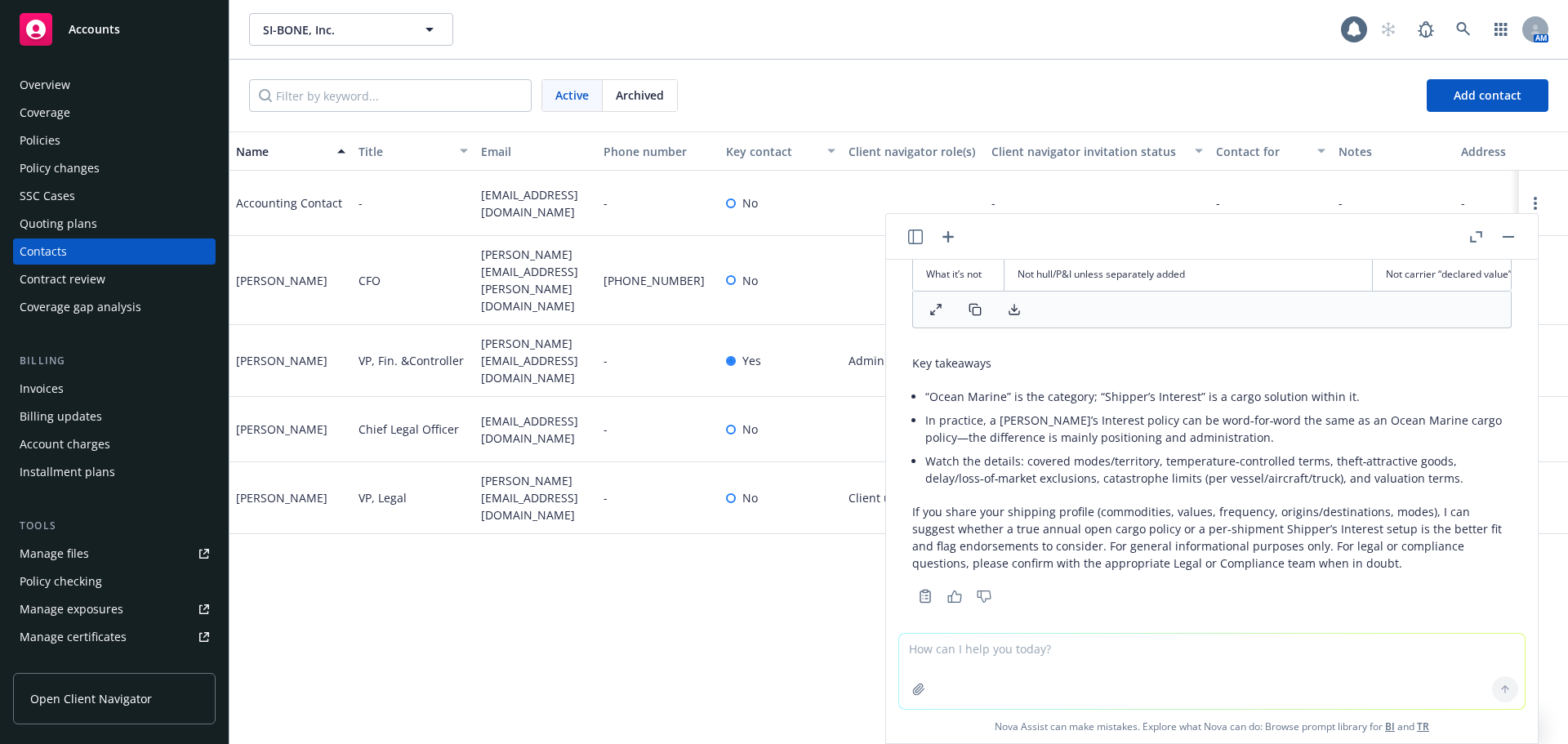
scroll to position [1929, 0]
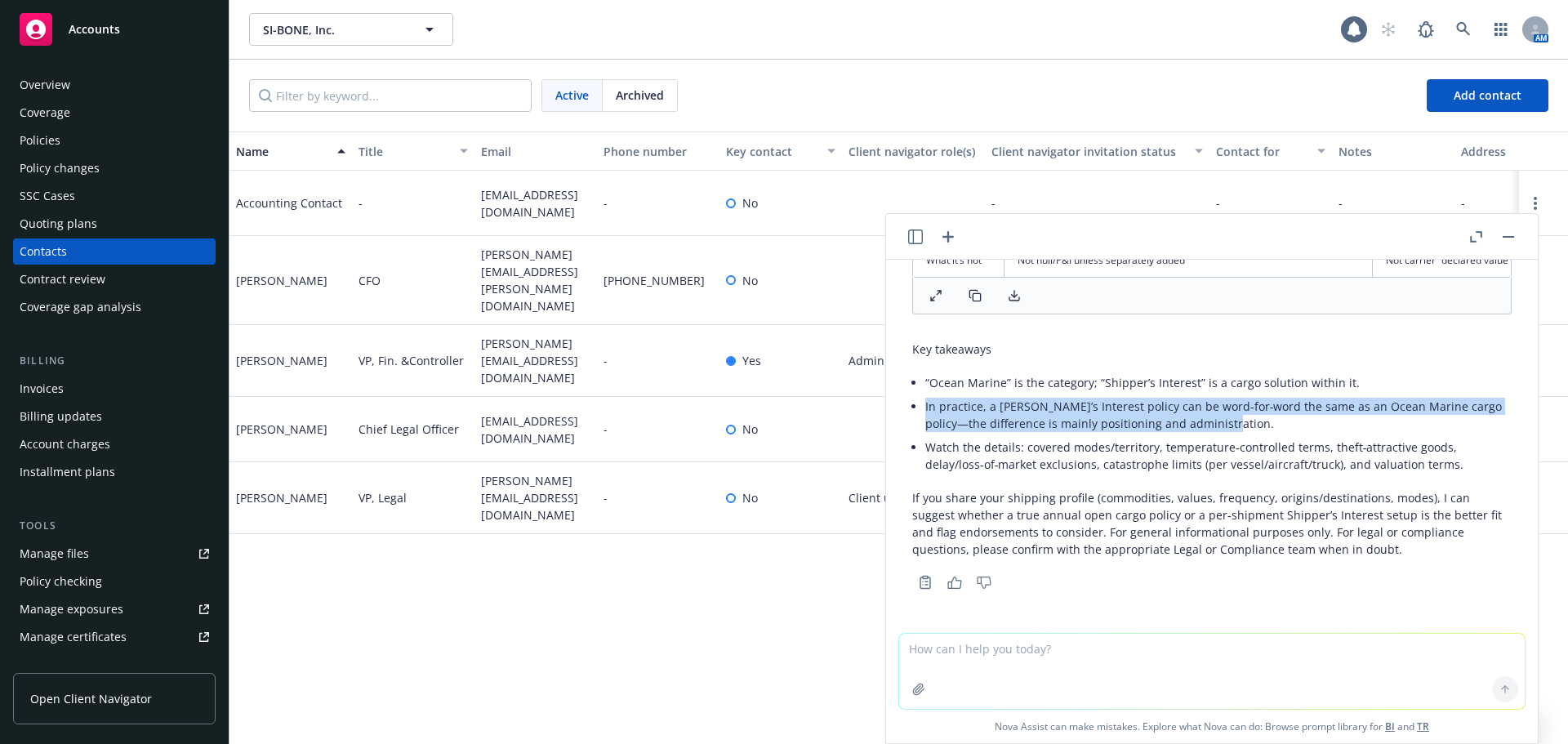
drag, startPoint x: 1328, startPoint y: 427, endPoint x: 898, endPoint y: 399, distance: 430.9
click at [898, 399] on div "difference between a shippers interest and trip transit insurance policy? Here’…" at bounding box center [1211, 446] width 652 height 373
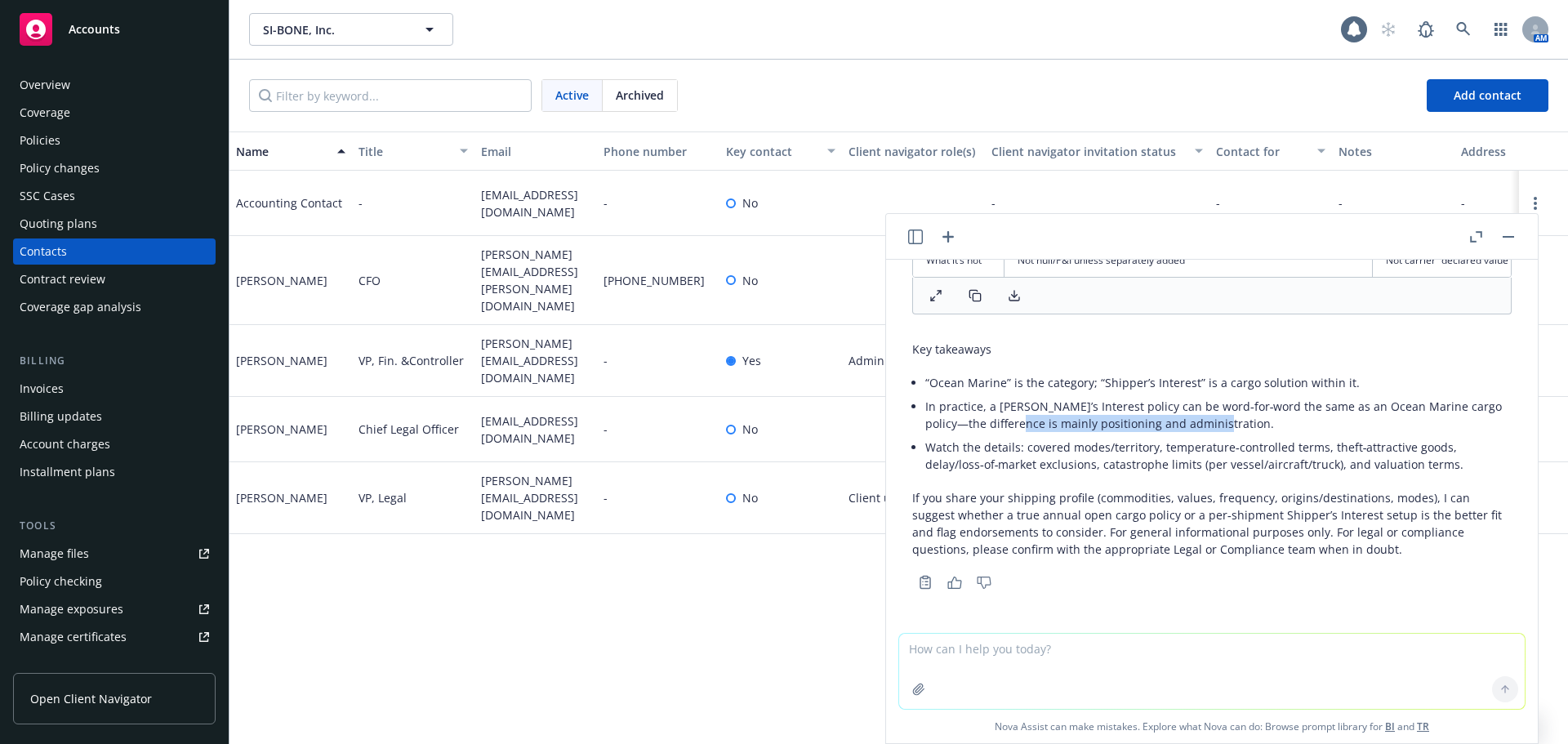
drag, startPoint x: 1010, startPoint y: 424, endPoint x: 1210, endPoint y: 423, distance: 200.0
click at [1210, 423] on li "In practice, a Shipper’s Interest policy can be word‑for‑word the same as an Oc…" at bounding box center [1218, 414] width 586 height 41
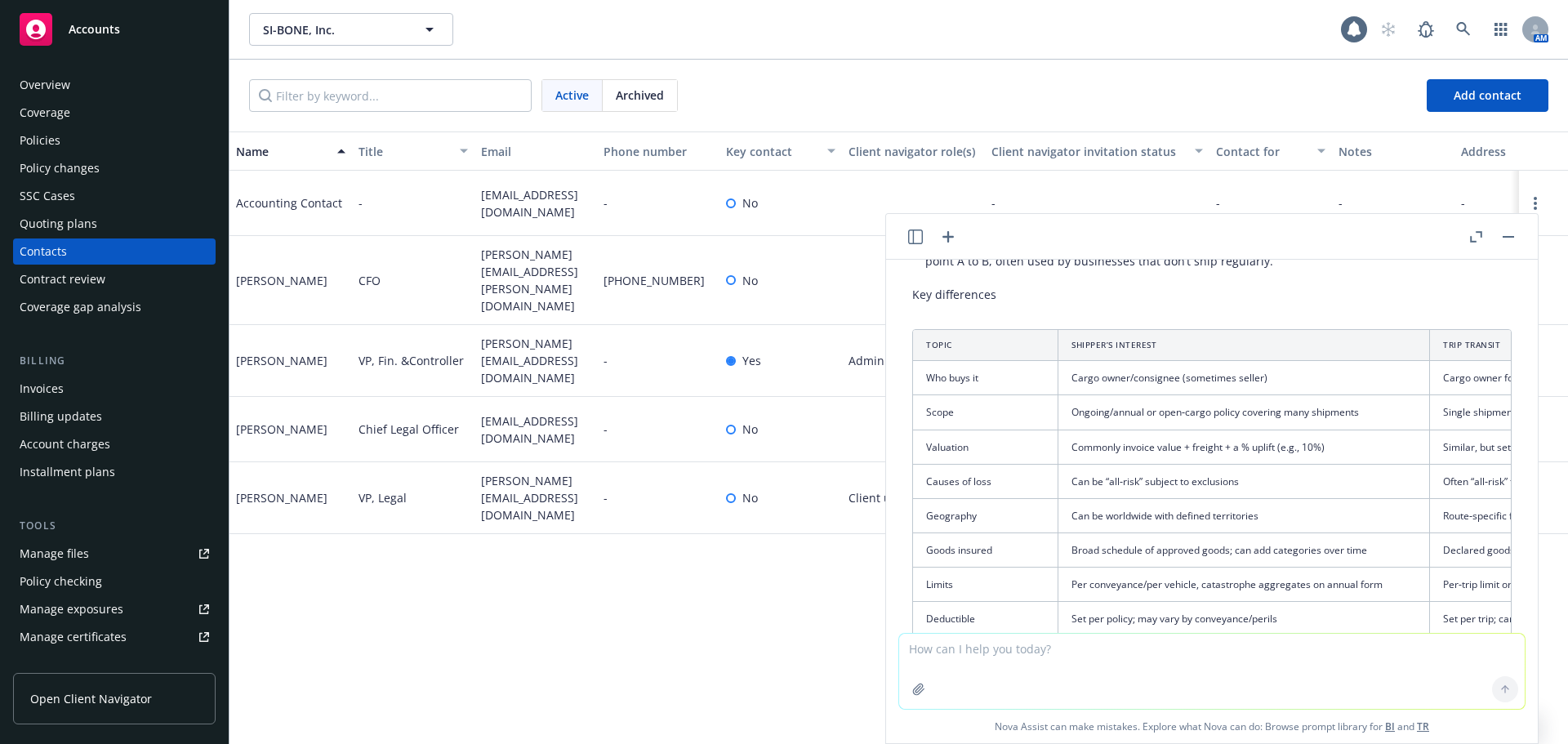
scroll to position [0, 0]
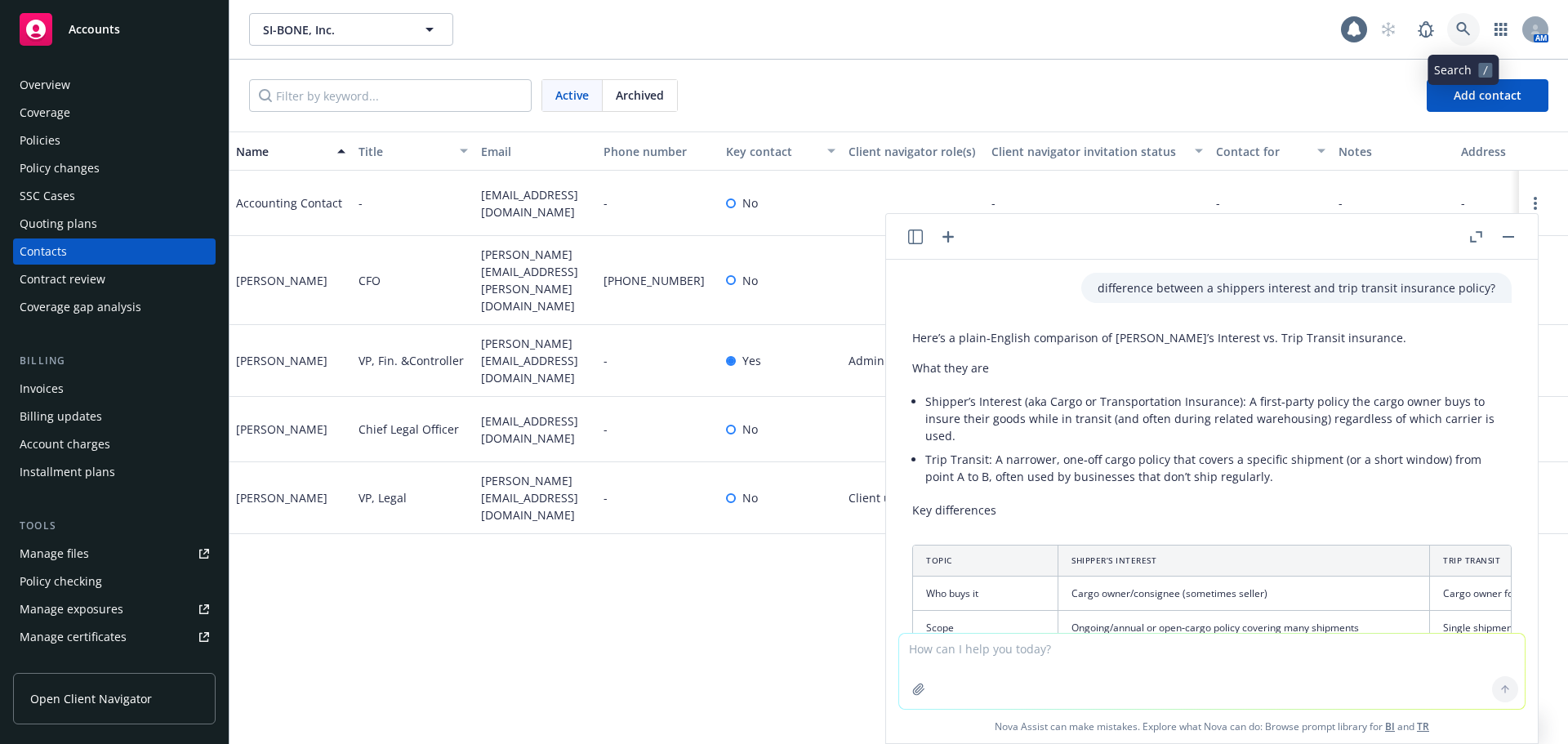
click at [1463, 26] on icon at bounding box center [1463, 29] width 15 height 15
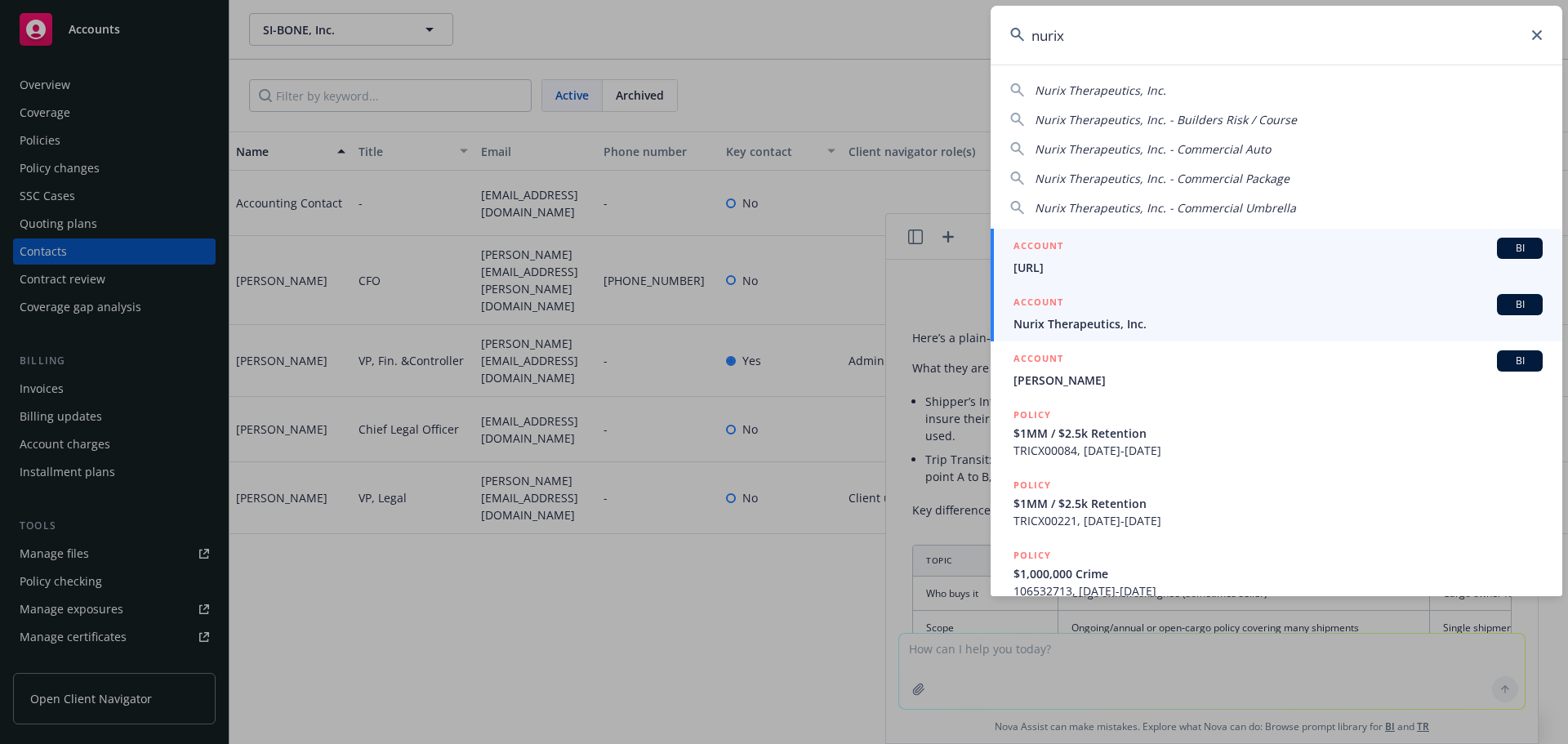
type input "nurix"
click at [1156, 324] on span "Nurix Therapeutics, Inc." at bounding box center [1277, 324] width 529 height 17
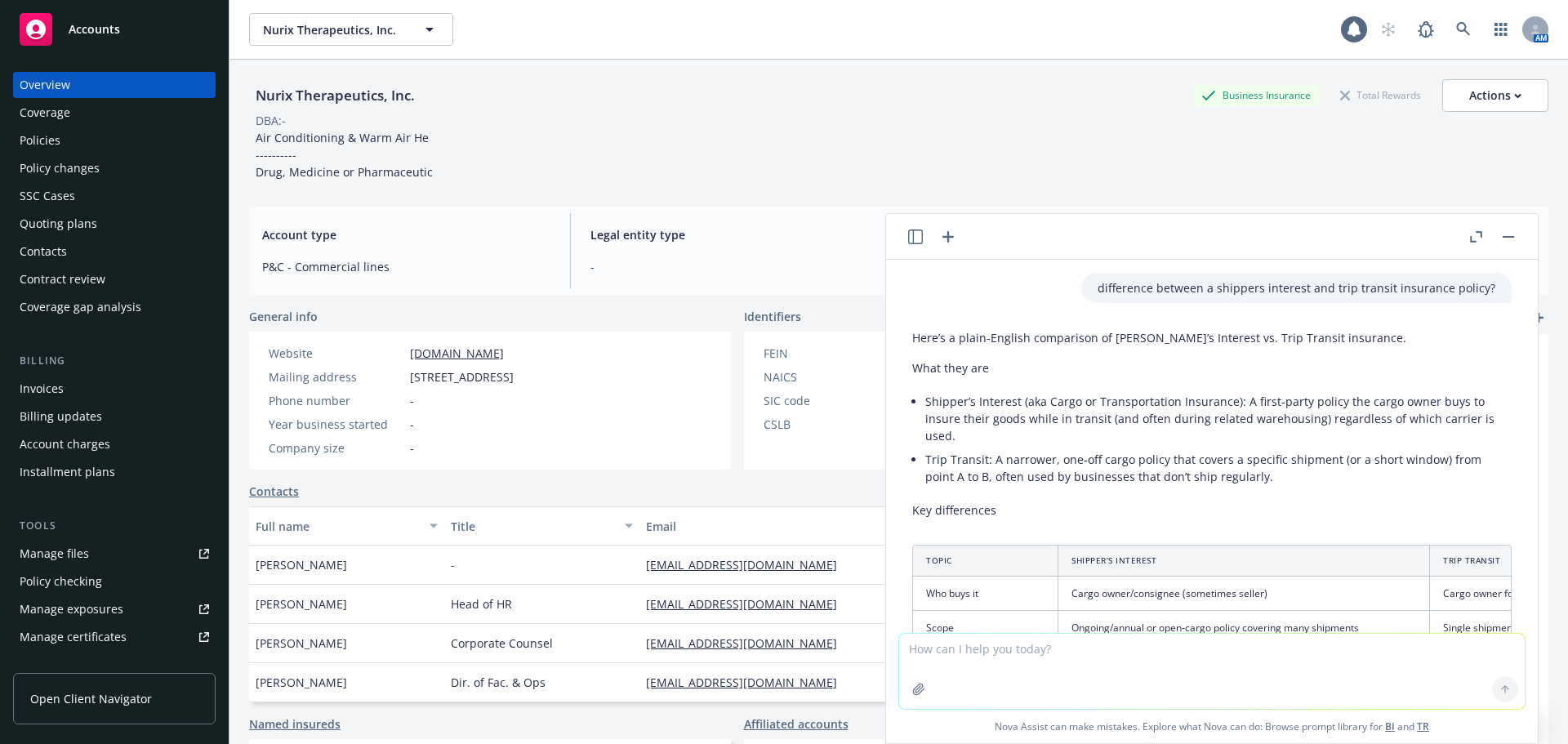
click at [1508, 240] on button "button" at bounding box center [1508, 236] width 19 height 19
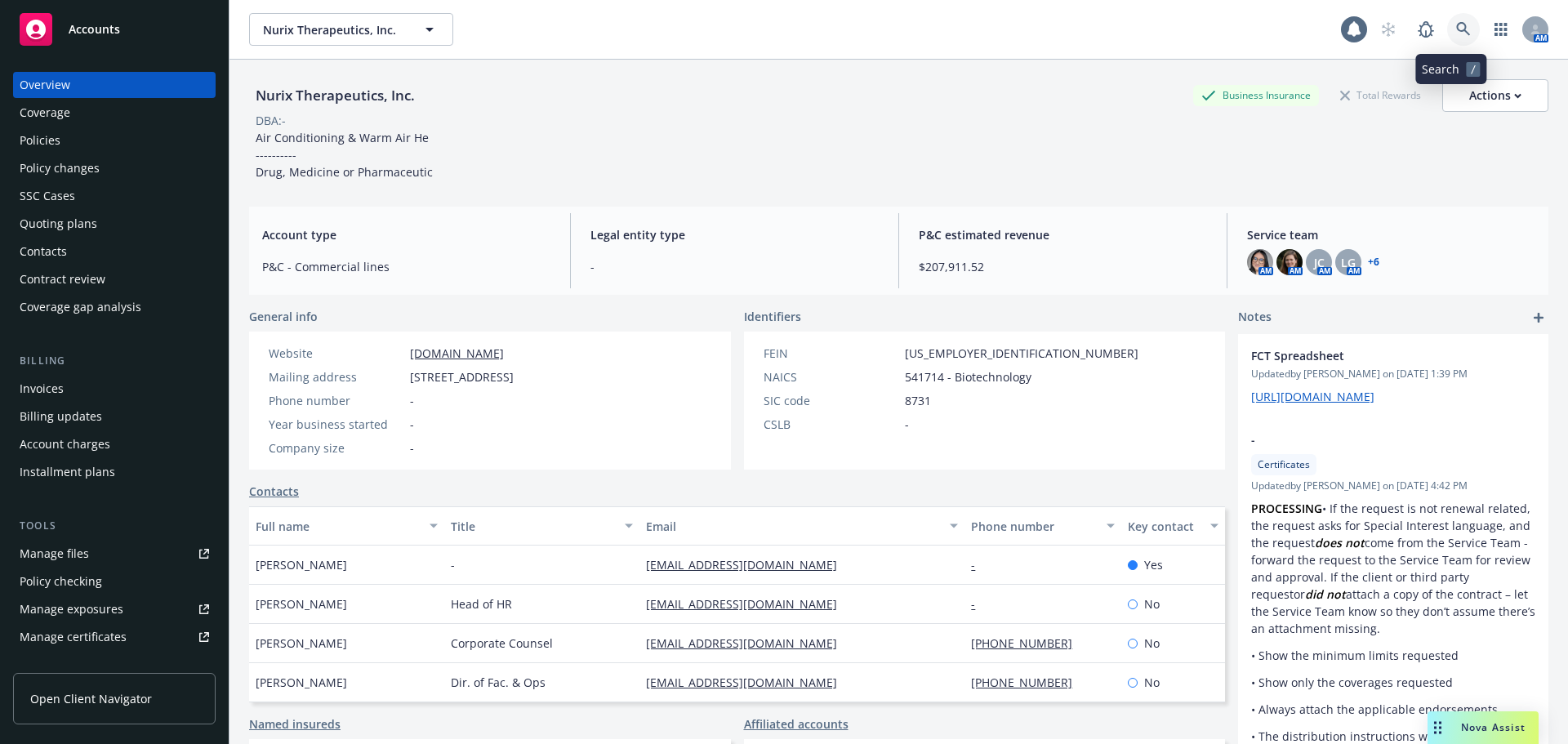
click at [1456, 33] on icon at bounding box center [1463, 29] width 15 height 15
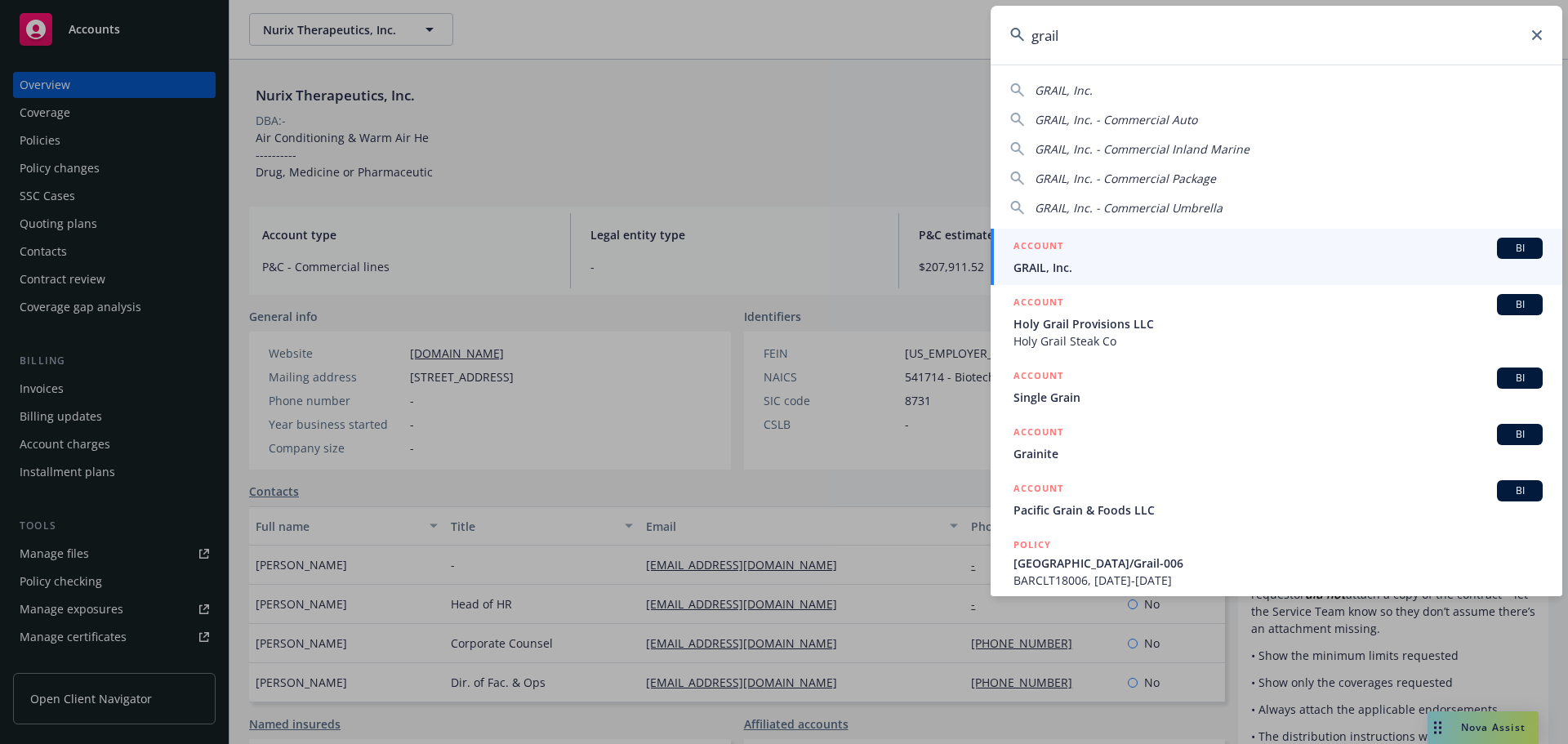
type input "grail"
click at [1081, 270] on span "GRAIL, Inc." at bounding box center [1277, 267] width 529 height 17
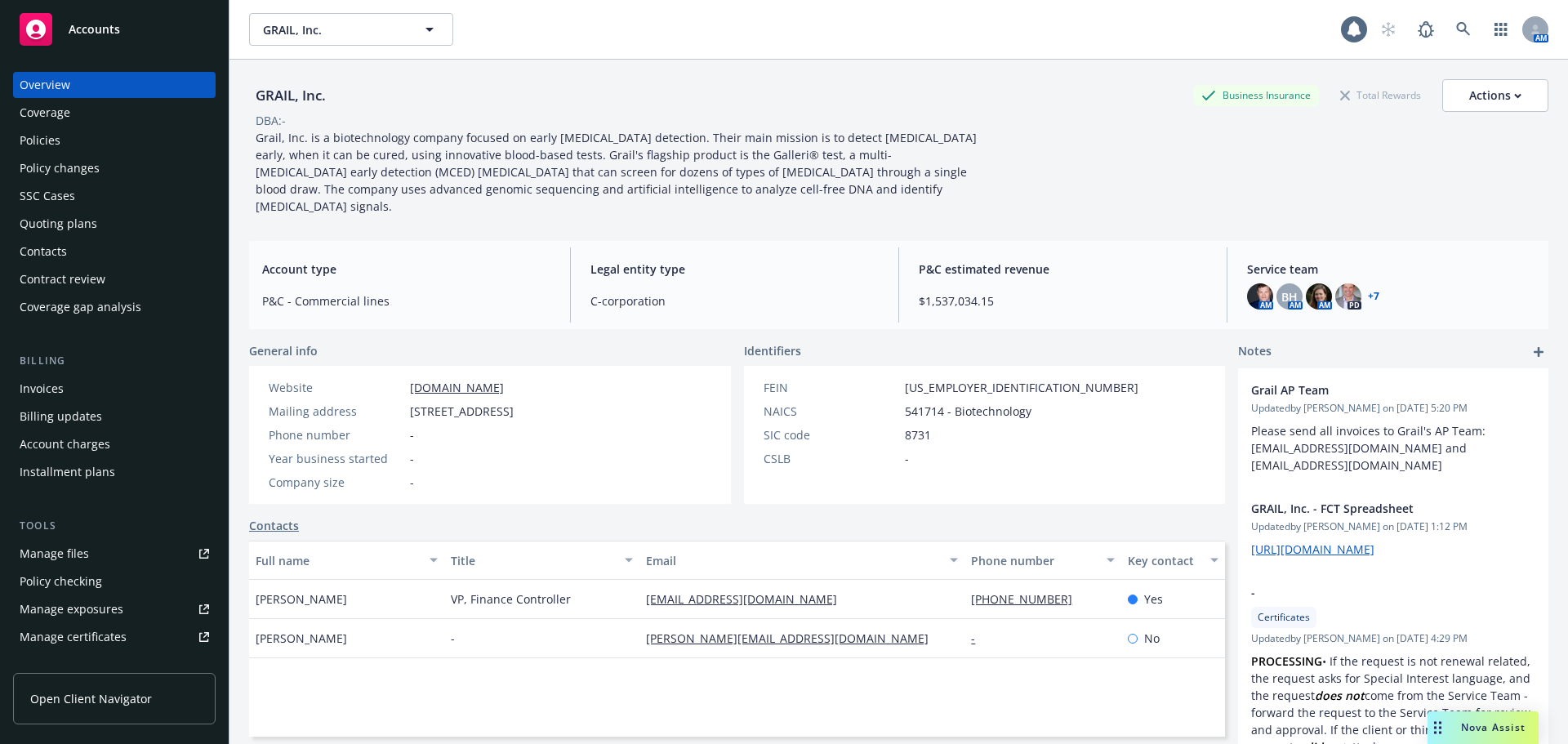
click at [51, 139] on div "Policies" at bounding box center [39, 140] width 41 height 27
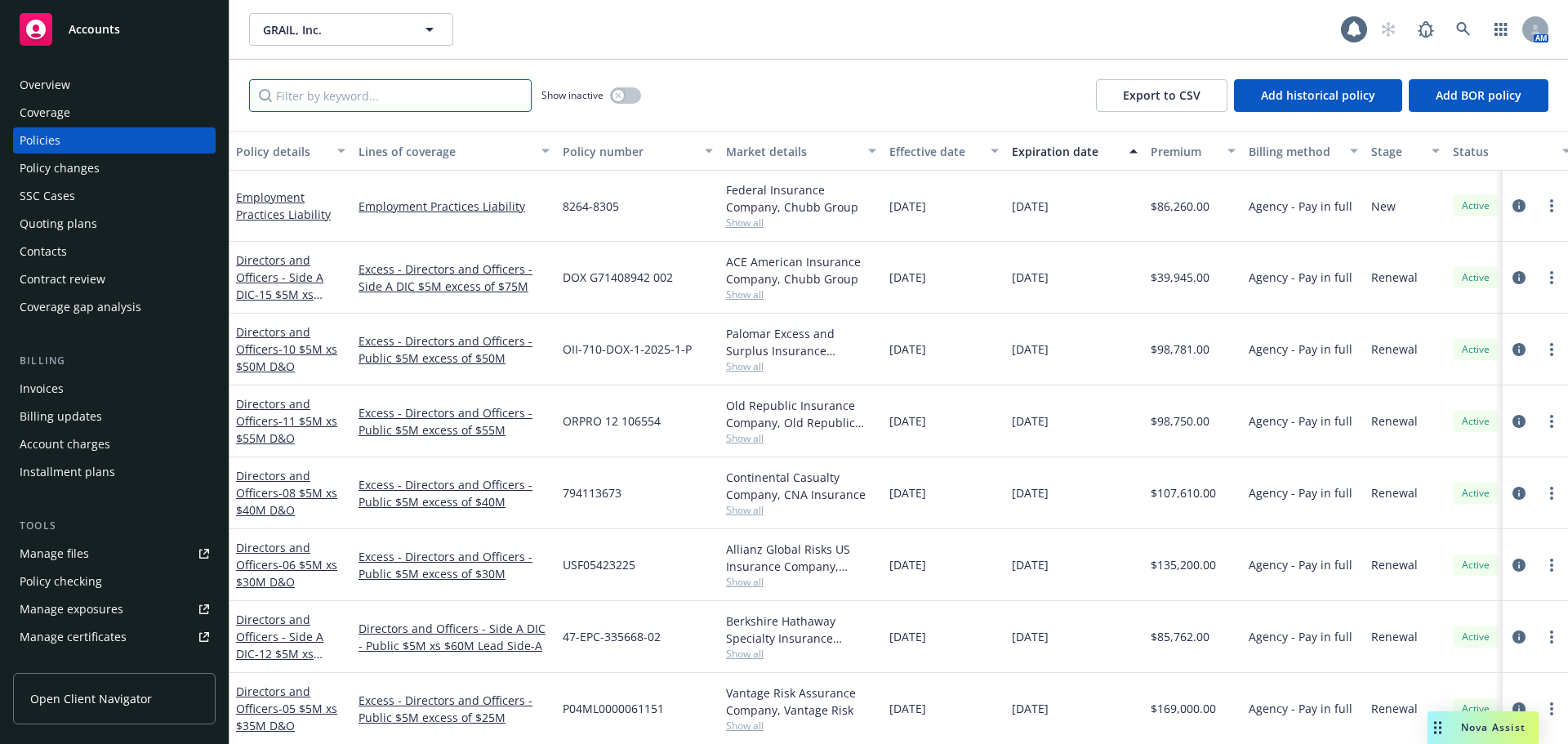
click at [347, 107] on input "Filter by keyword..." at bounding box center [389, 96] width 283 height 33
click at [622, 92] on icon "button" at bounding box center [618, 95] width 6 height 6
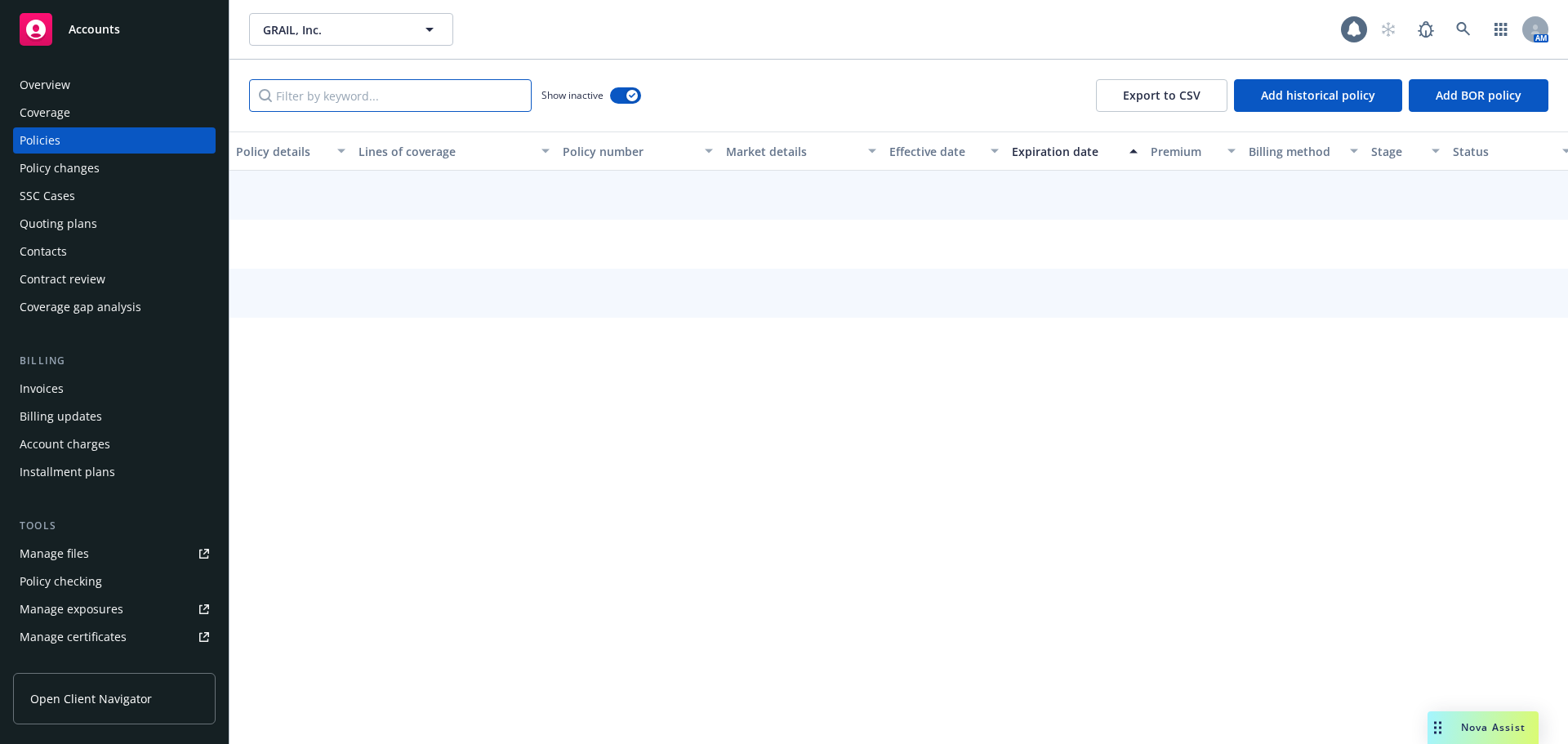
click at [368, 92] on input "Filter by keyword..." at bounding box center [389, 96] width 283 height 33
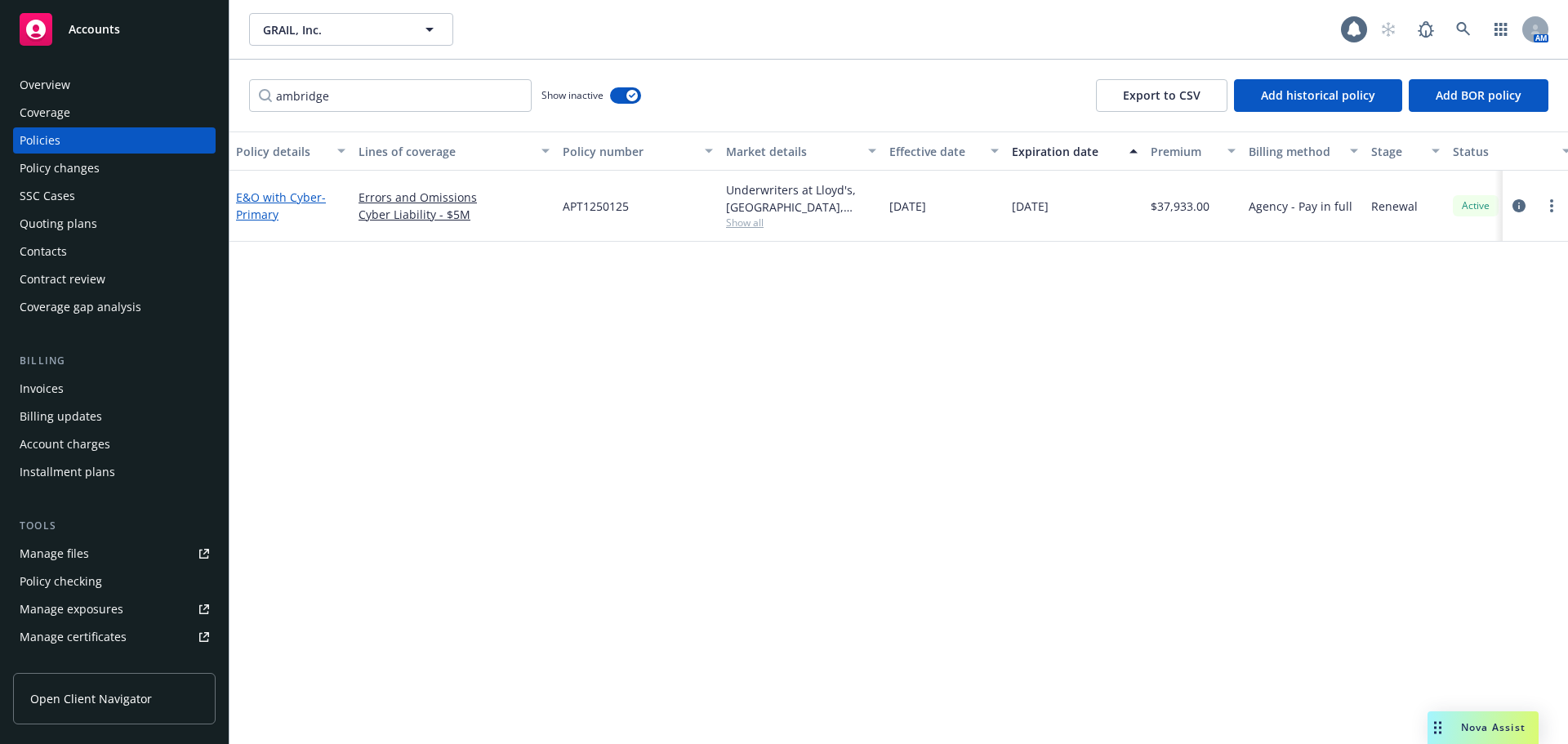
click at [267, 197] on link "E&O with Cyber - Primary" at bounding box center [281, 206] width 90 height 33
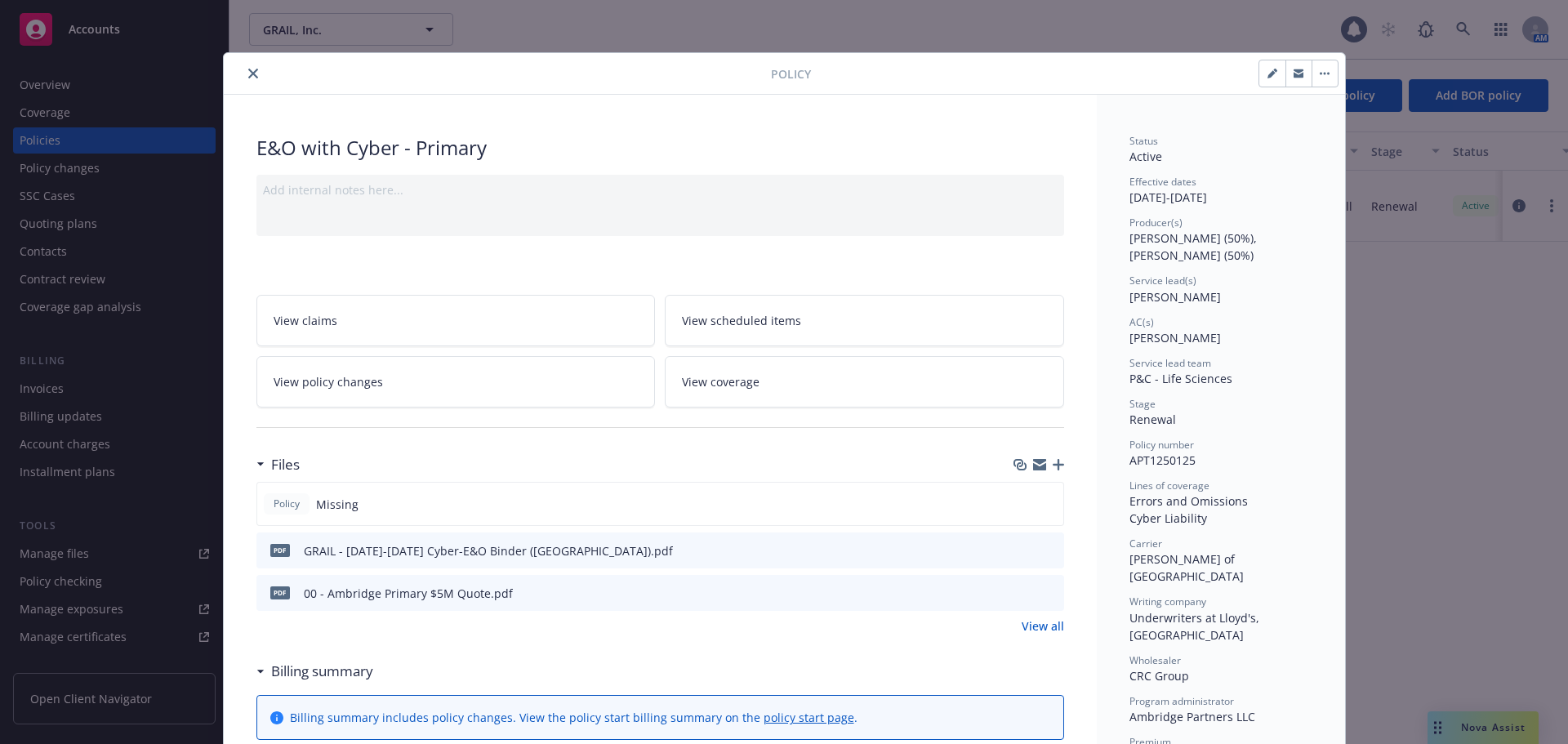
click at [249, 69] on icon "close" at bounding box center [253, 73] width 10 height 10
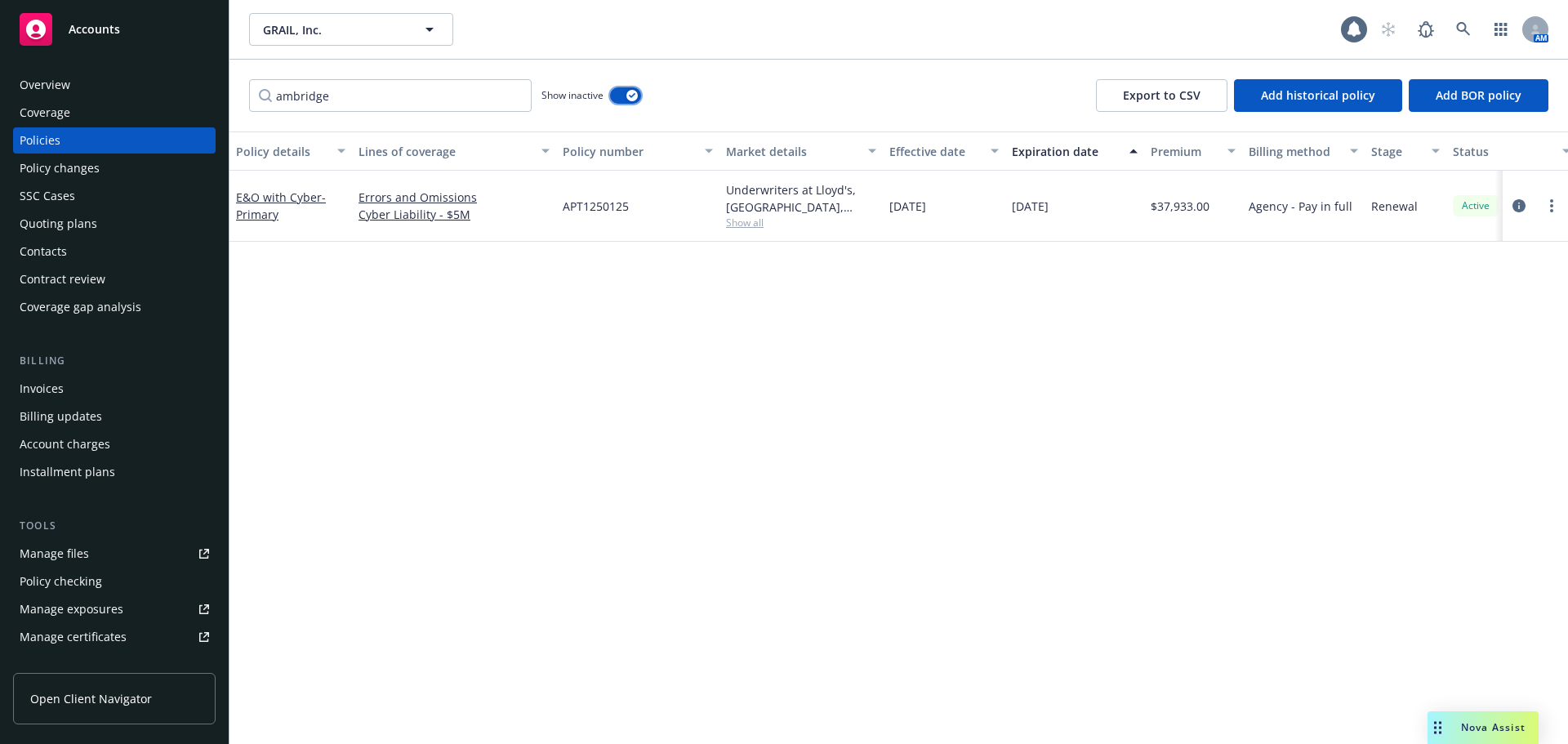
click at [632, 101] on button "button" at bounding box center [625, 96] width 31 height 16
click at [454, 96] on input "ambridge" at bounding box center [389, 96] width 283 height 33
drag, startPoint x: 454, startPoint y: 96, endPoint x: 0, endPoint y: 46, distance: 456.7
click at [0, 48] on div "Accounts Overview Coverage Policies Policy changes SSC Cases Quoting plans Cont…" at bounding box center [784, 372] width 1568 height 744
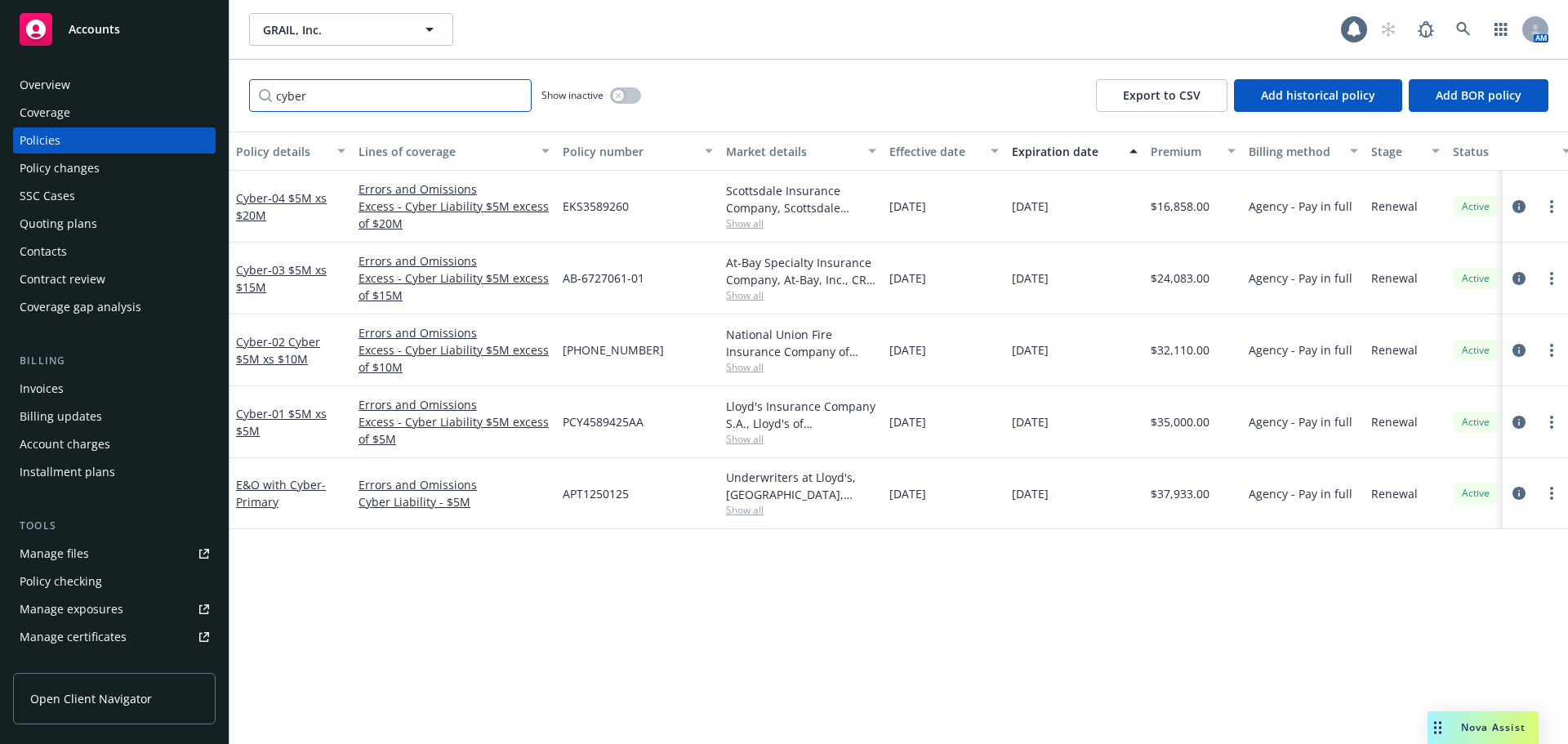
type input "cyber"
click at [628, 95] on button "button" at bounding box center [625, 96] width 31 height 16
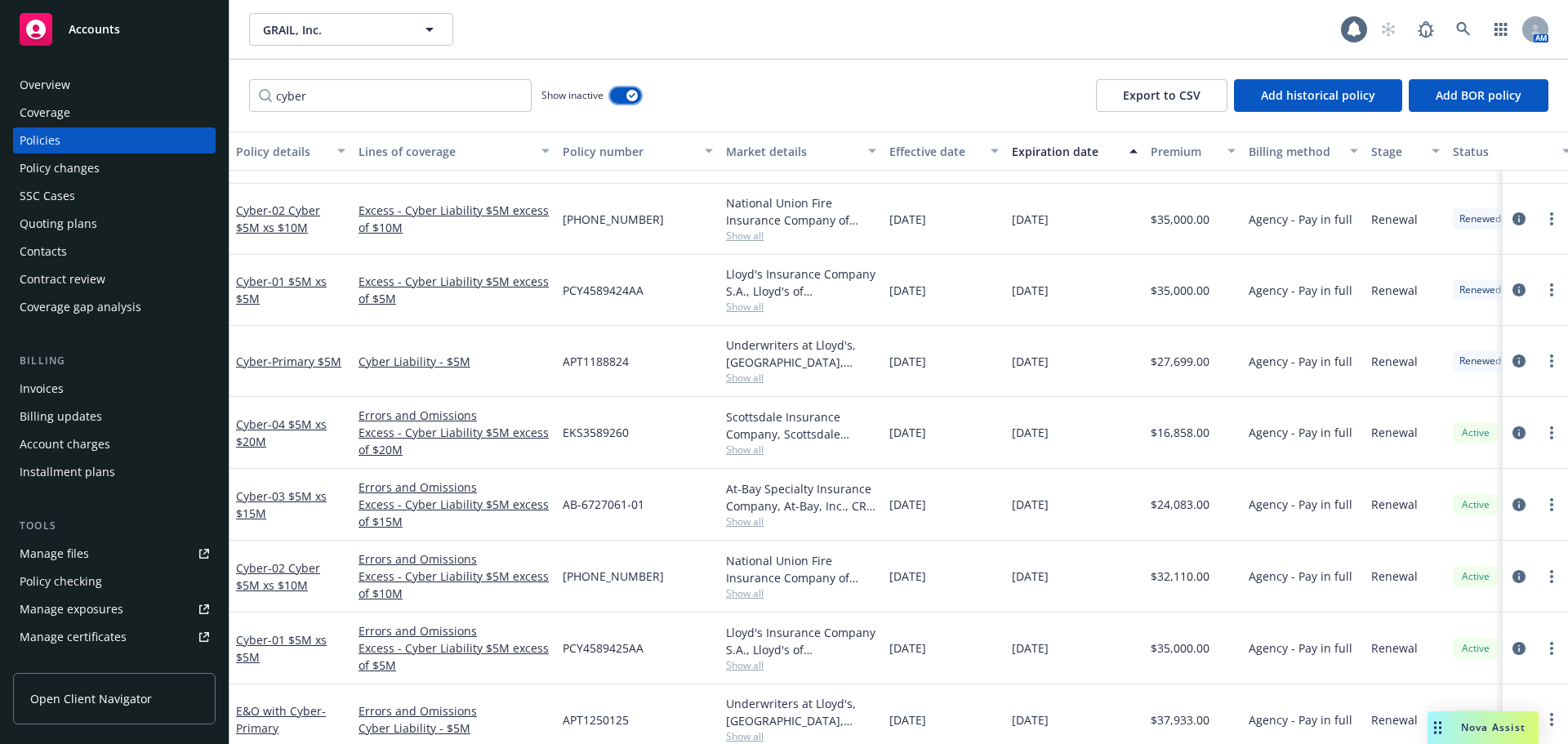
scroll to position [1584, 0]
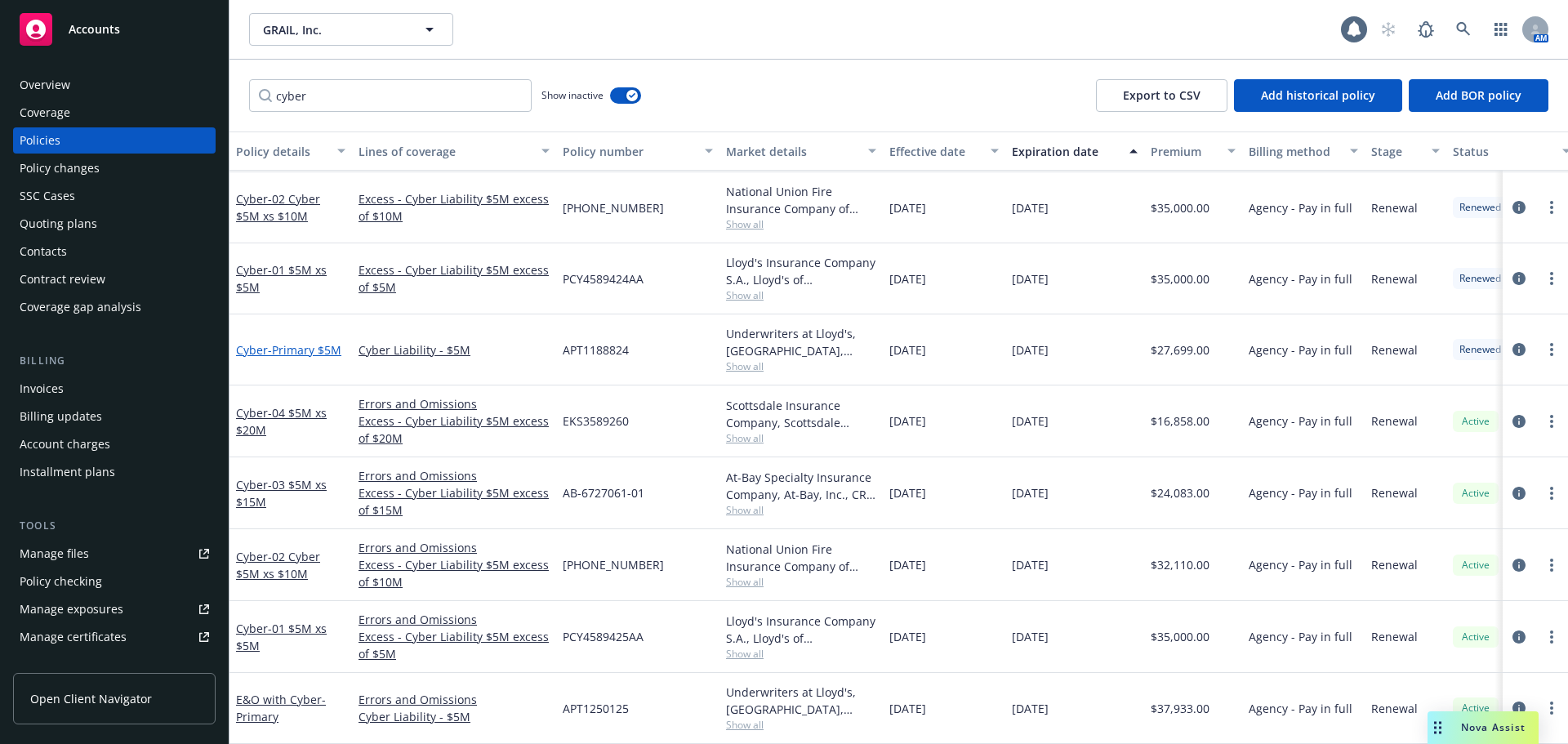
click at [319, 342] on span "- Primary $5M" at bounding box center [304, 349] width 73 height 16
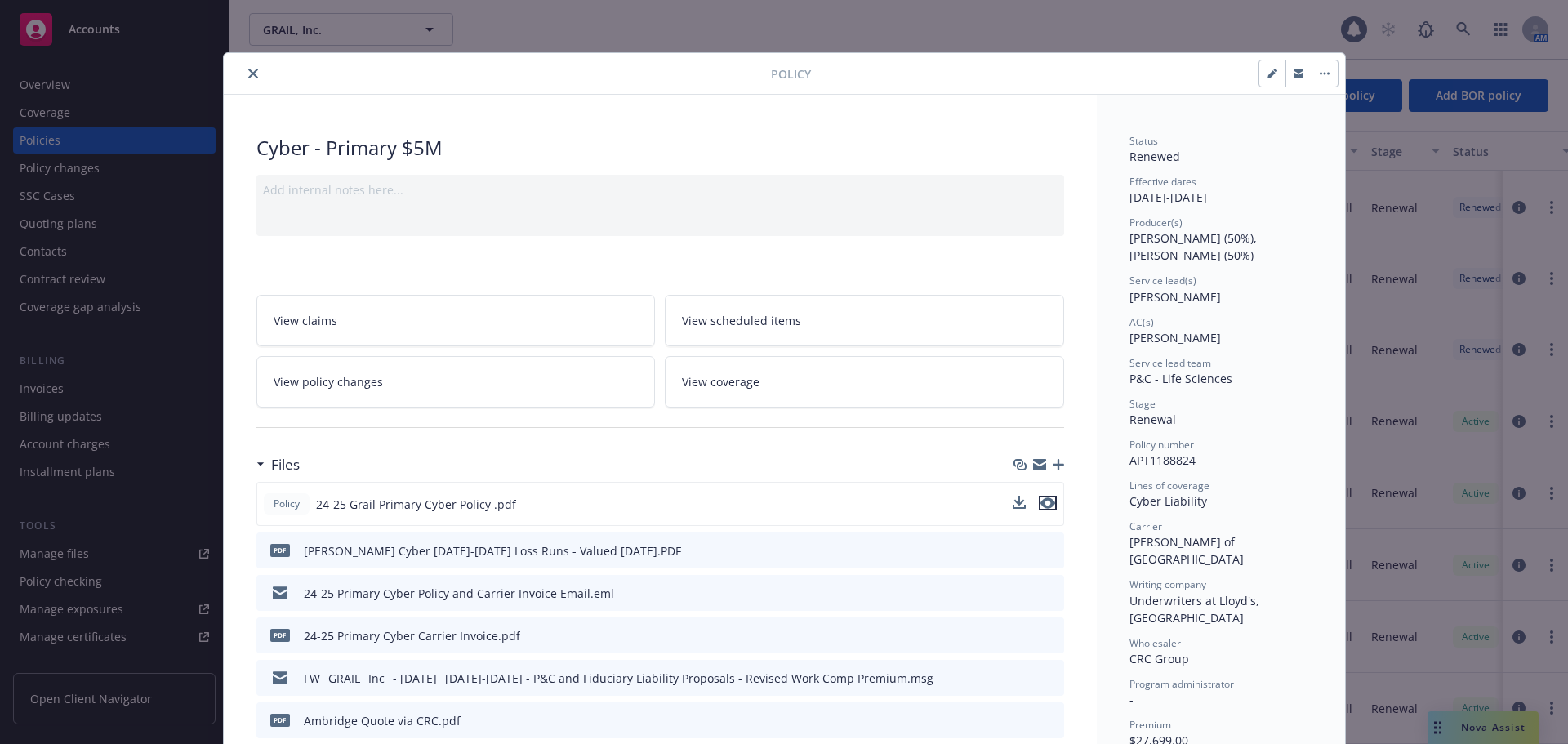
click at [1043, 497] on icon "preview file" at bounding box center [1048, 503] width 15 height 12
